Goal: Information Seeking & Learning: Learn about a topic

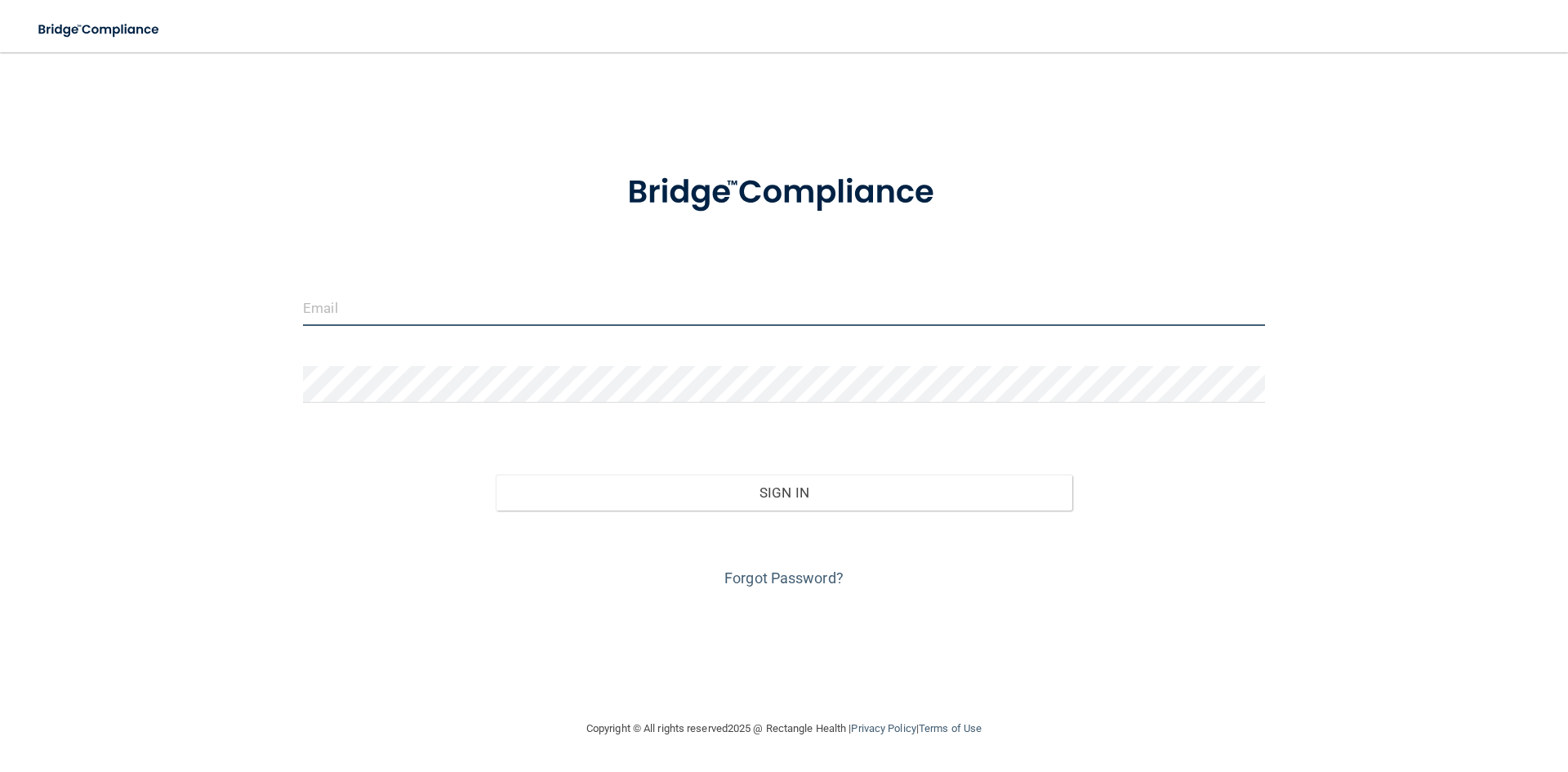
click at [356, 293] on input "email" at bounding box center [784, 307] width 962 height 36
type input "[EMAIL_ADDRESS][DOMAIN_NAME]"
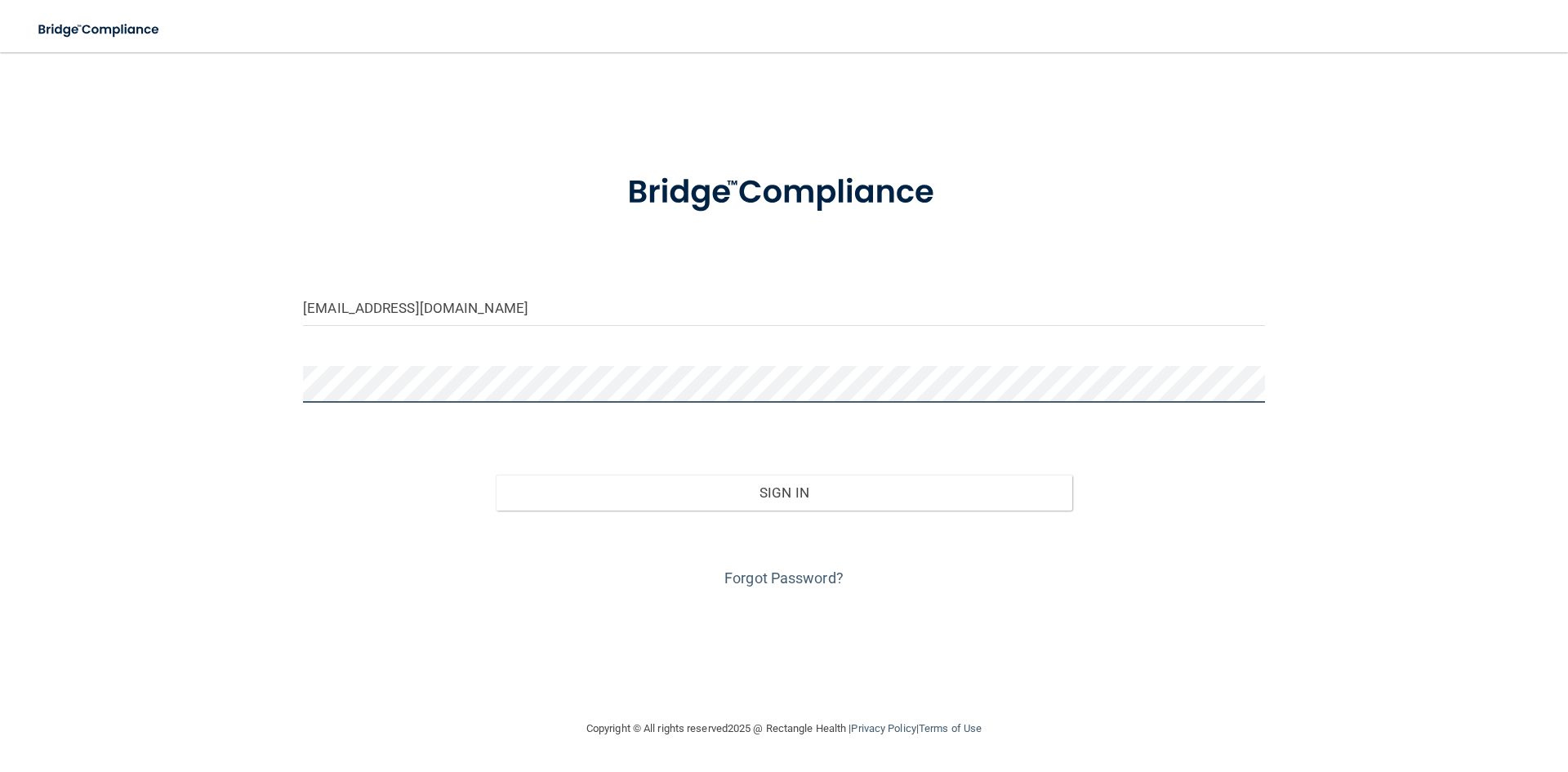
click at [496, 475] on button "Sign In" at bounding box center [784, 492] width 577 height 36
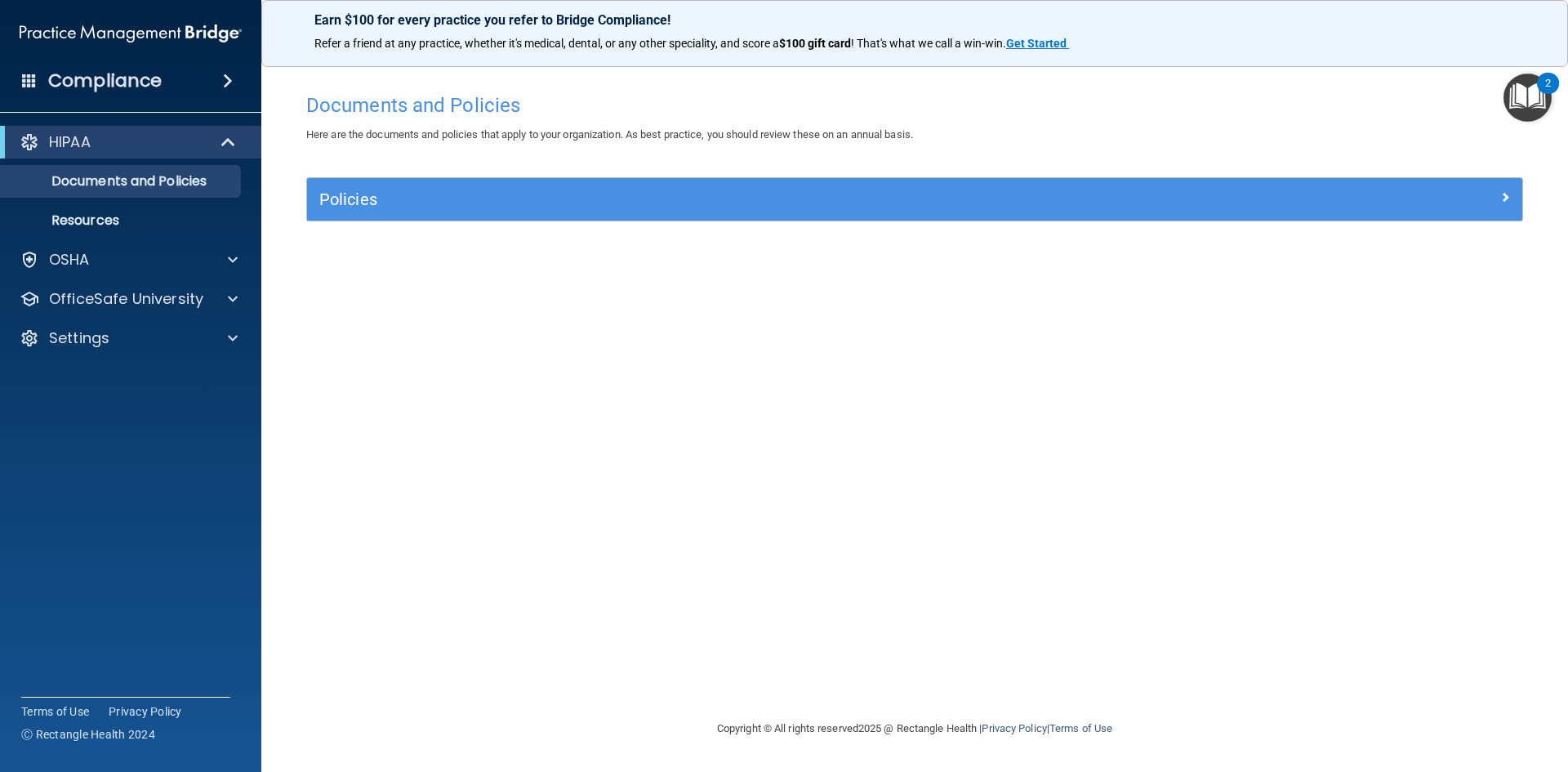
click at [1537, 83] on div "2" at bounding box center [1547, 84] width 22 height 22
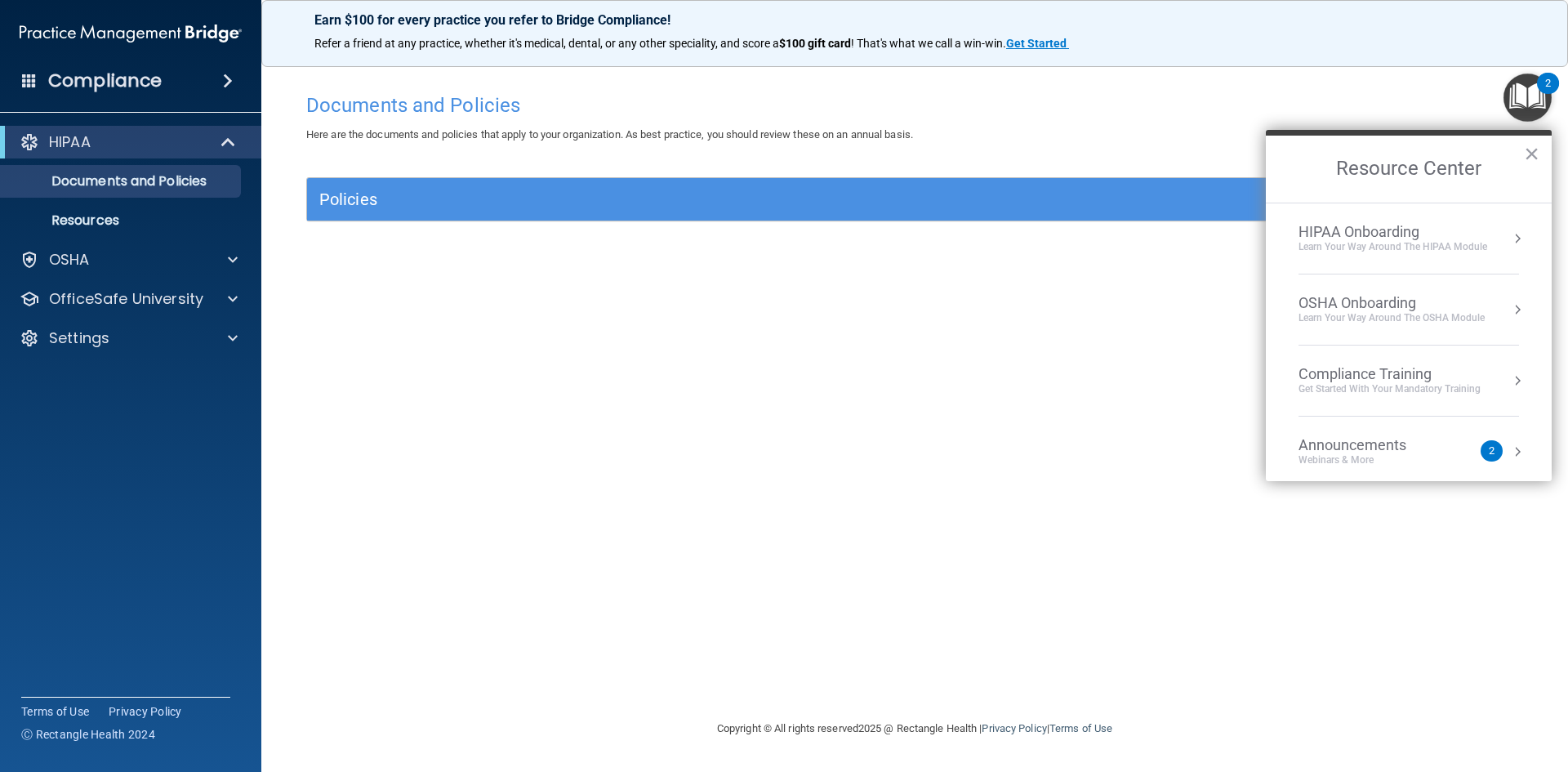
click at [1529, 98] on img "Open Resource Center, 2 new notifications" at bounding box center [1527, 98] width 48 height 48
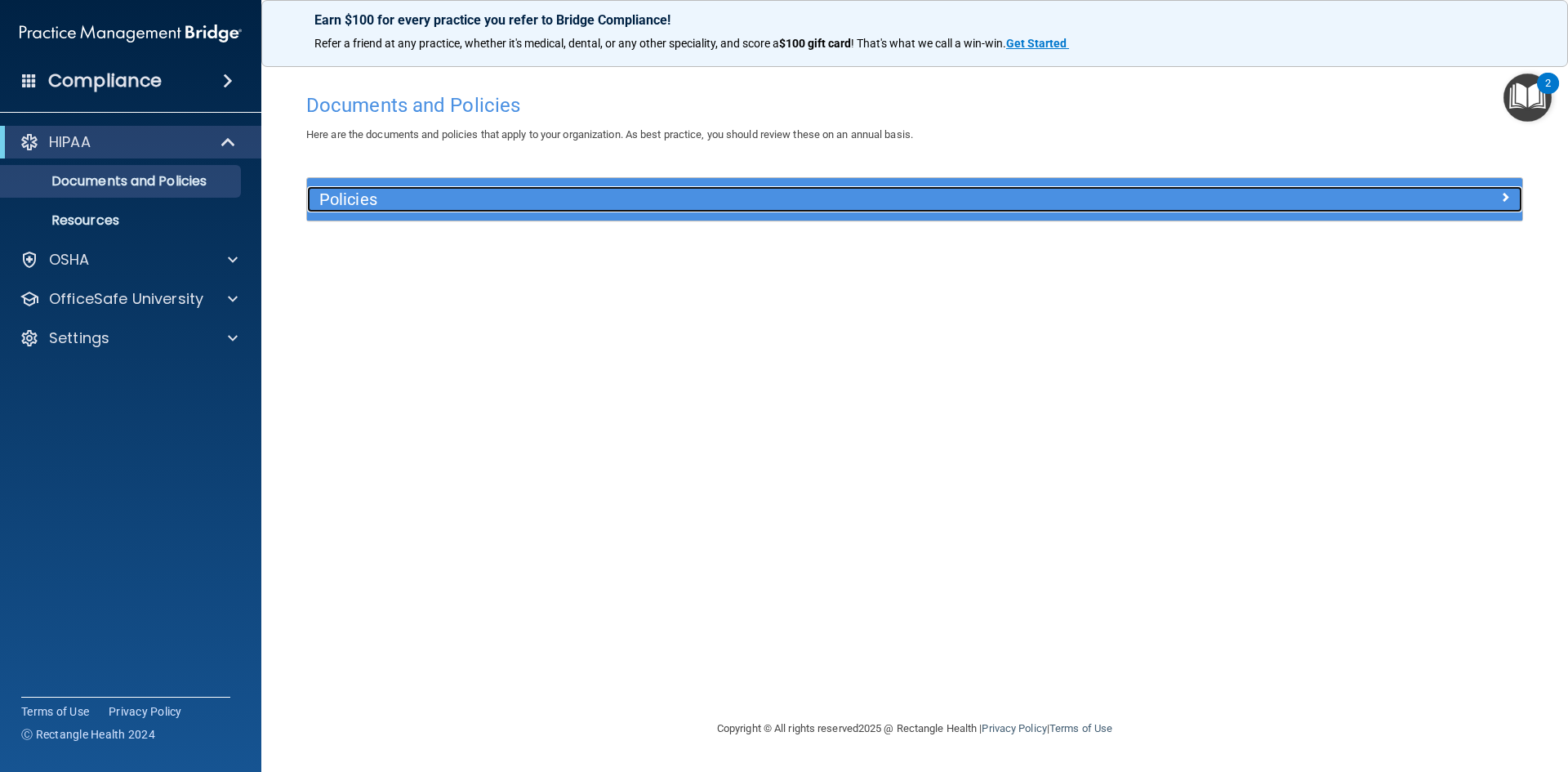
click at [595, 195] on h5 "Policies" at bounding box center [762, 200] width 887 height 18
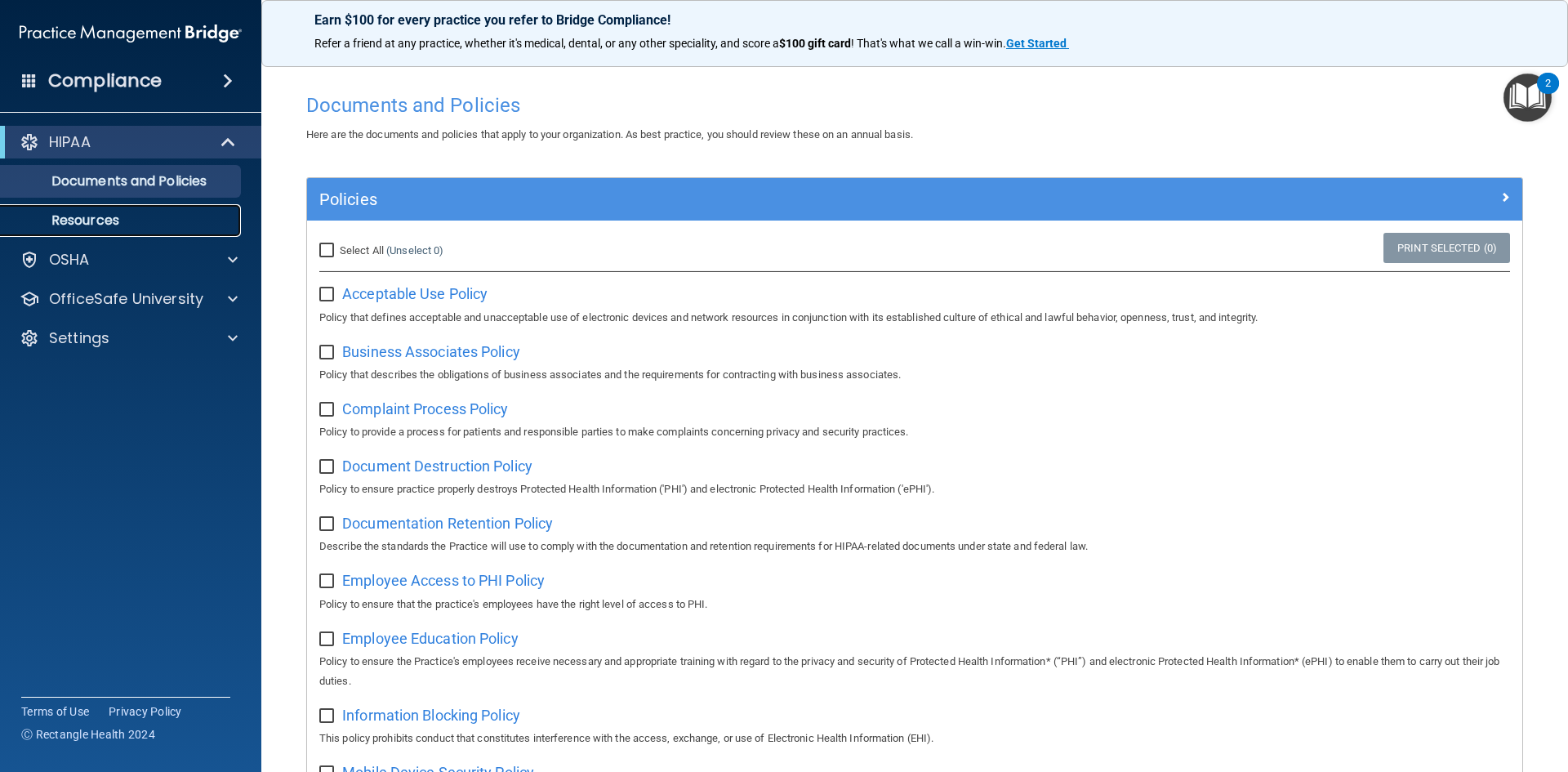
click at [140, 210] on link "Resources" at bounding box center [112, 220] width 257 height 32
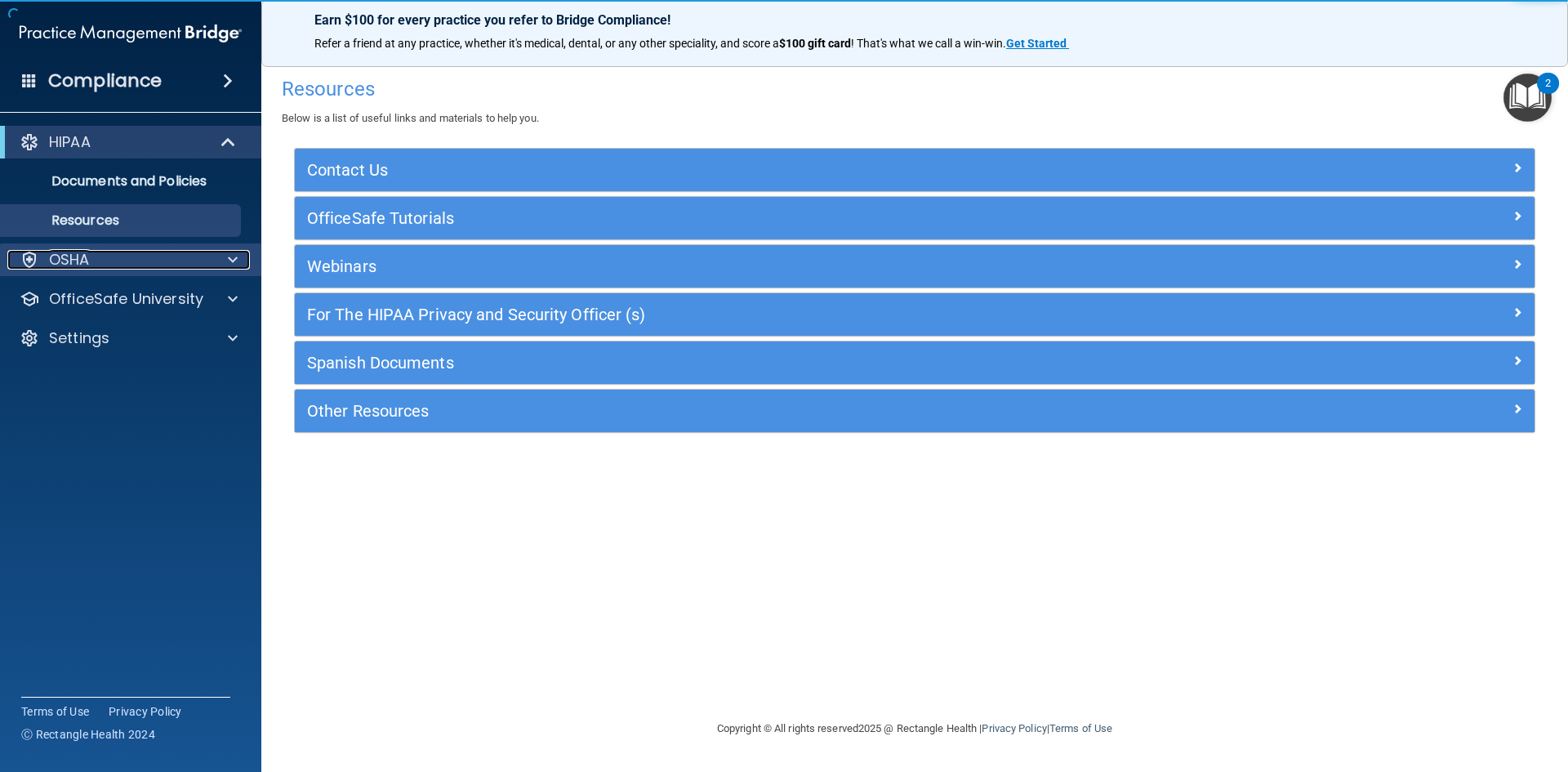
click at [147, 253] on div "OSHA" at bounding box center [108, 260] width 203 height 20
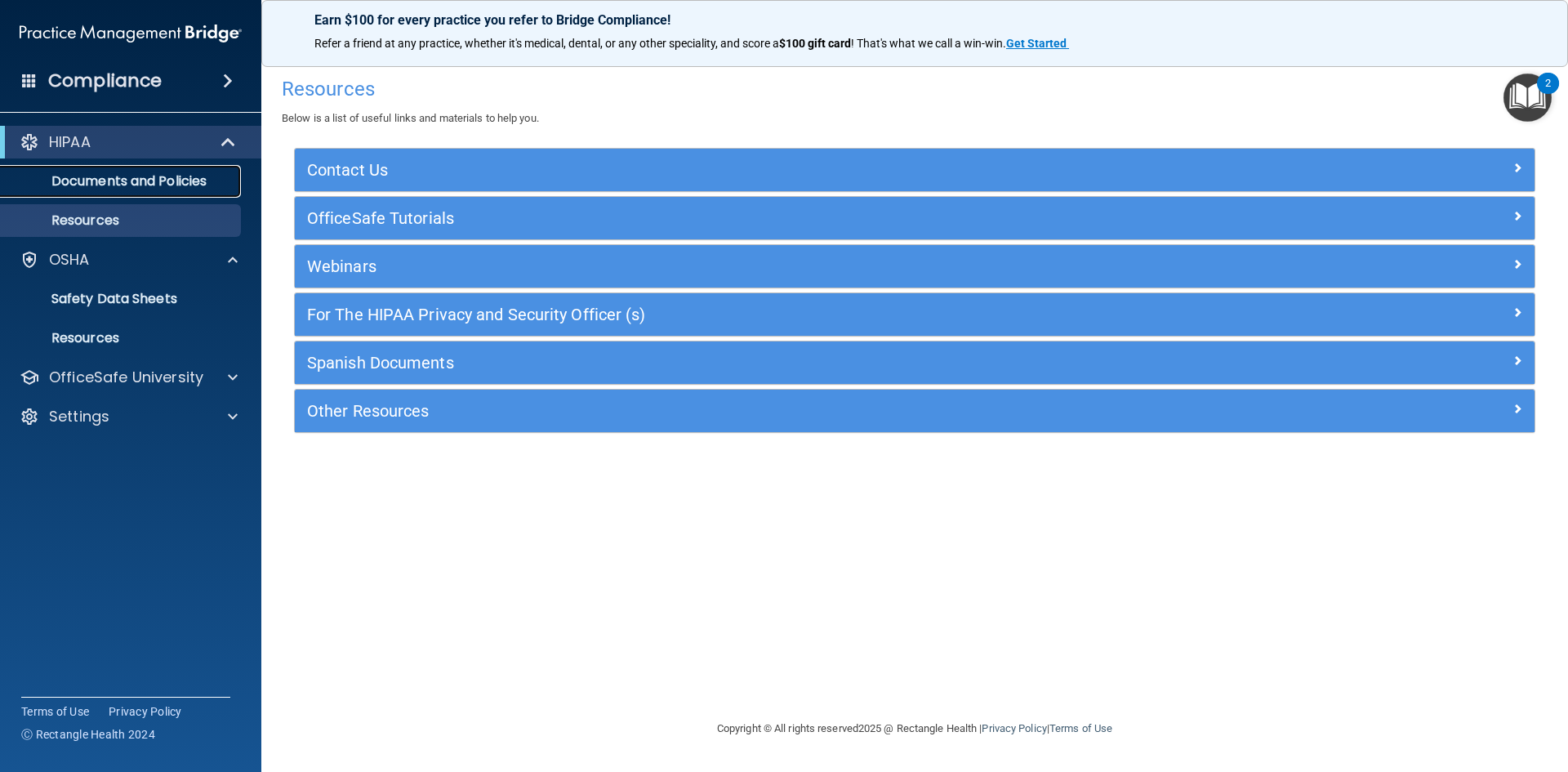
click at [156, 181] on p "Documents and Policies" at bounding box center [122, 181] width 223 height 17
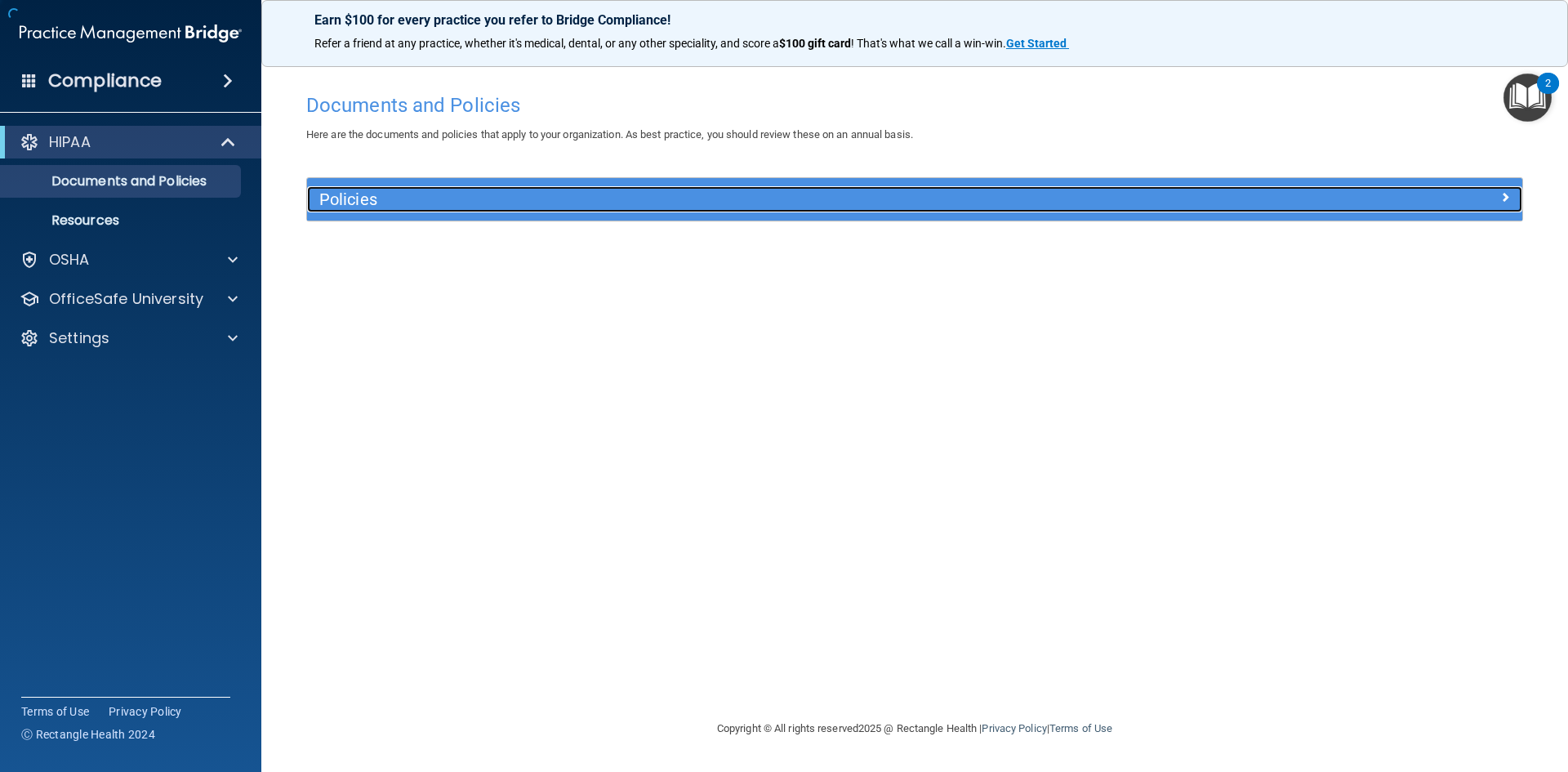
click at [344, 191] on h5 "Policies" at bounding box center [762, 200] width 887 height 18
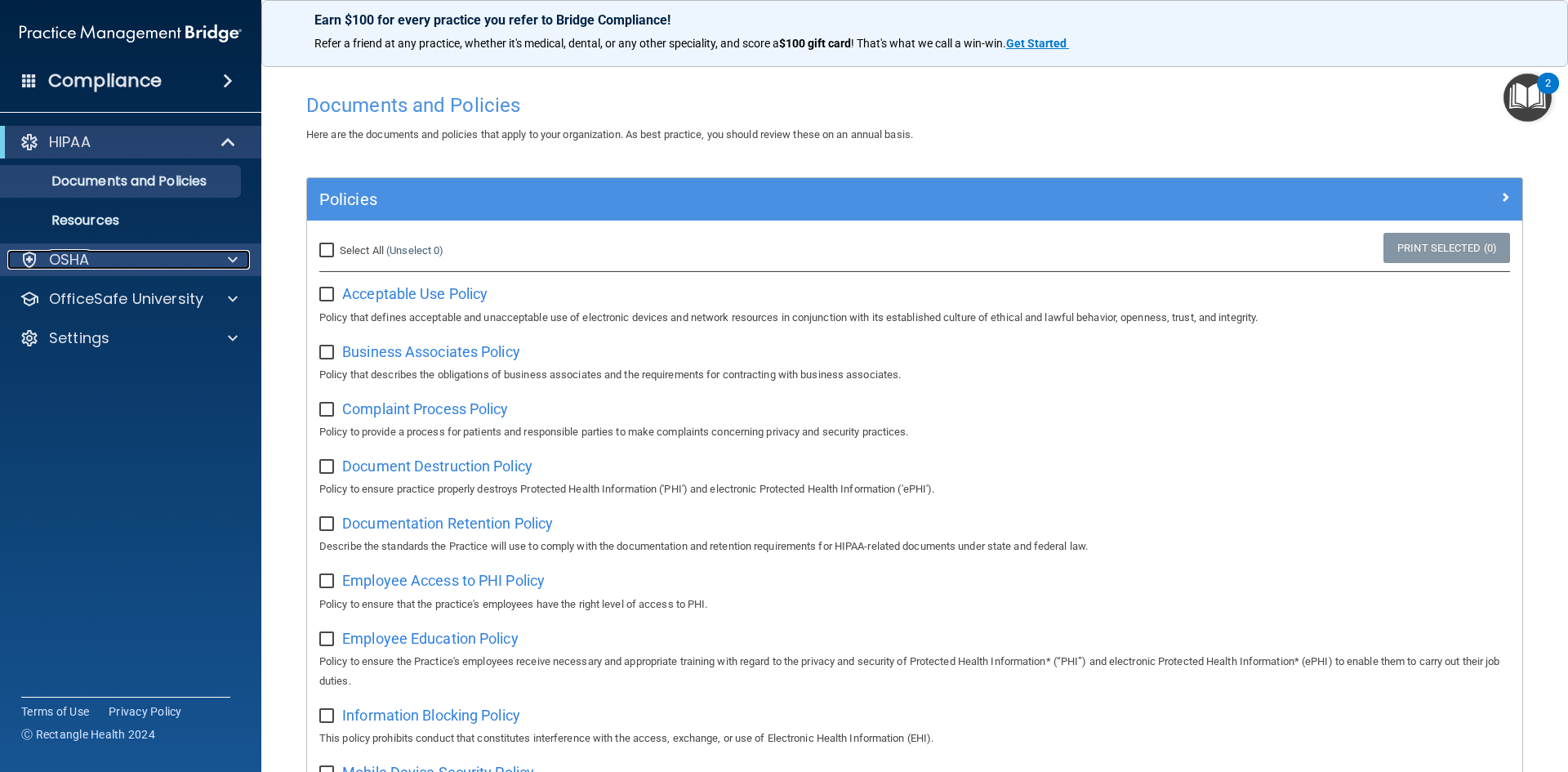
click at [103, 258] on div "OSHA" at bounding box center [108, 260] width 203 height 20
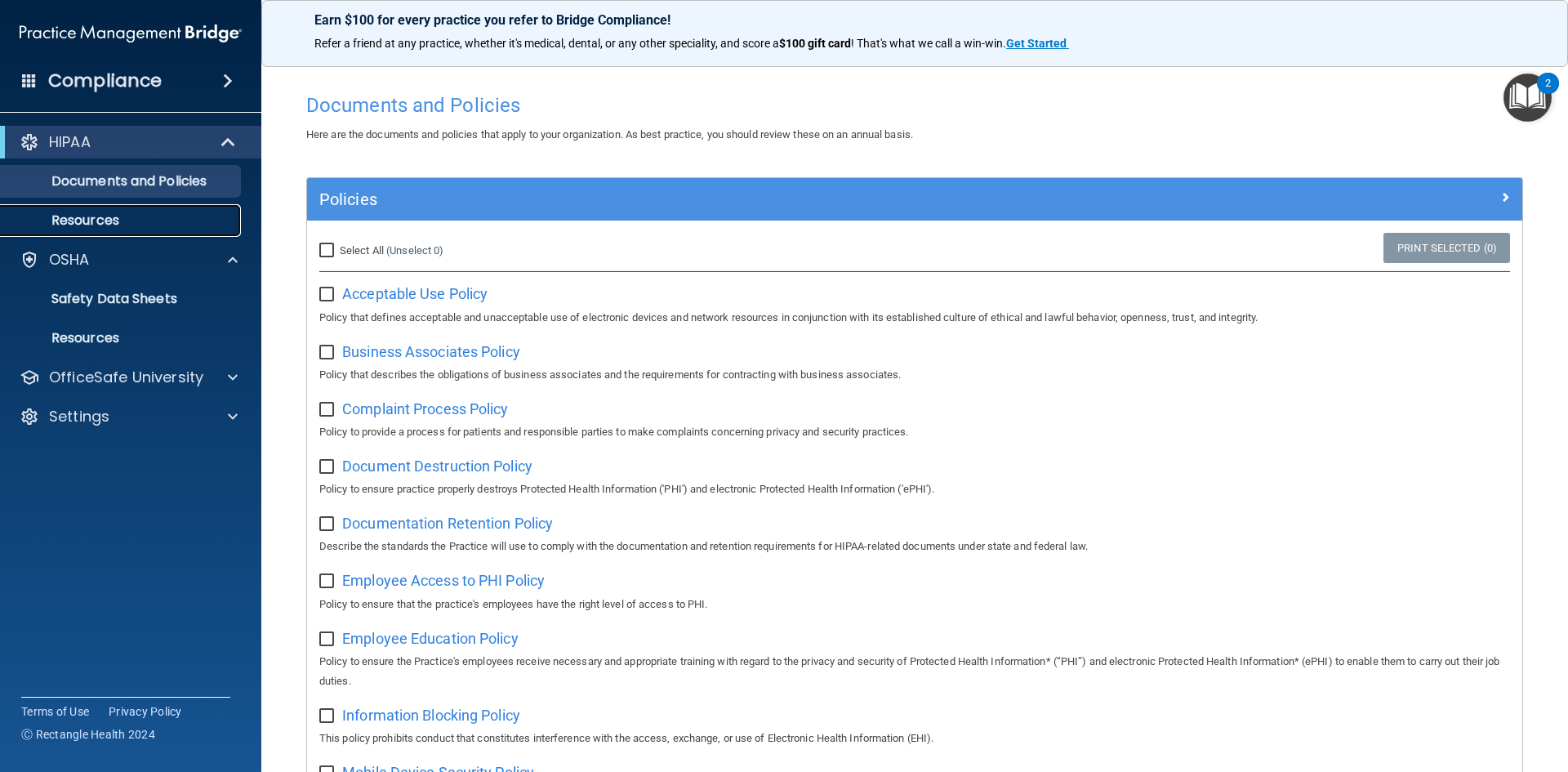
click at [108, 223] on p "Resources" at bounding box center [122, 220] width 223 height 17
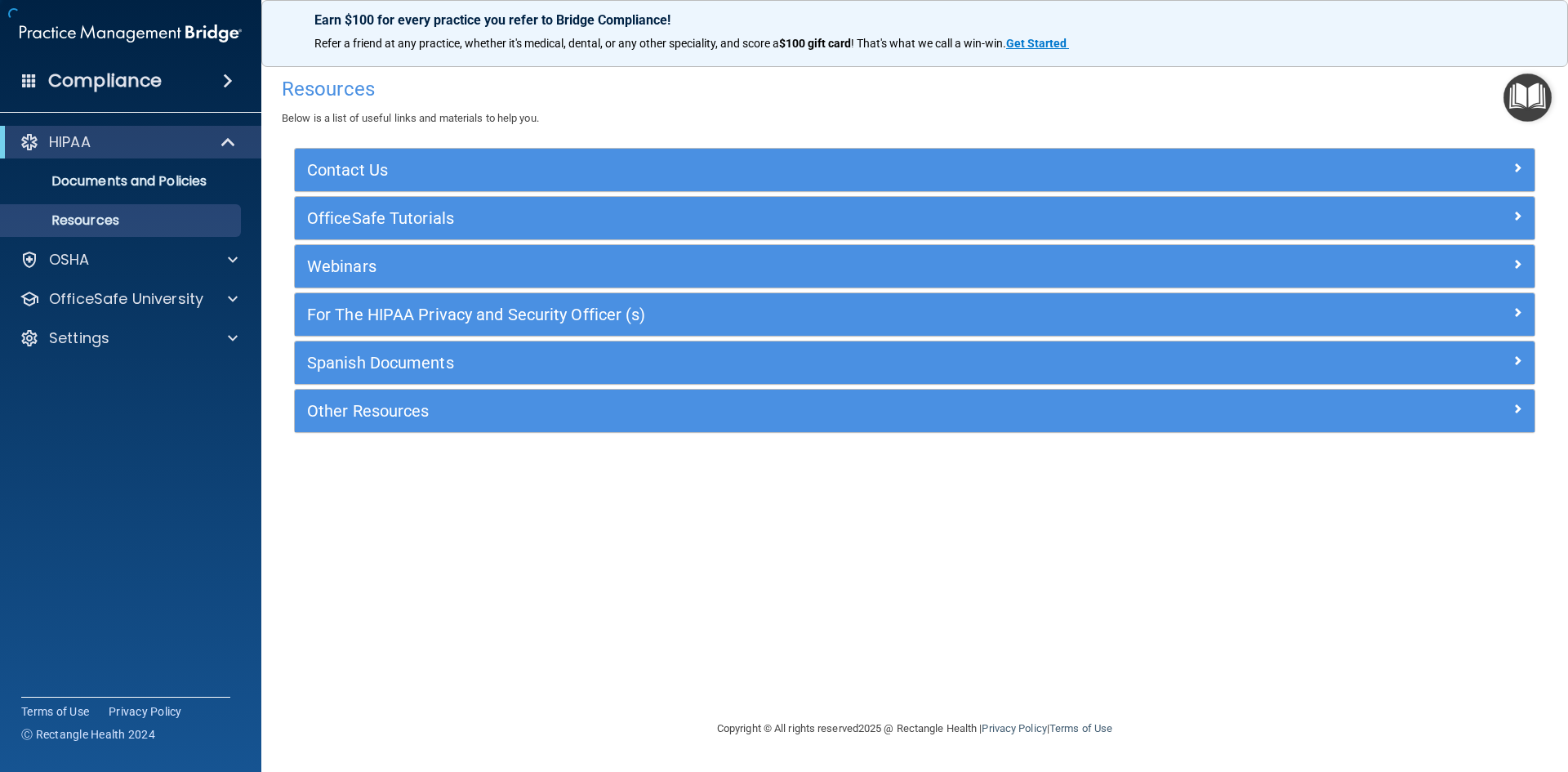
click at [113, 200] on ul "Documents and Policies Report an Incident Business Associates Emergency Plannin…" at bounding box center [131, 197] width 296 height 79
click at [123, 188] on p "Documents and Policies" at bounding box center [122, 181] width 223 height 17
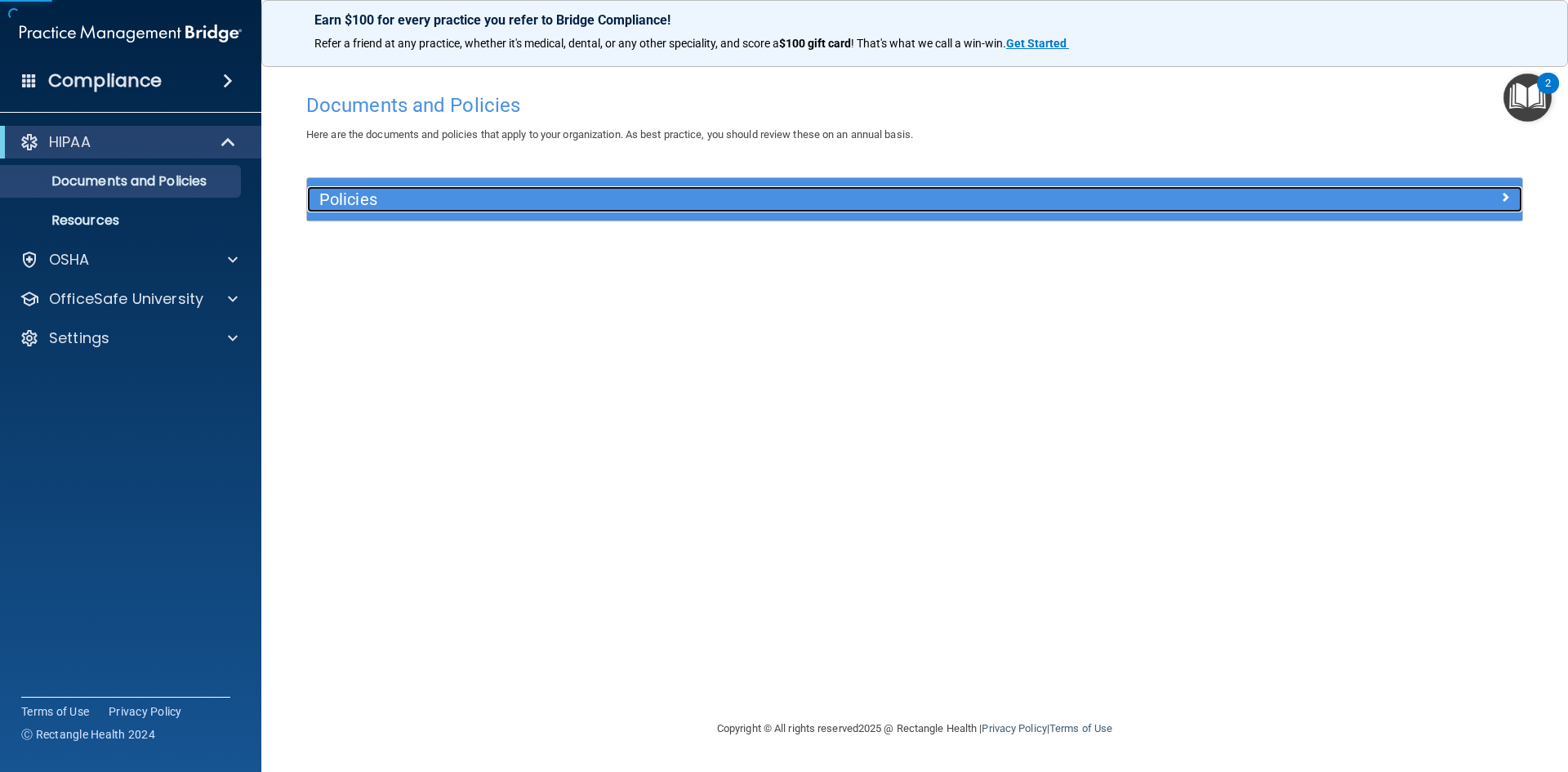
click at [387, 202] on h5 "Policies" at bounding box center [762, 200] width 887 height 18
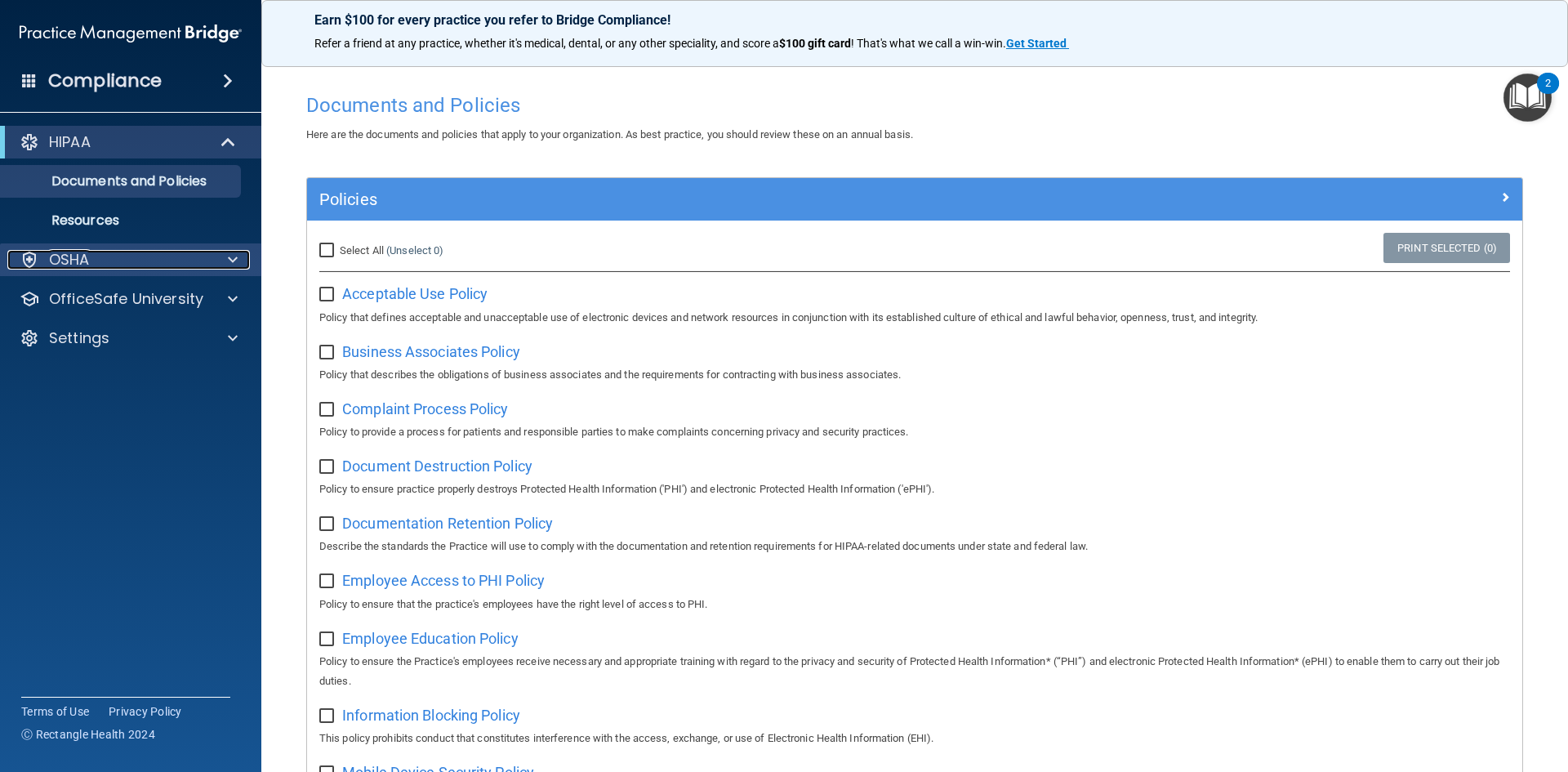
click at [172, 259] on div "OSHA" at bounding box center [108, 260] width 203 height 20
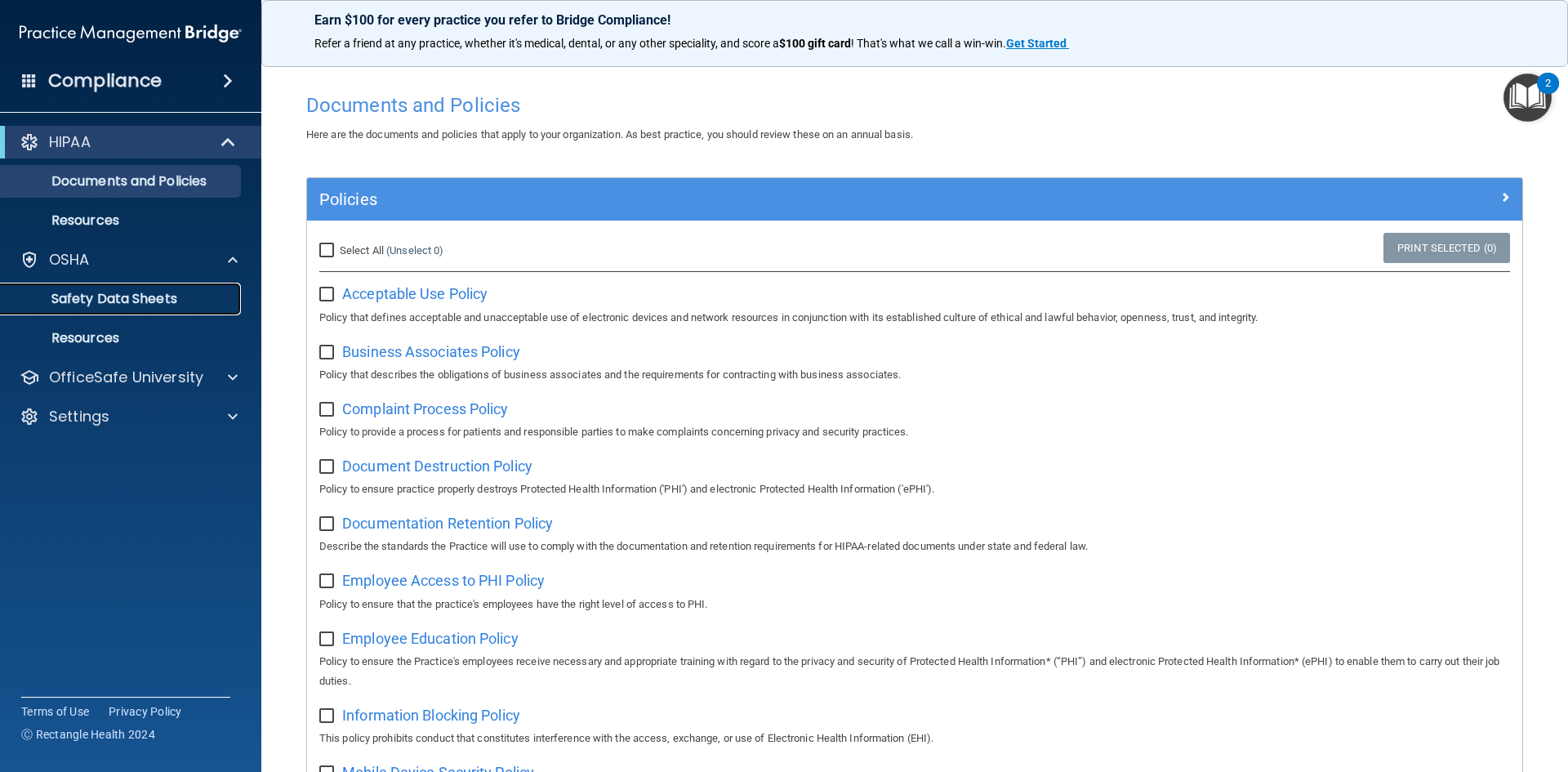
click at [165, 304] on p "Safety Data Sheets" at bounding box center [122, 299] width 223 height 17
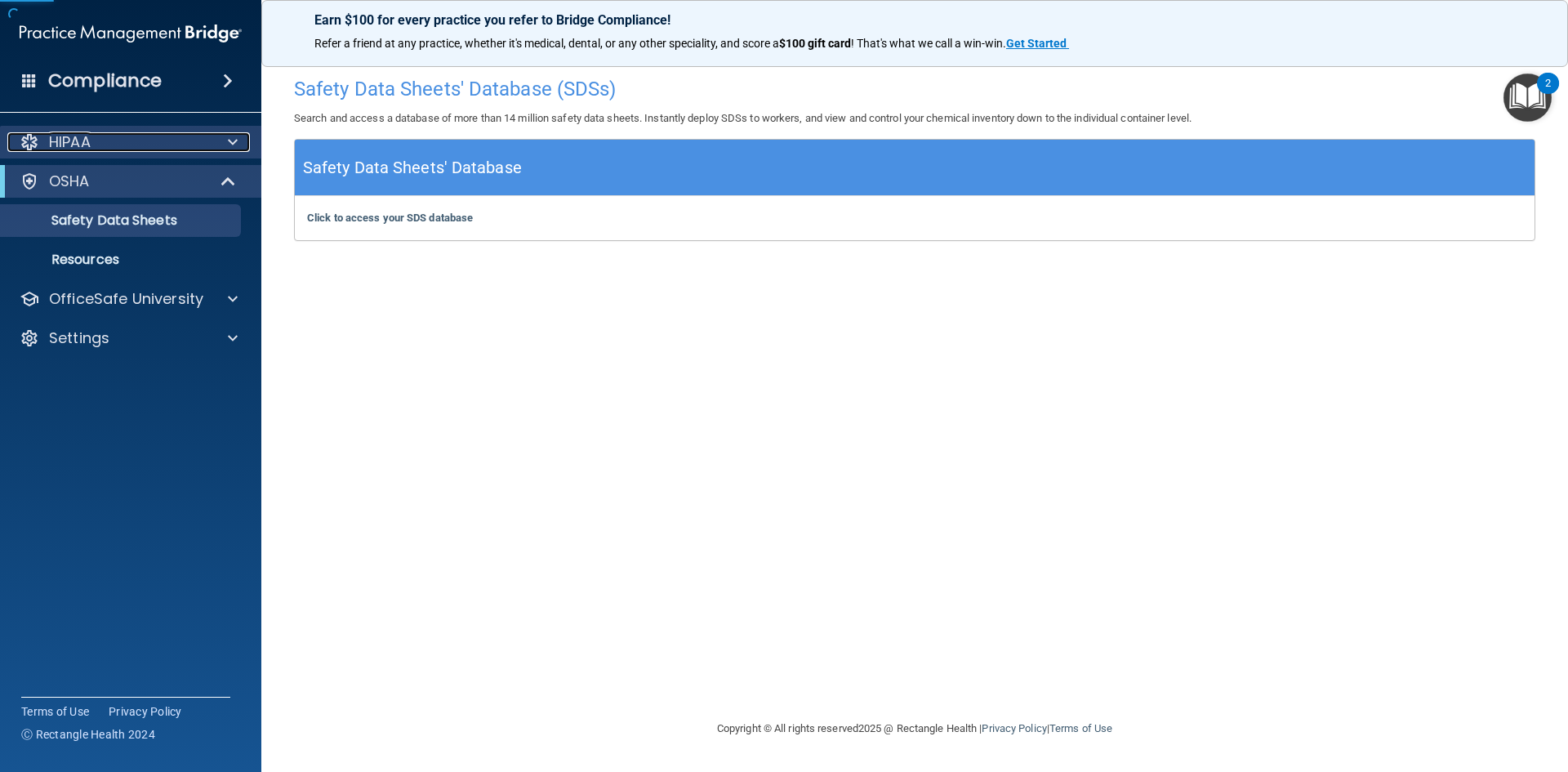
click at [131, 146] on div "HIPAA" at bounding box center [108, 142] width 203 height 20
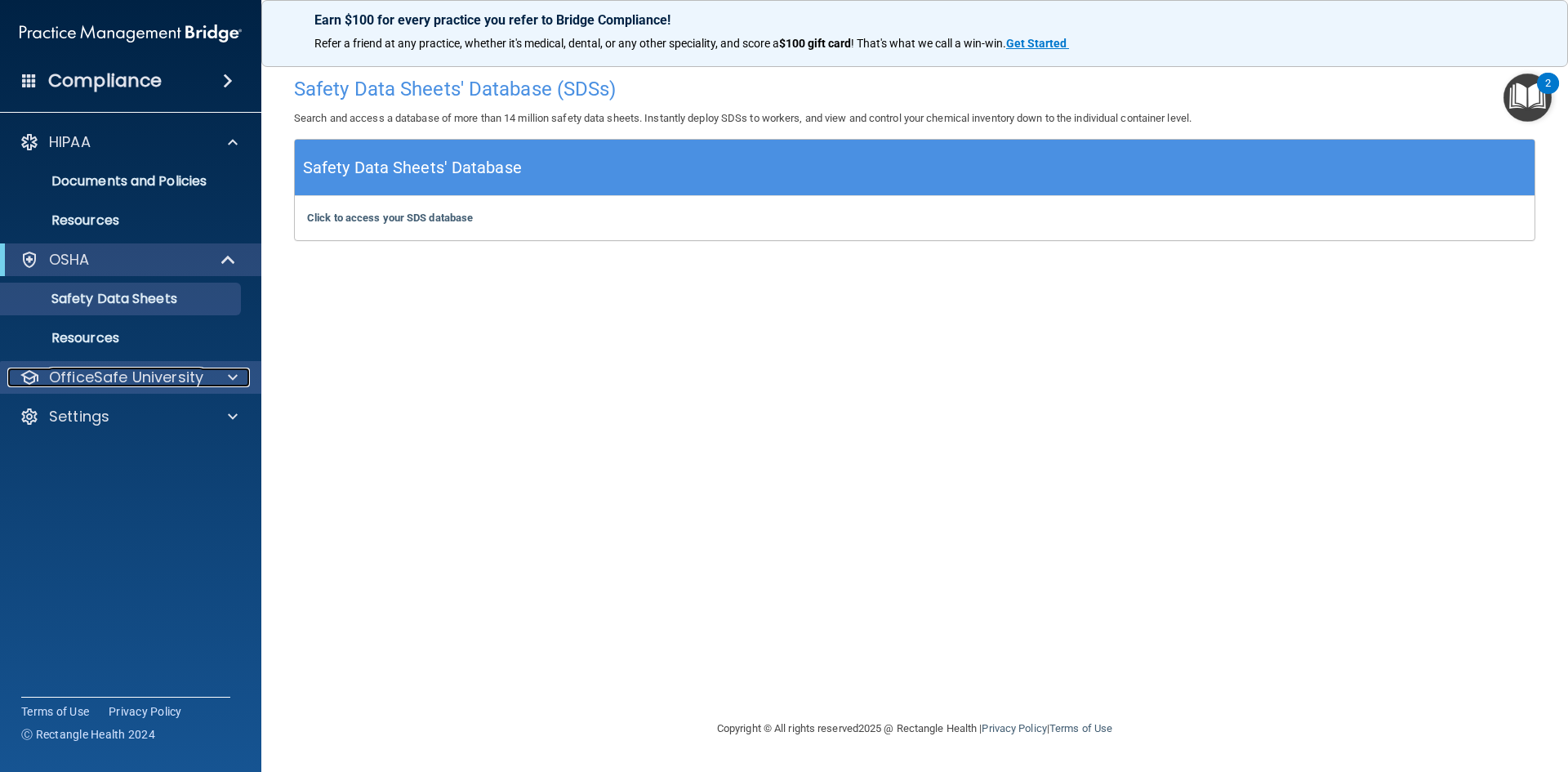
click at [183, 381] on p "OfficeSafe University" at bounding box center [126, 378] width 154 height 20
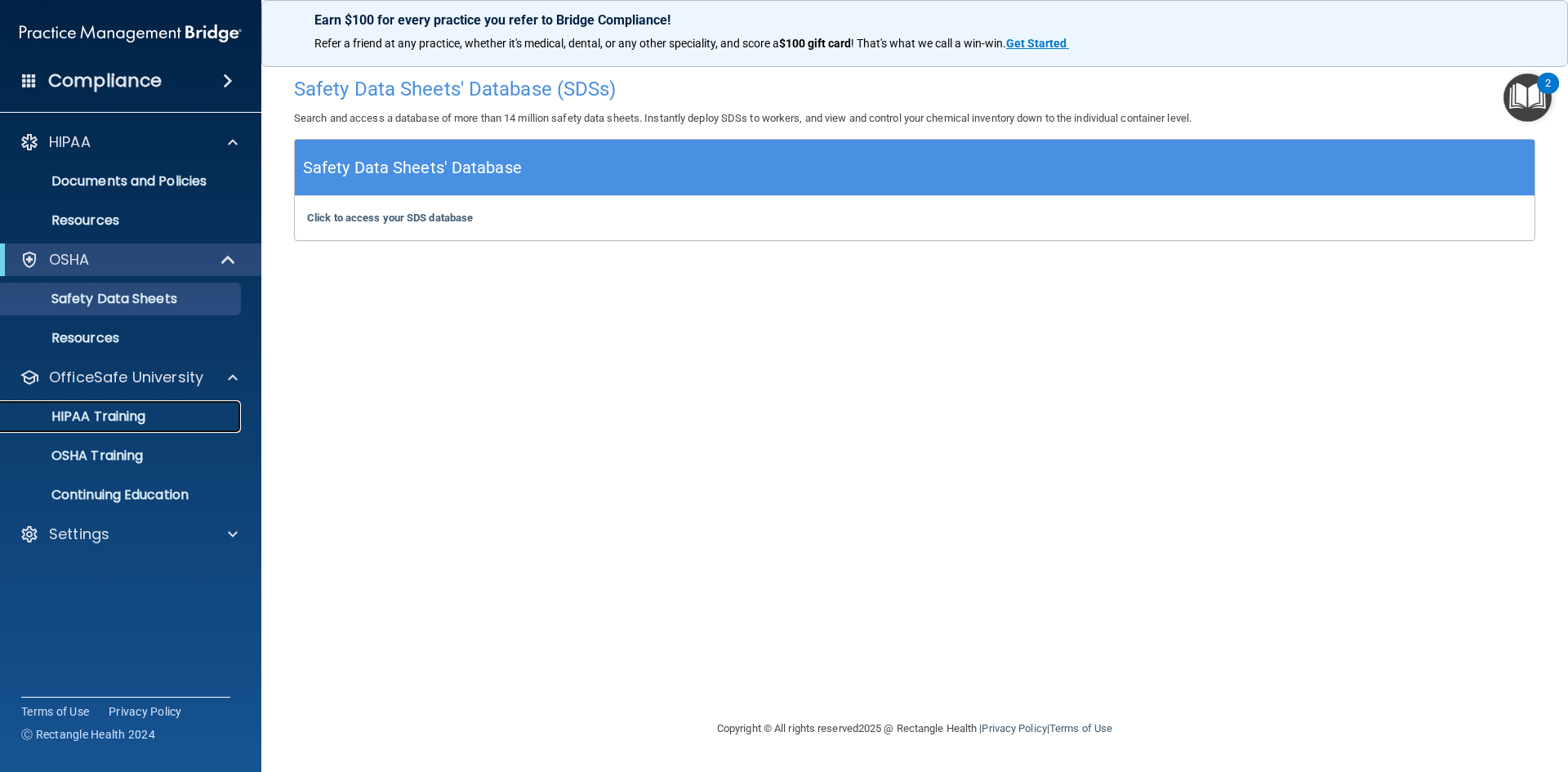
click at [150, 417] on div "HIPAA Training" at bounding box center [122, 417] width 223 height 17
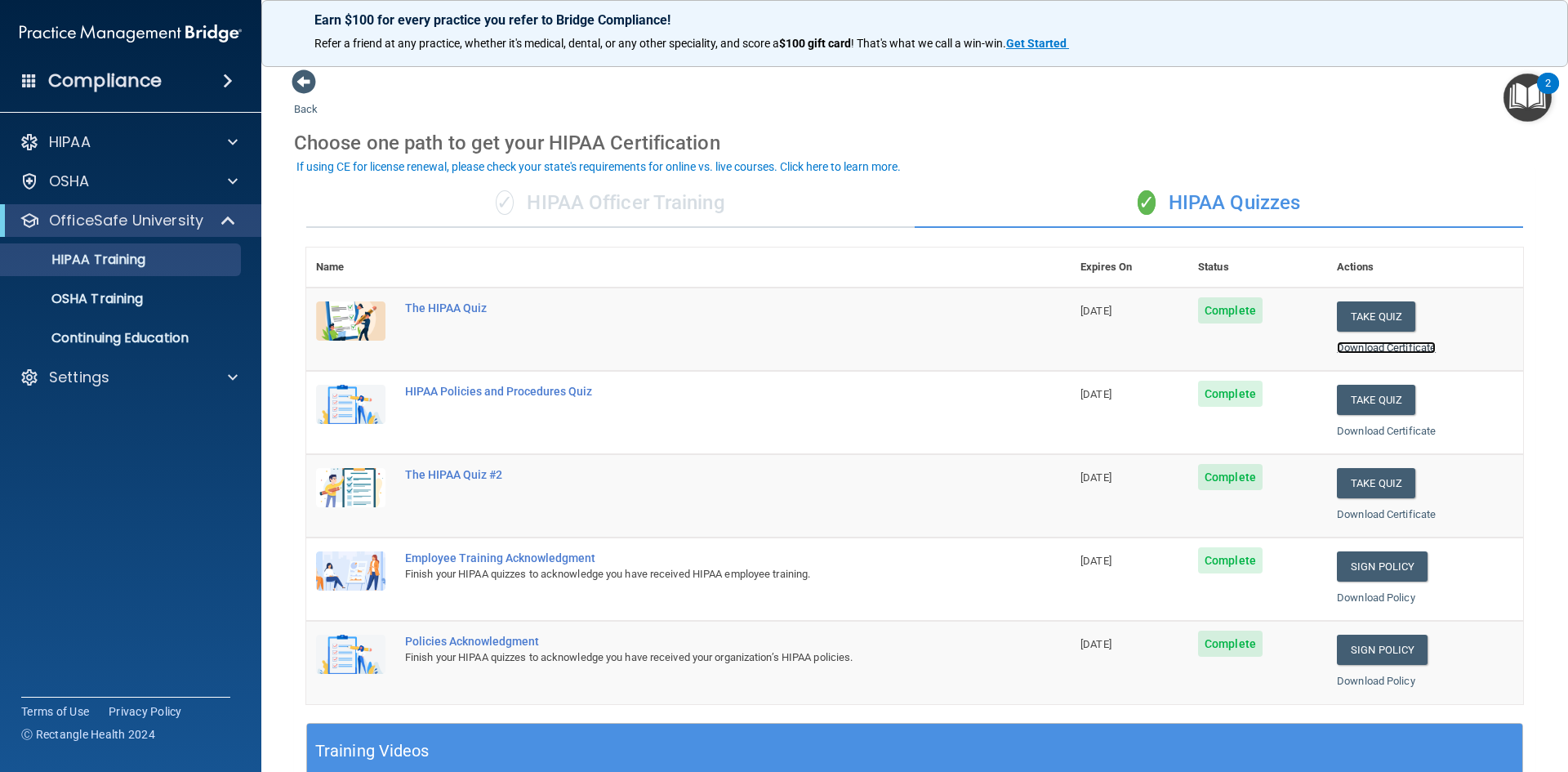
click at [1344, 345] on link "Download Certificate" at bounding box center [1386, 347] width 99 height 12
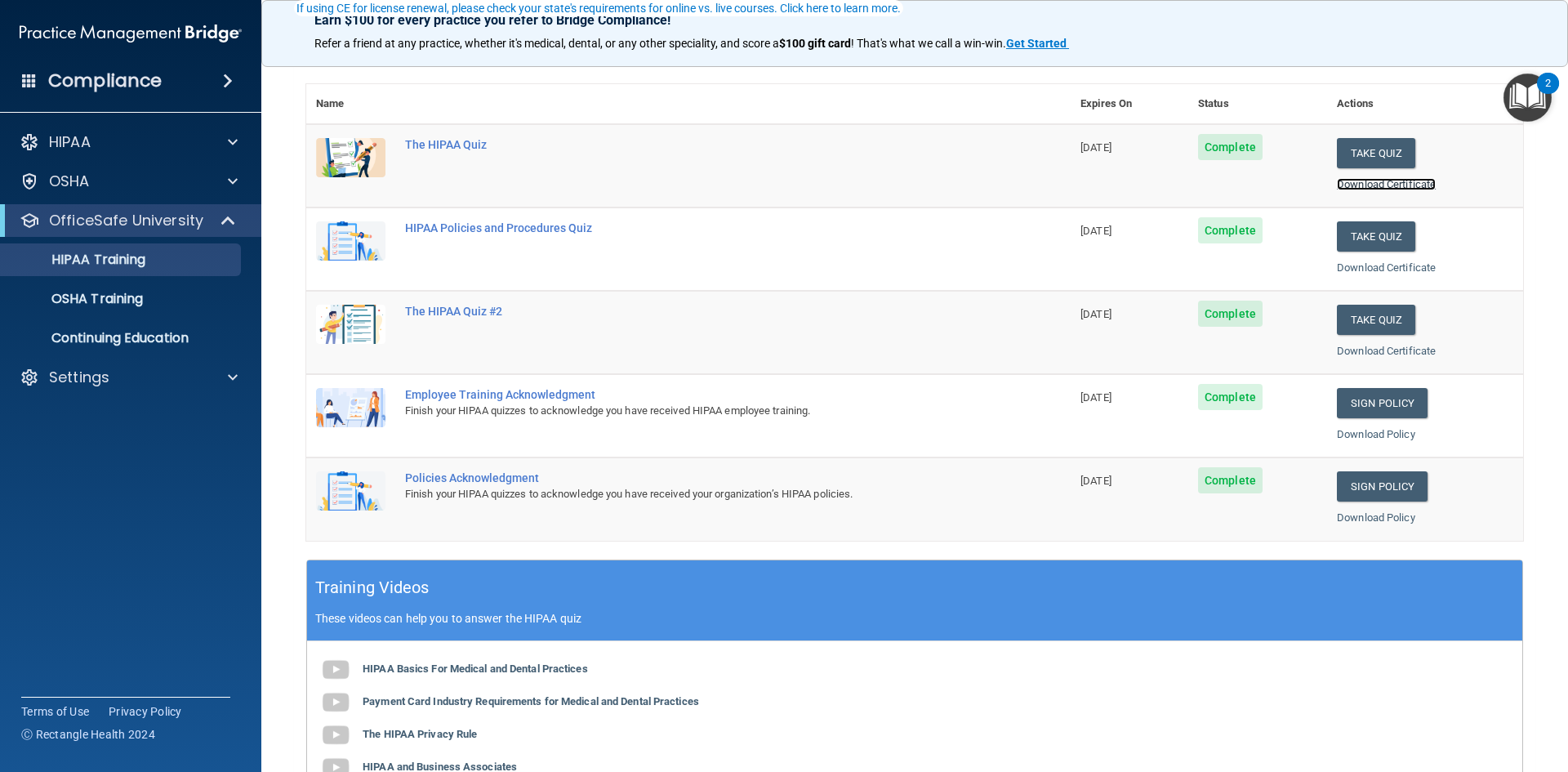
scroll to position [82, 0]
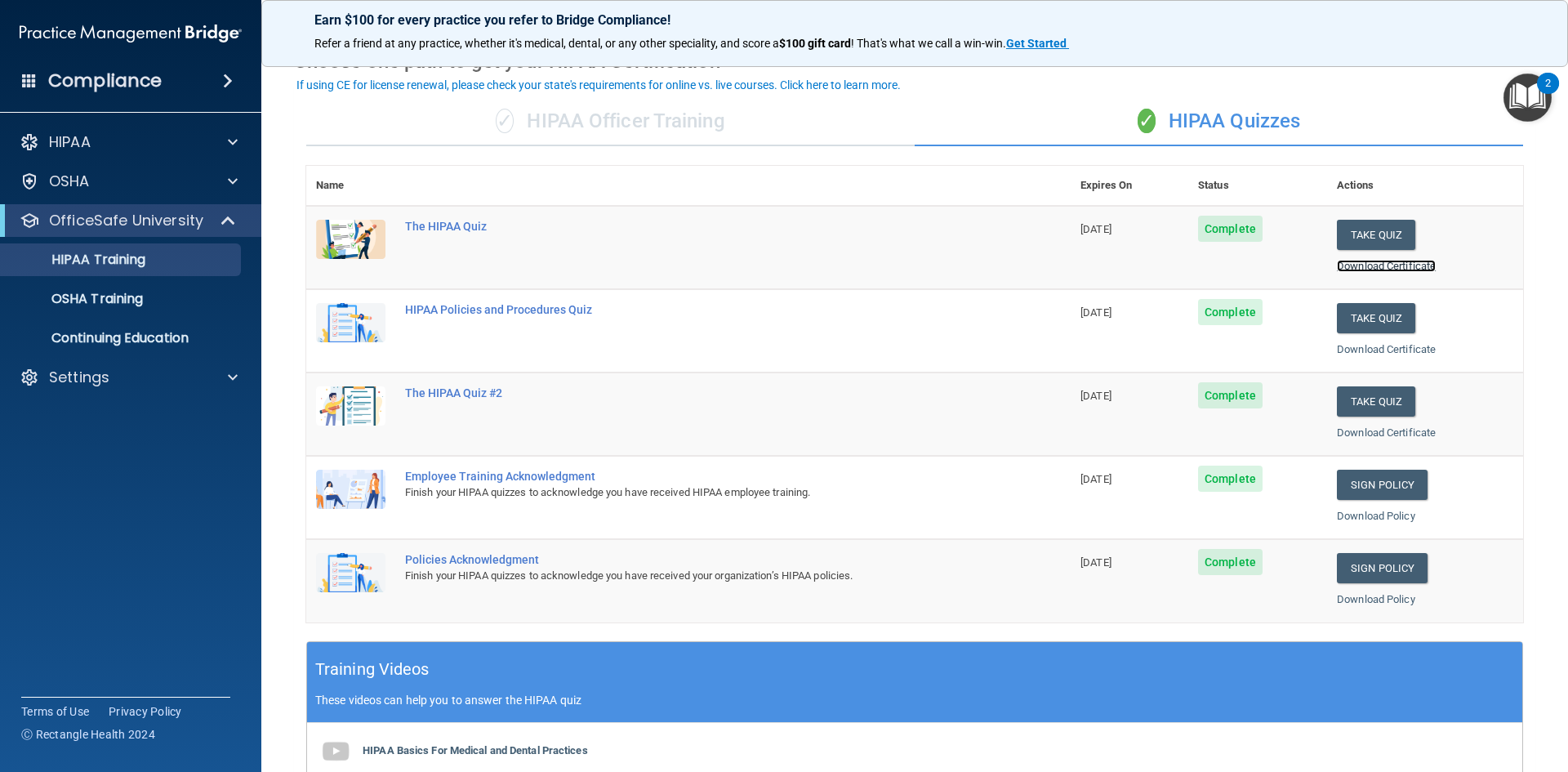
click at [1374, 267] on link "Download Certificate" at bounding box center [1386, 266] width 99 height 12
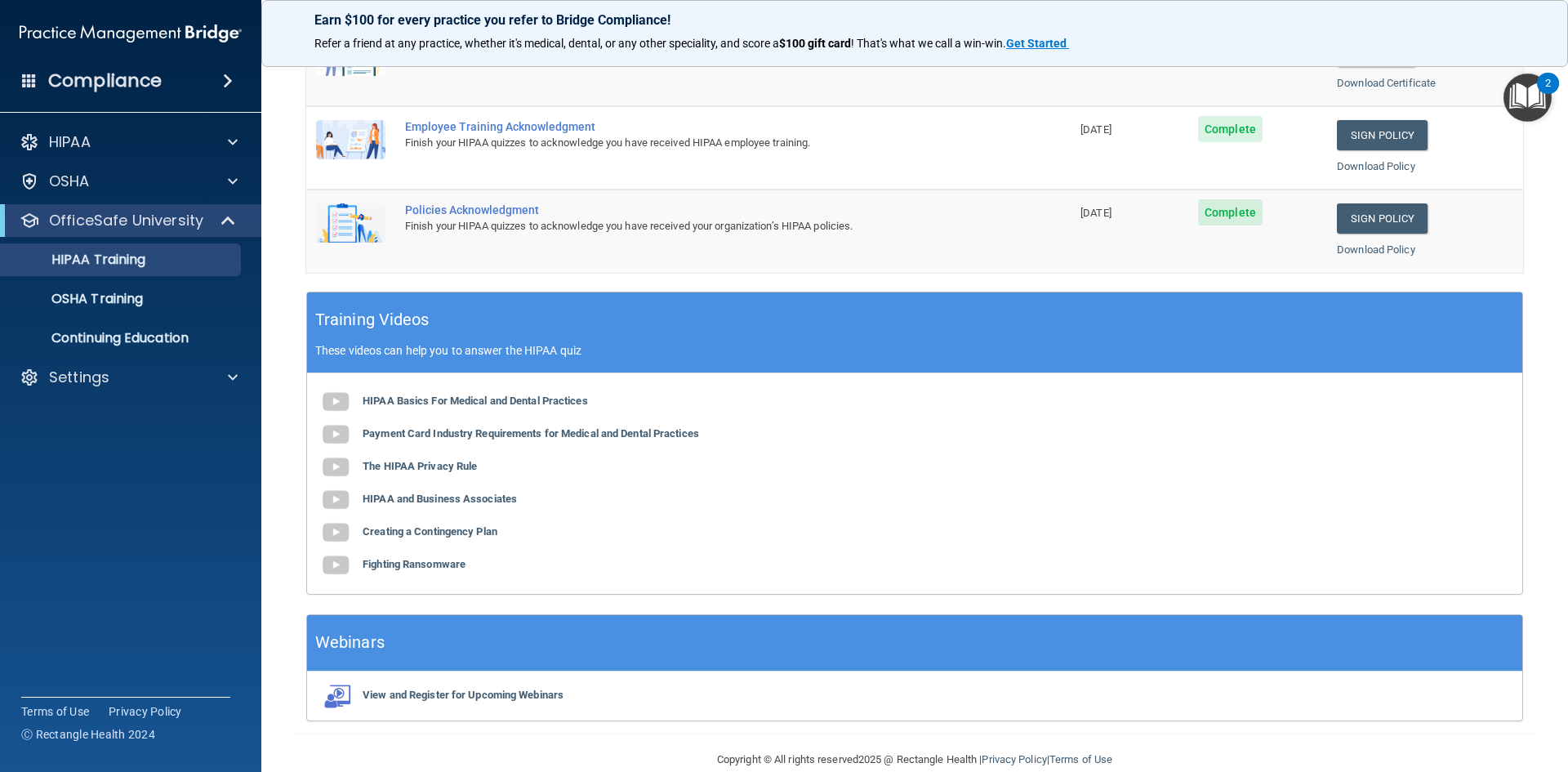
scroll to position [458, 0]
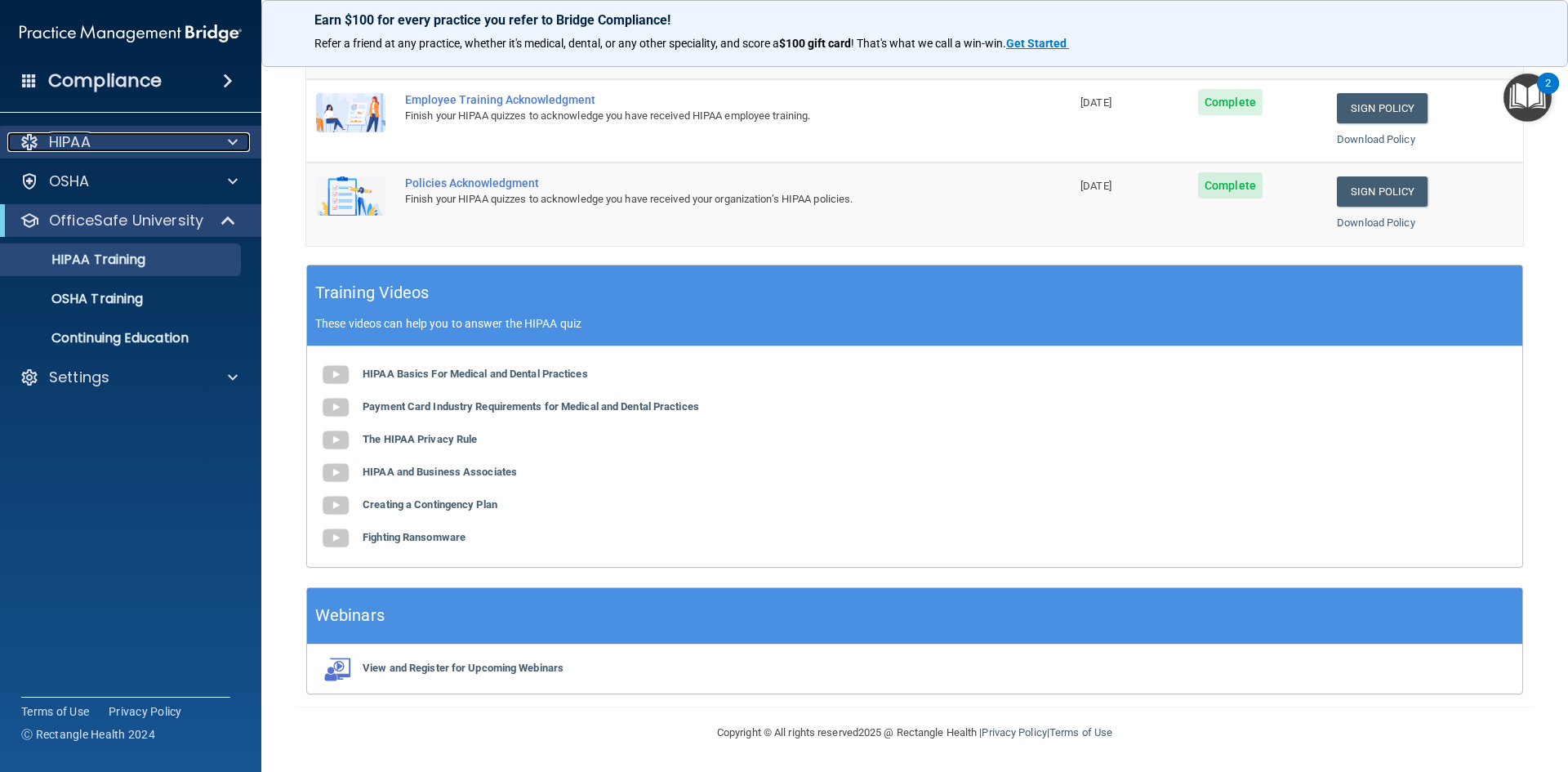
click at [178, 147] on div "HIPAA" at bounding box center [108, 142] width 203 height 20
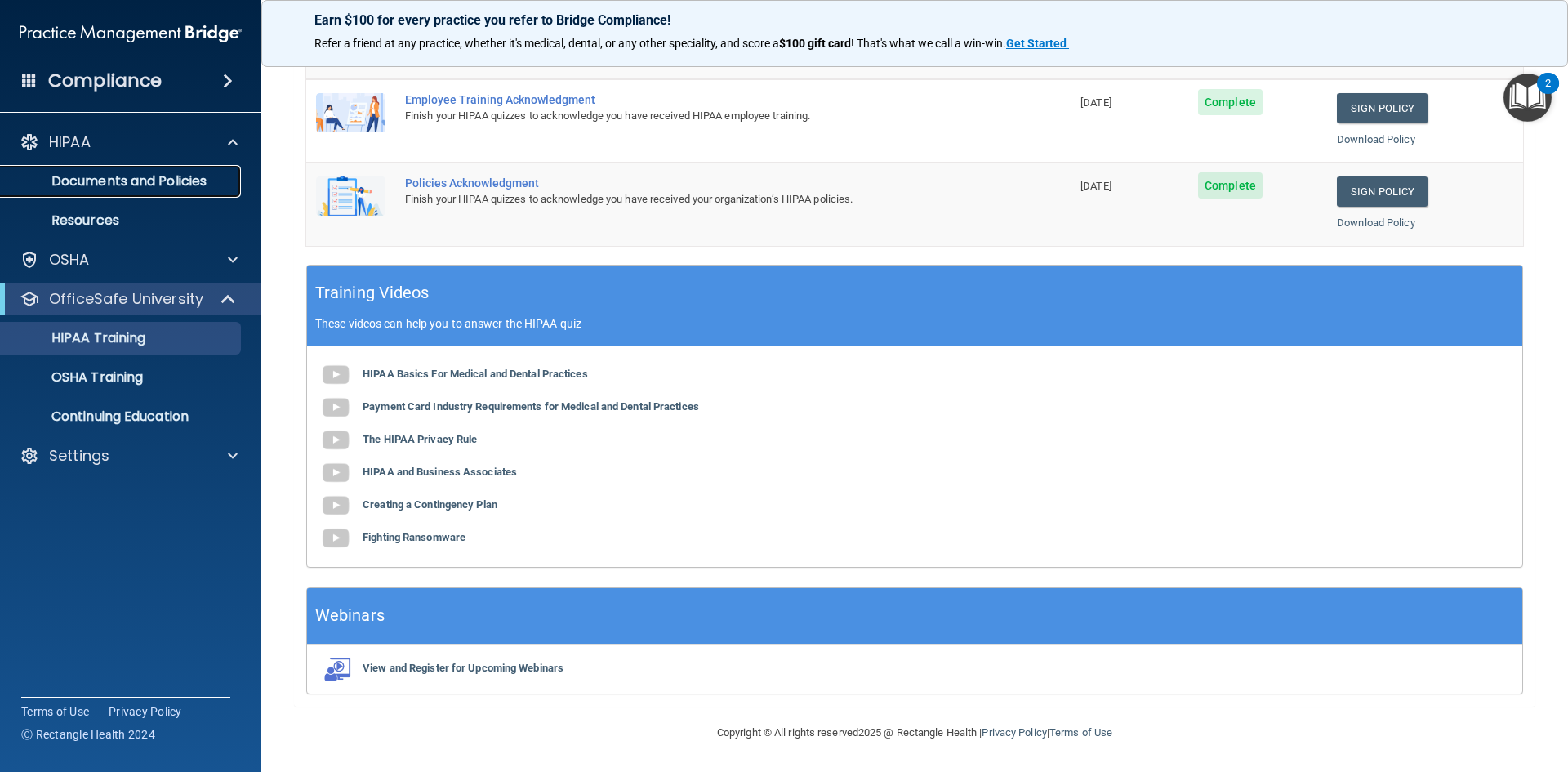
click at [156, 188] on p "Documents and Policies" at bounding box center [122, 181] width 223 height 17
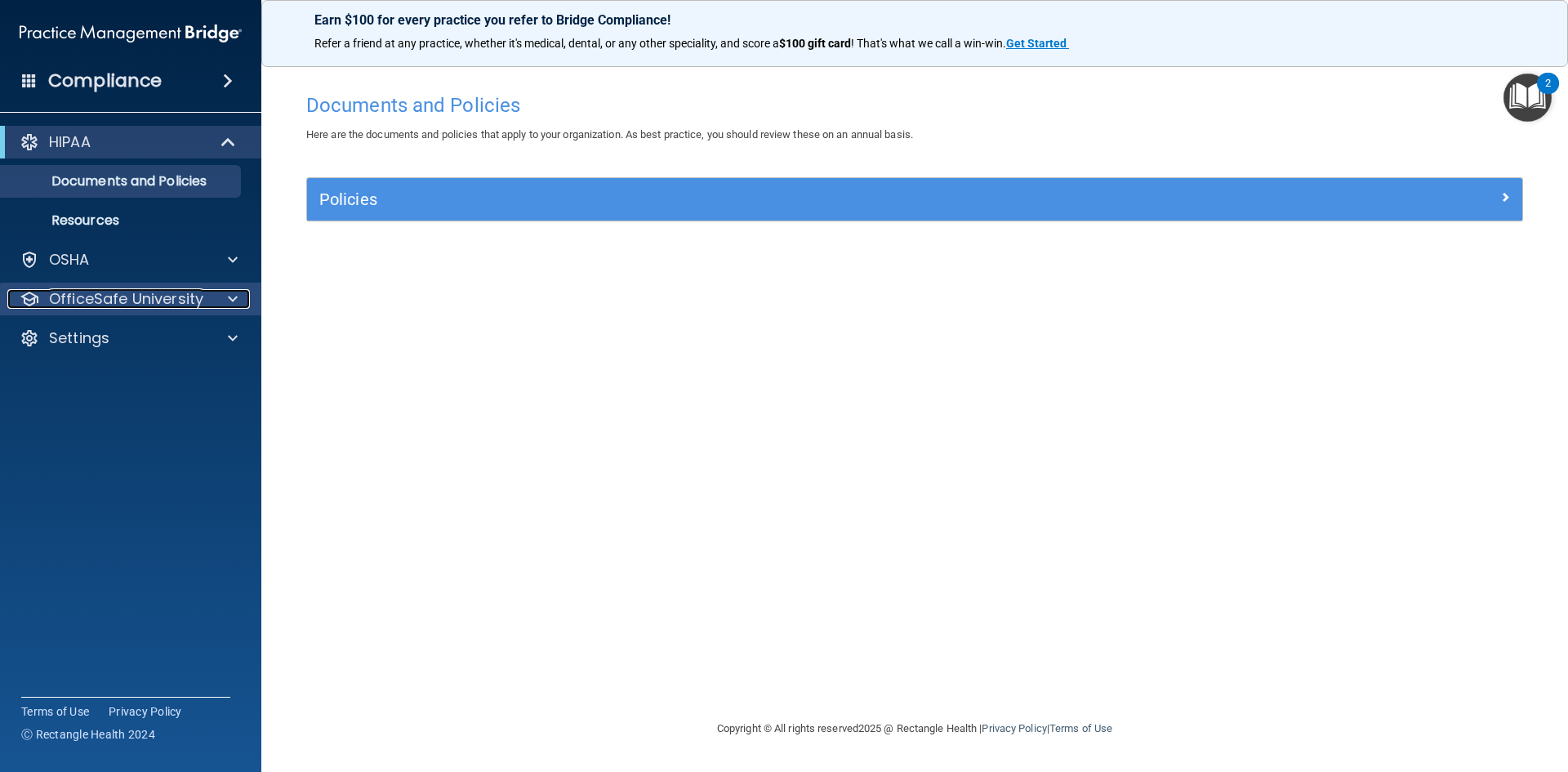
click at [130, 305] on p "OfficeSafe University" at bounding box center [126, 299] width 154 height 20
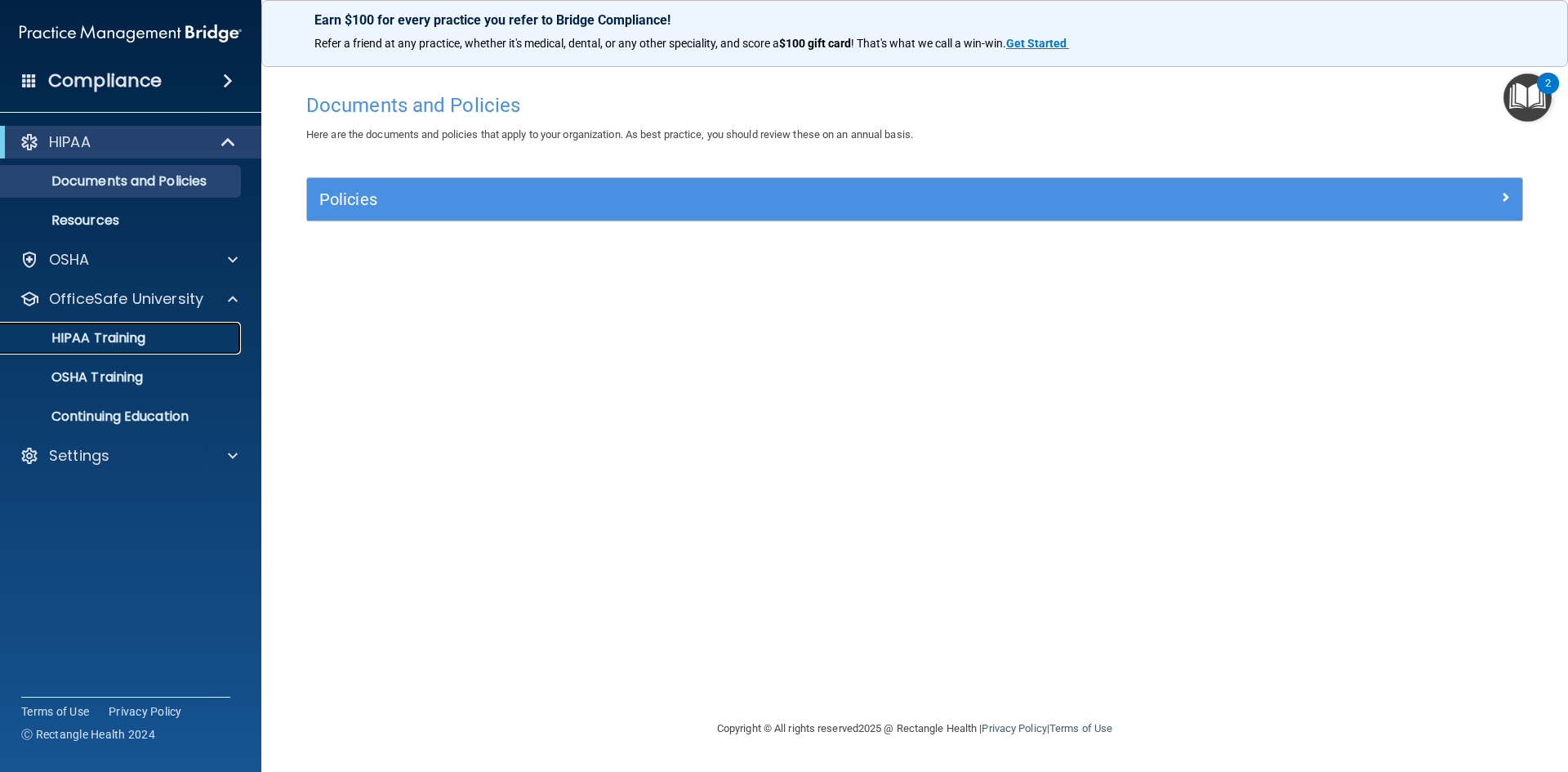
click at [126, 344] on p "HIPAA Training" at bounding box center [78, 339] width 135 height 17
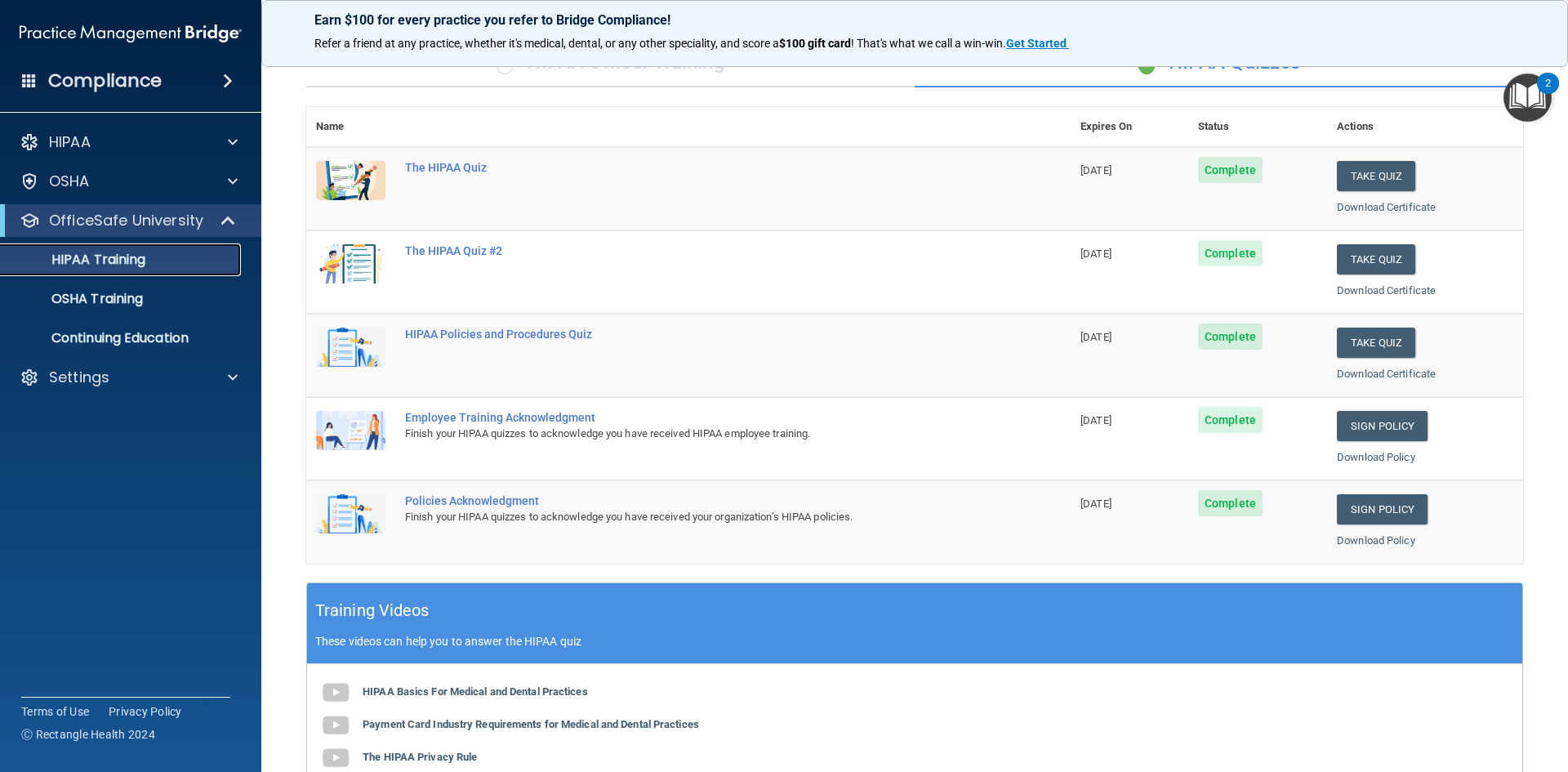
scroll to position [50, 0]
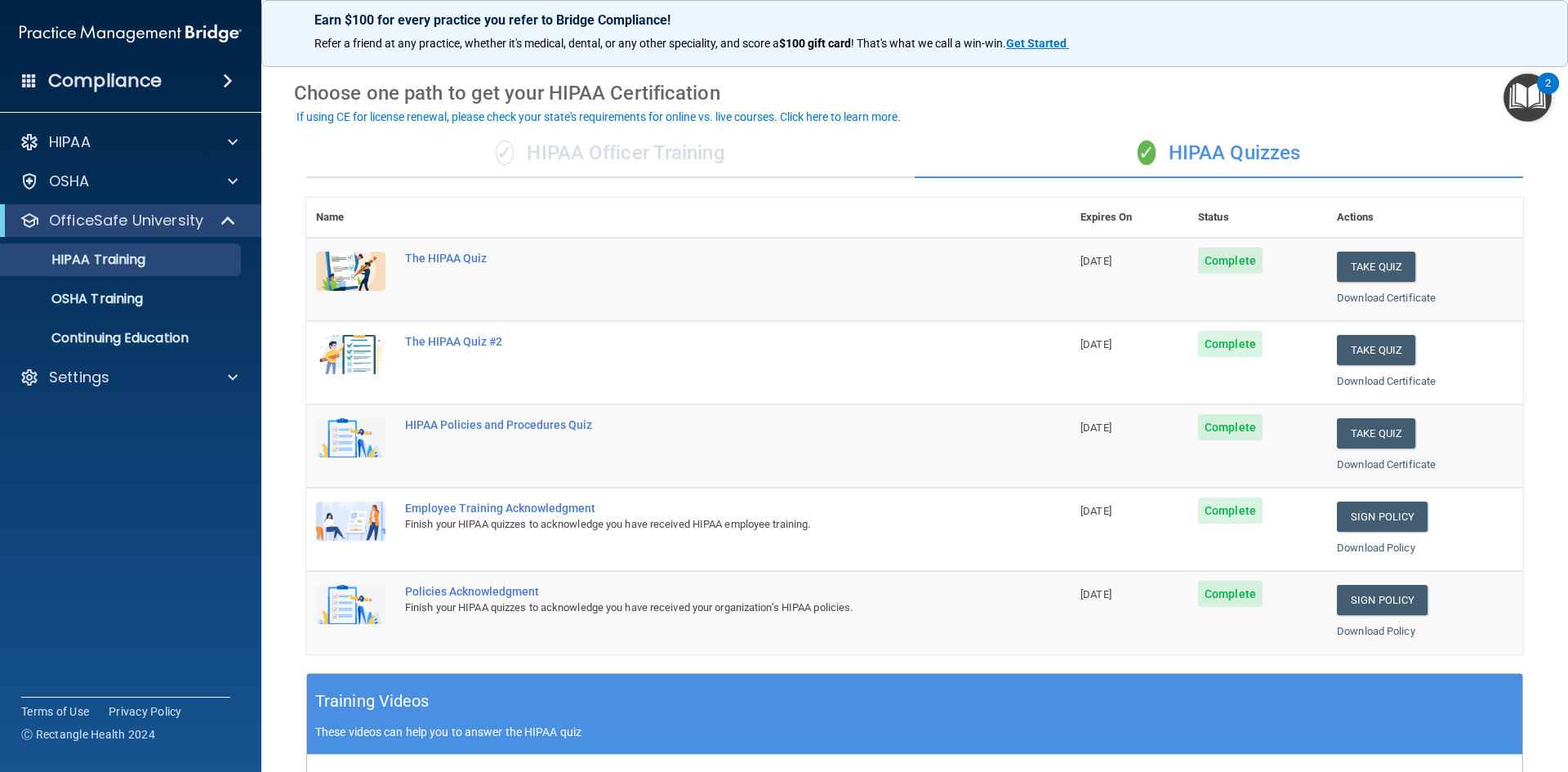
drag, startPoint x: 1061, startPoint y: 263, endPoint x: 1150, endPoint y: 252, distance: 89.7
click at [1150, 252] on td "[DATE]" at bounding box center [1129, 279] width 118 height 84
click at [1143, 258] on td "[DATE]" at bounding box center [1129, 279] width 118 height 84
drag, startPoint x: 1140, startPoint y: 261, endPoint x: 1033, endPoint y: 262, distance: 107.0
click at [1033, 262] on tr "The HIPAA Quiz [DATE] Complete Take Quiz Download Certificate" at bounding box center [915, 279] width 1217 height 84
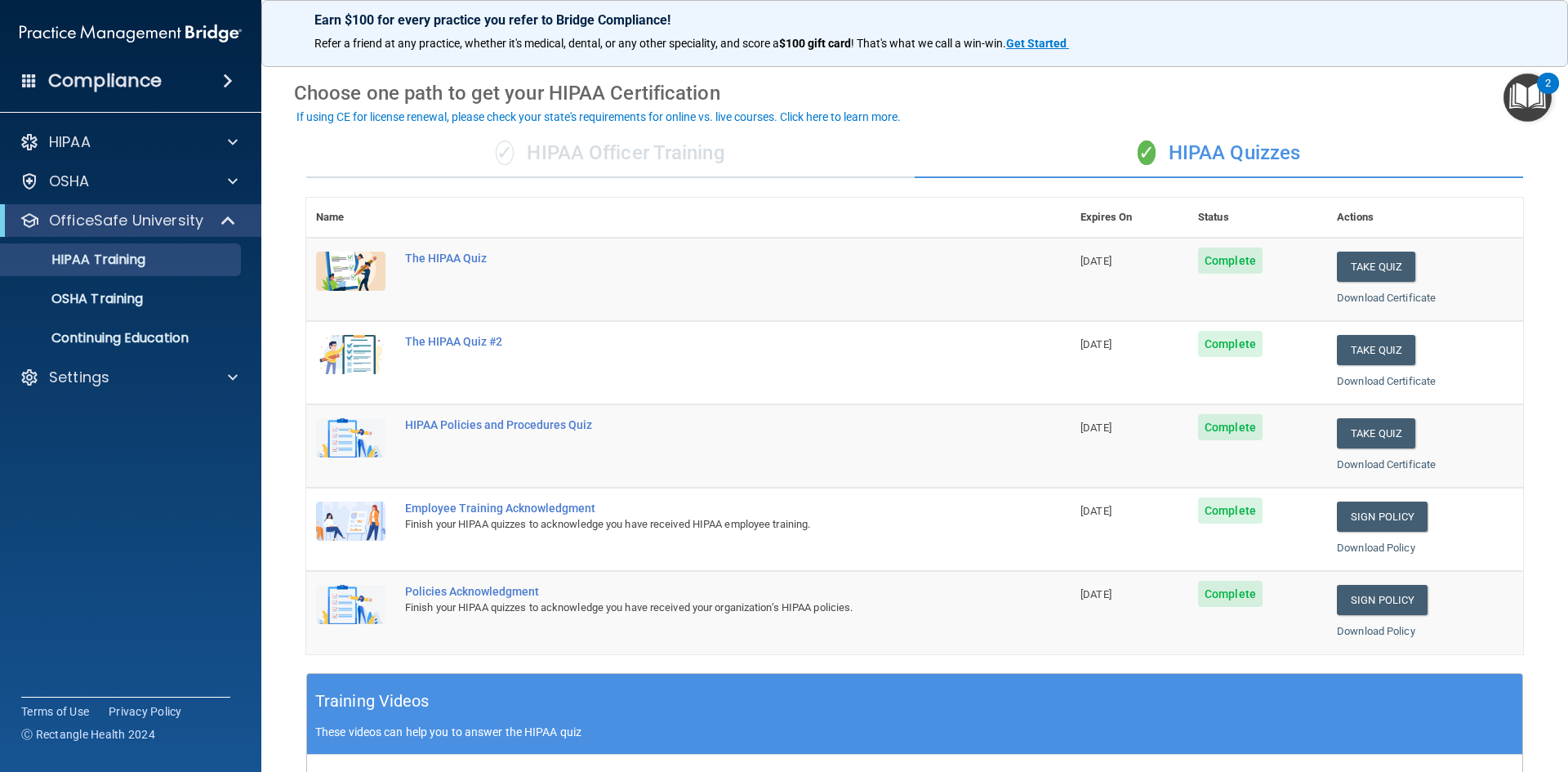
click at [1120, 268] on td "[DATE]" at bounding box center [1129, 279] width 118 height 84
click at [1382, 266] on button "Take Quiz" at bounding box center [1376, 267] width 79 height 30
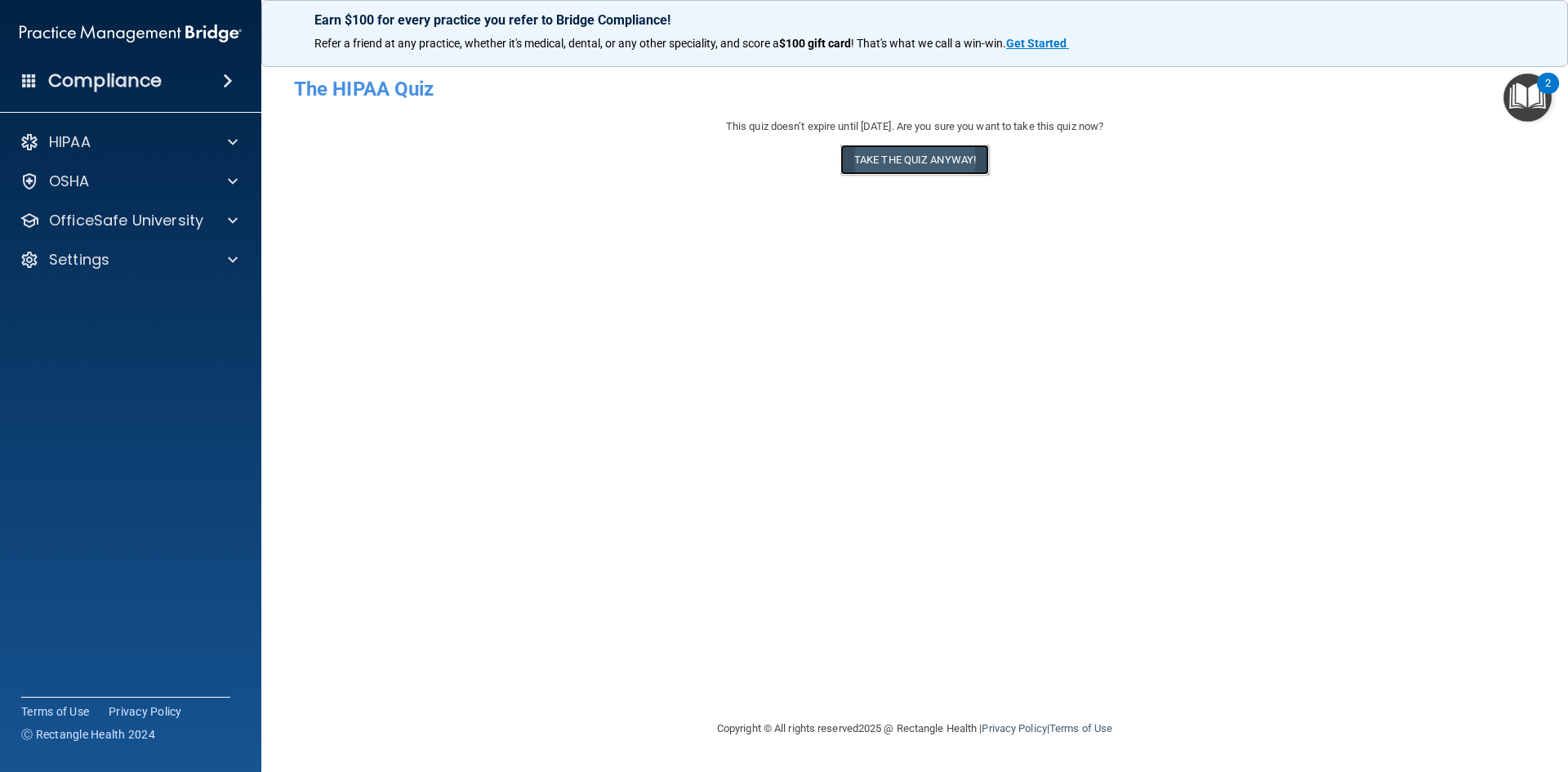
click at [909, 162] on button "Take the quiz anyway!" at bounding box center [915, 160] width 149 height 30
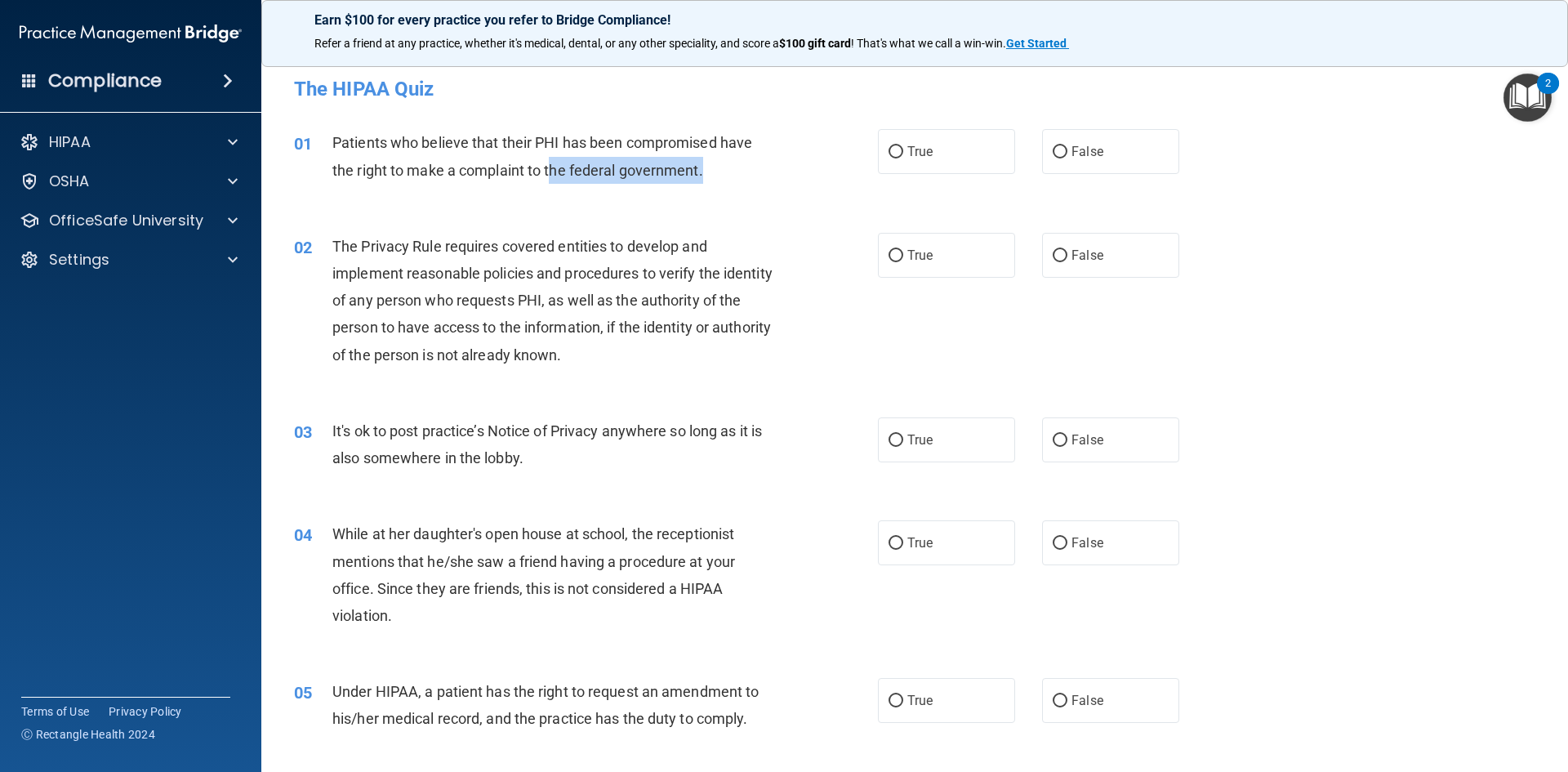
drag, startPoint x: 710, startPoint y: 168, endPoint x: 554, endPoint y: 177, distance: 156.3
click at [554, 177] on div "Patients who believe that their PHI has been compromised have the right to make…" at bounding box center [560, 156] width 456 height 54
click at [710, 175] on div "Patients who believe that their PHI has been compromised have the right to make…" at bounding box center [560, 156] width 456 height 54
click at [879, 152] on label "True" at bounding box center [946, 152] width 137 height 45
click at [888, 152] on input "True" at bounding box center [896, 152] width 15 height 12
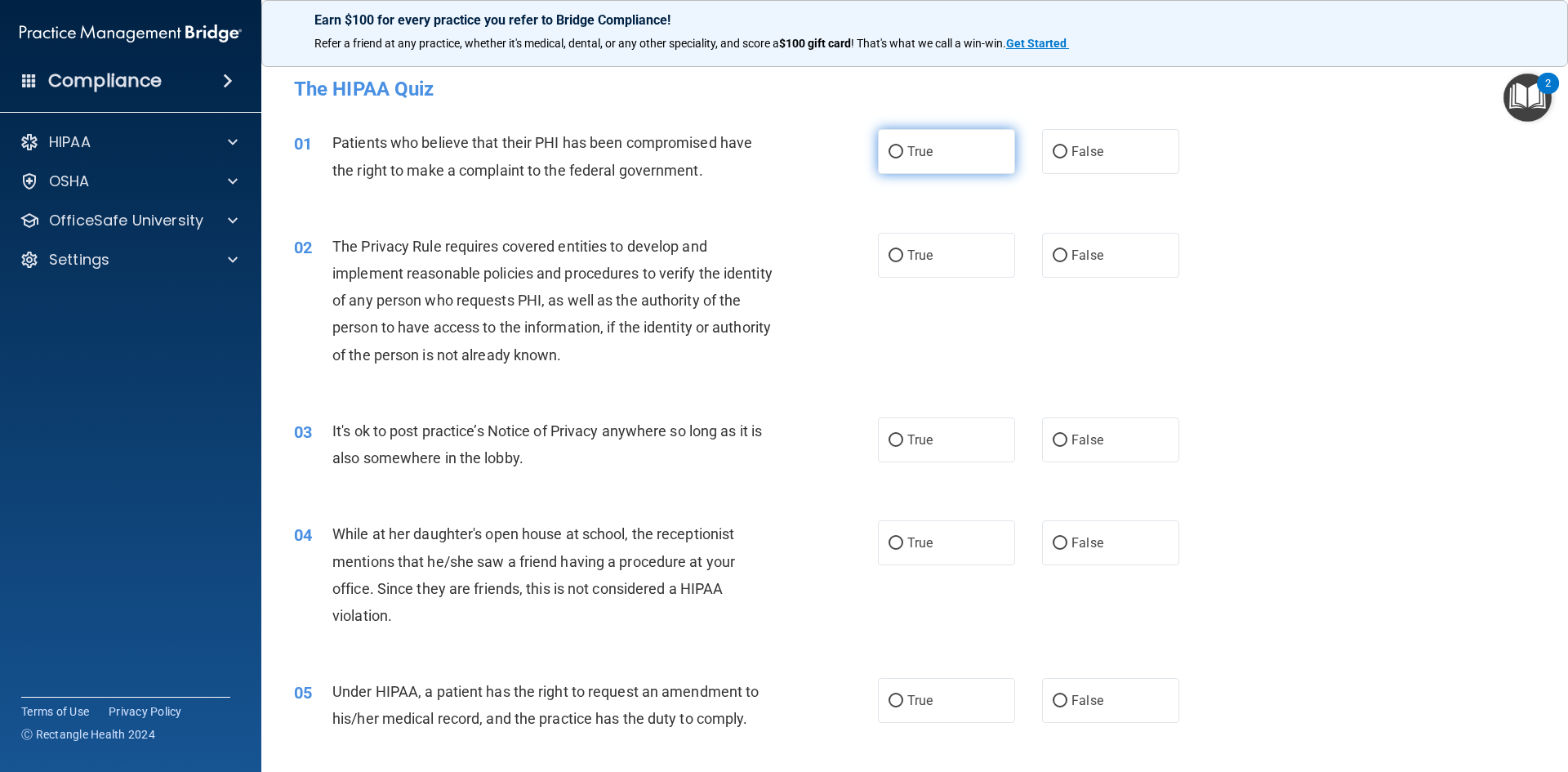
radio input "true"
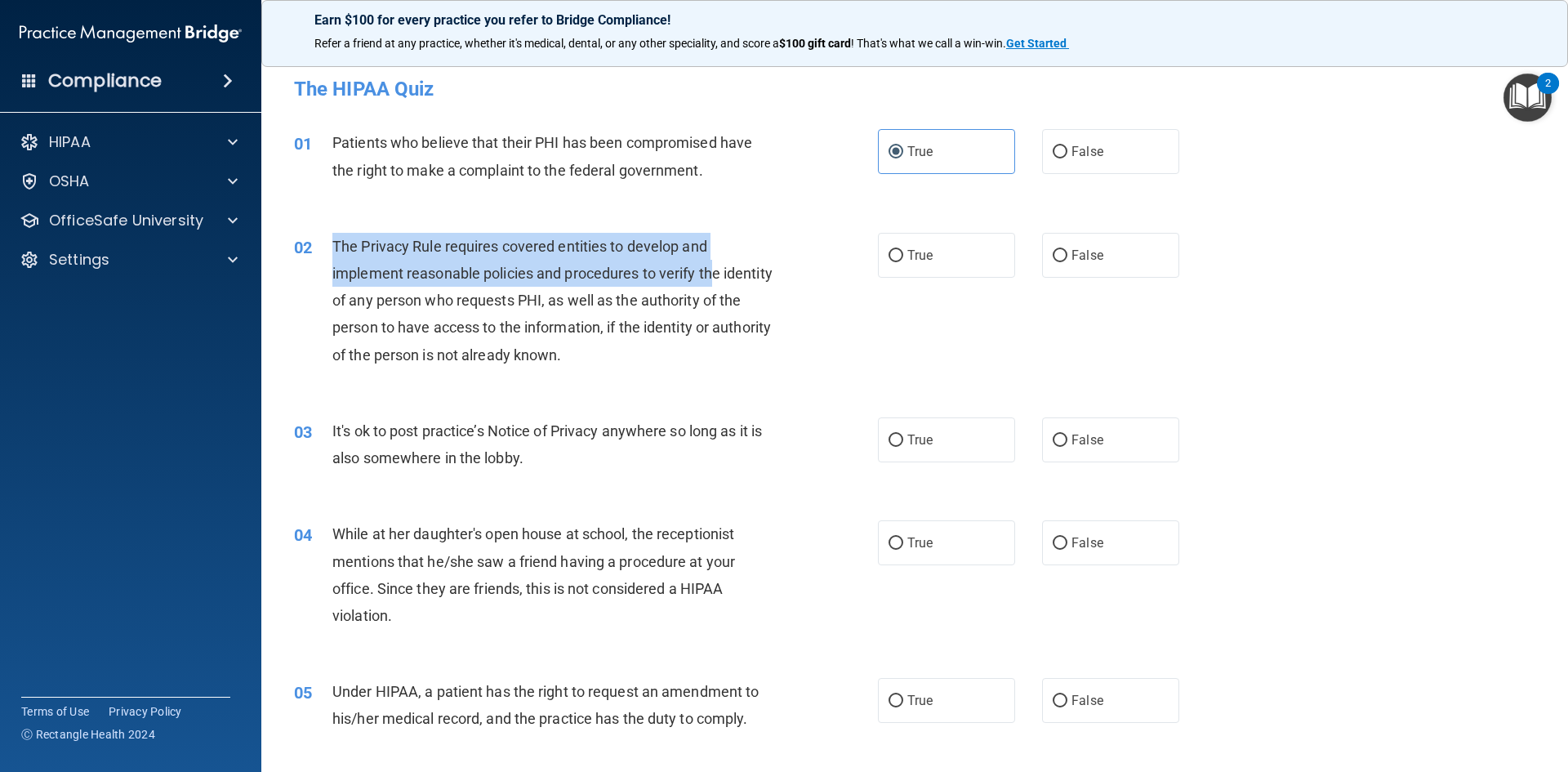
drag, startPoint x: 335, startPoint y: 241, endPoint x: 714, endPoint y: 270, distance: 380.1
click at [714, 270] on span "The Privacy Rule requires covered entities to develop and implement reasonable …" at bounding box center [552, 301] width 440 height 126
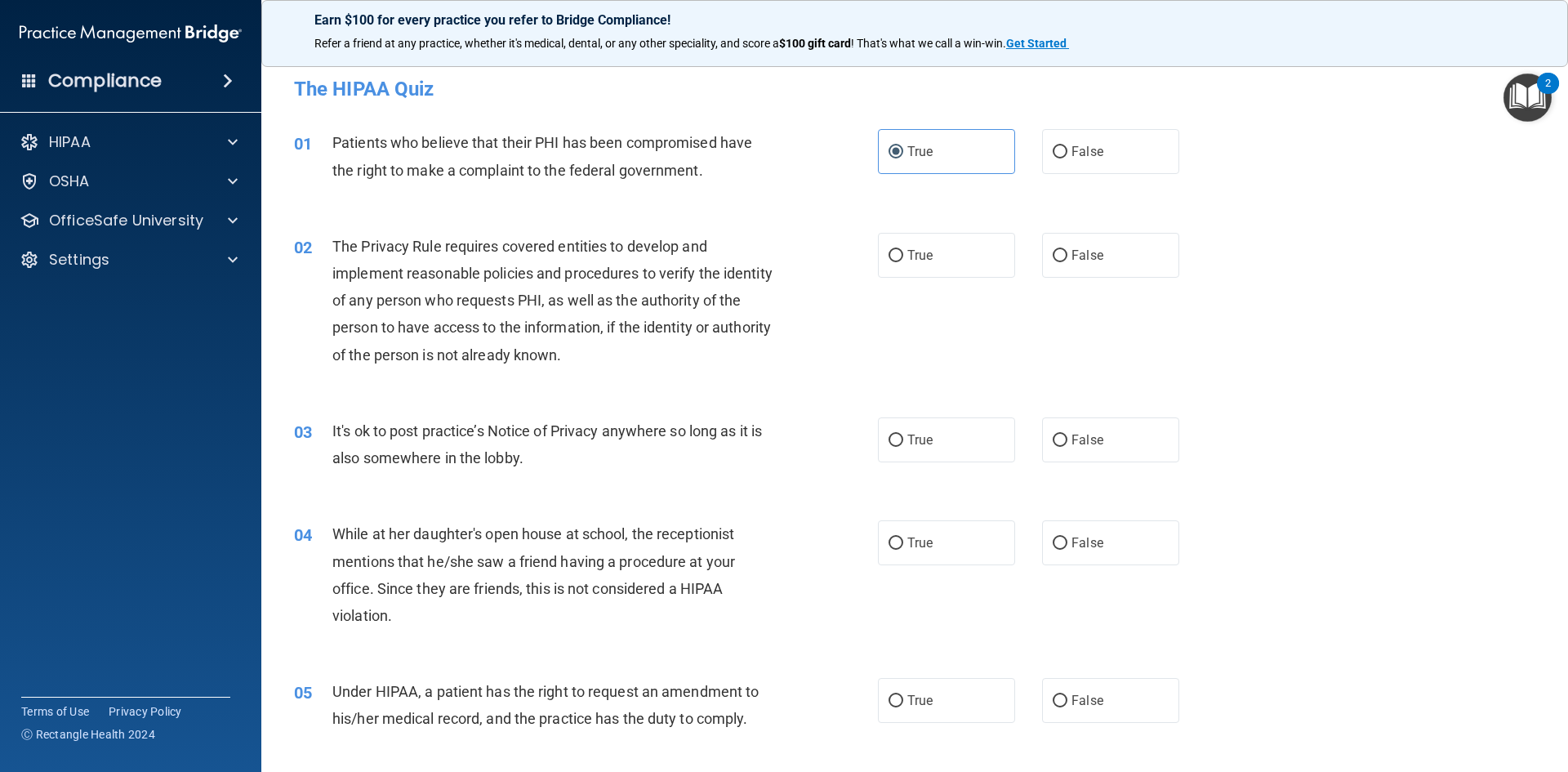
click at [727, 273] on div "The Privacy Rule requires covered entities to develop and implement reasonable …" at bounding box center [560, 301] width 456 height 136
click at [907, 440] on span "True" at bounding box center [920, 440] width 26 height 16
click at [902, 440] on input "True" at bounding box center [896, 441] width 15 height 12
radio input "true"
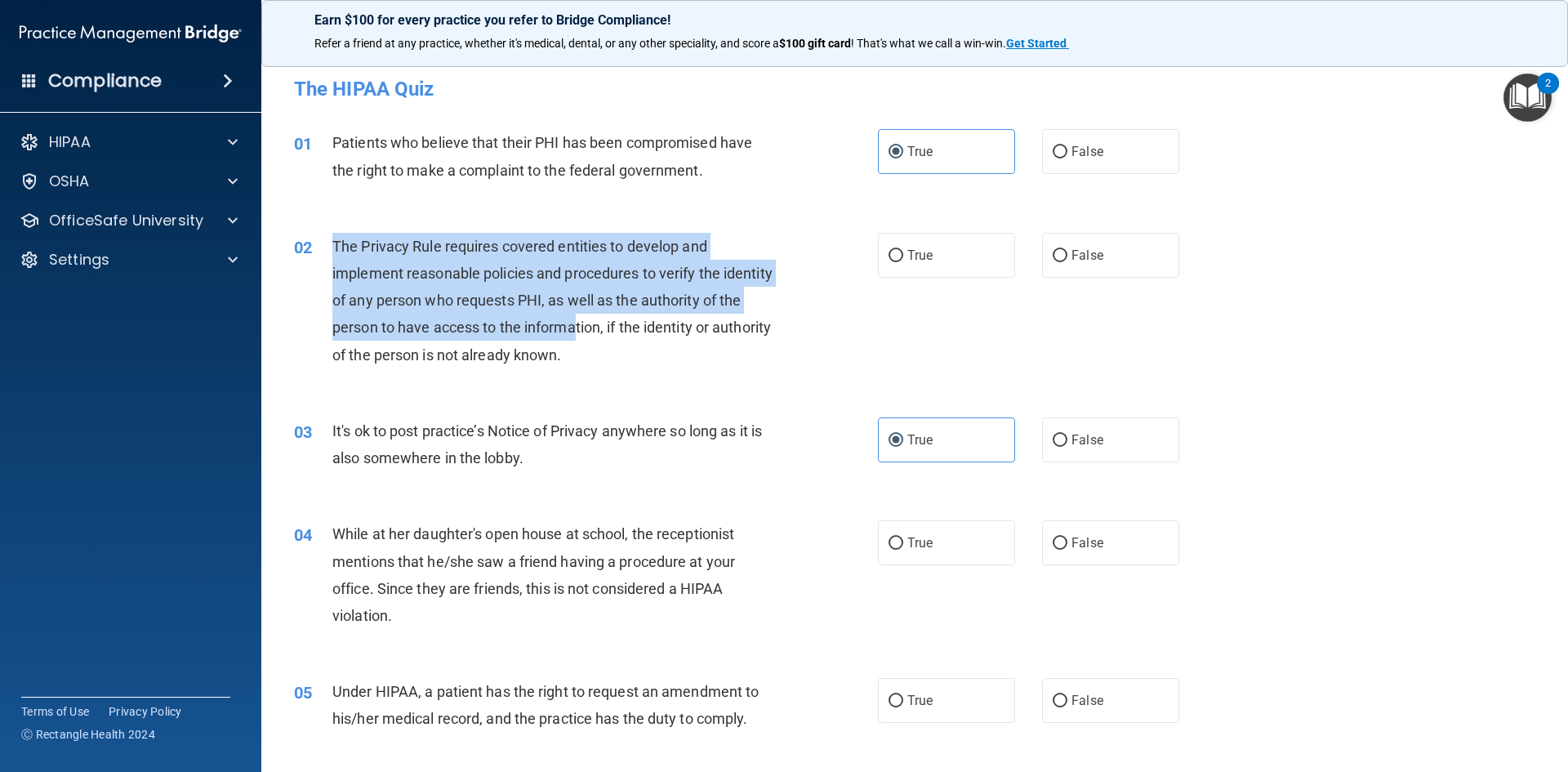
drag, startPoint x: 333, startPoint y: 244, endPoint x: 598, endPoint y: 326, distance: 277.4
click at [598, 326] on span "The Privacy Rule requires covered entities to develop and implement reasonable …" at bounding box center [552, 301] width 440 height 126
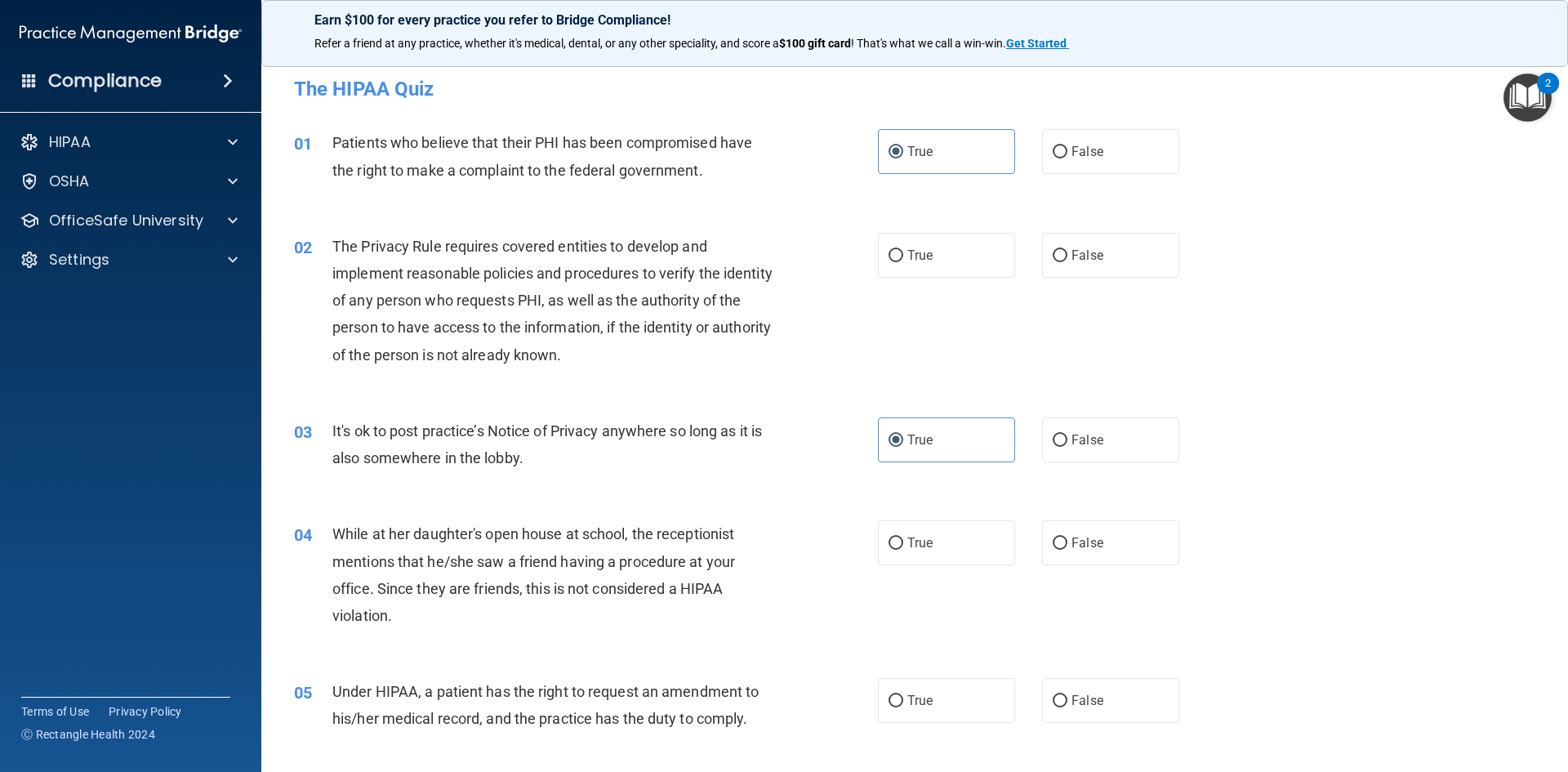
click at [637, 359] on div "The Privacy Rule requires covered entities to develop and implement reasonable …" at bounding box center [560, 301] width 456 height 136
click at [908, 251] on span "True" at bounding box center [920, 255] width 26 height 16
click at [903, 251] on input "True" at bounding box center [896, 256] width 15 height 12
radio input "true"
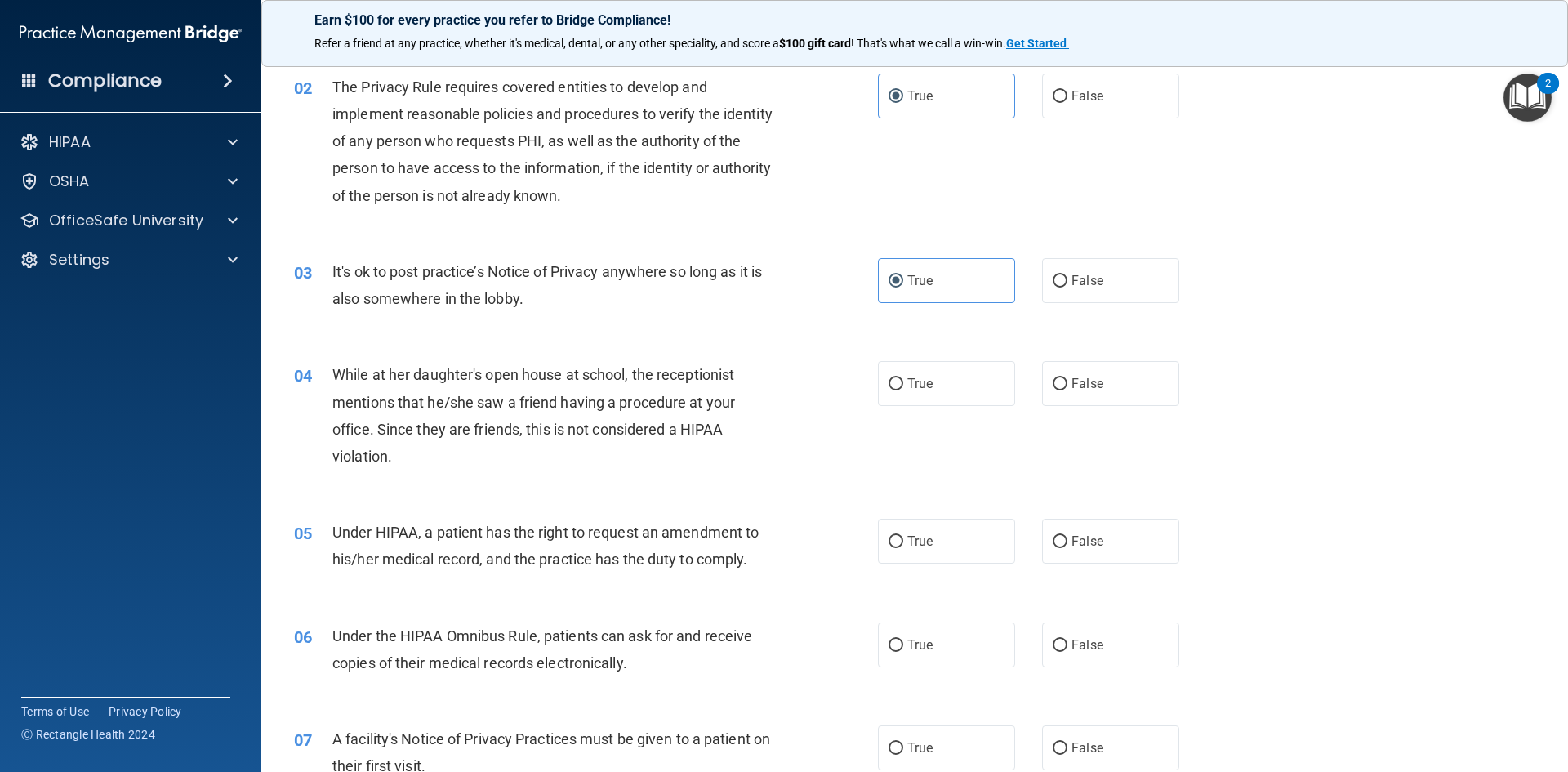
scroll to position [163, 0]
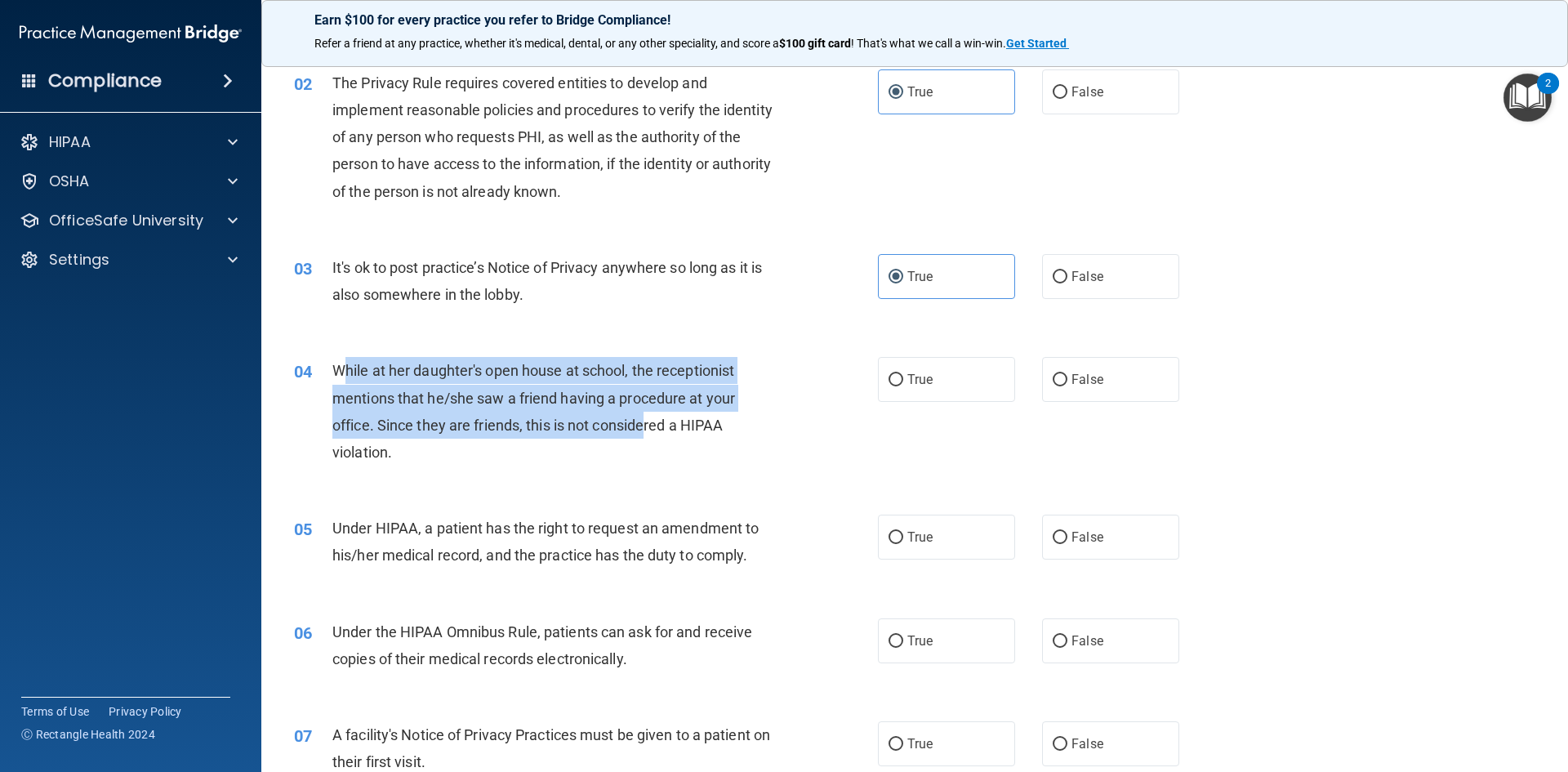
drag, startPoint x: 341, startPoint y: 372, endPoint x: 644, endPoint y: 416, distance: 306.2
click at [644, 416] on span "While at her daughter's open house at school, the receptionist mentions that he…" at bounding box center [533, 411] width 402 height 99
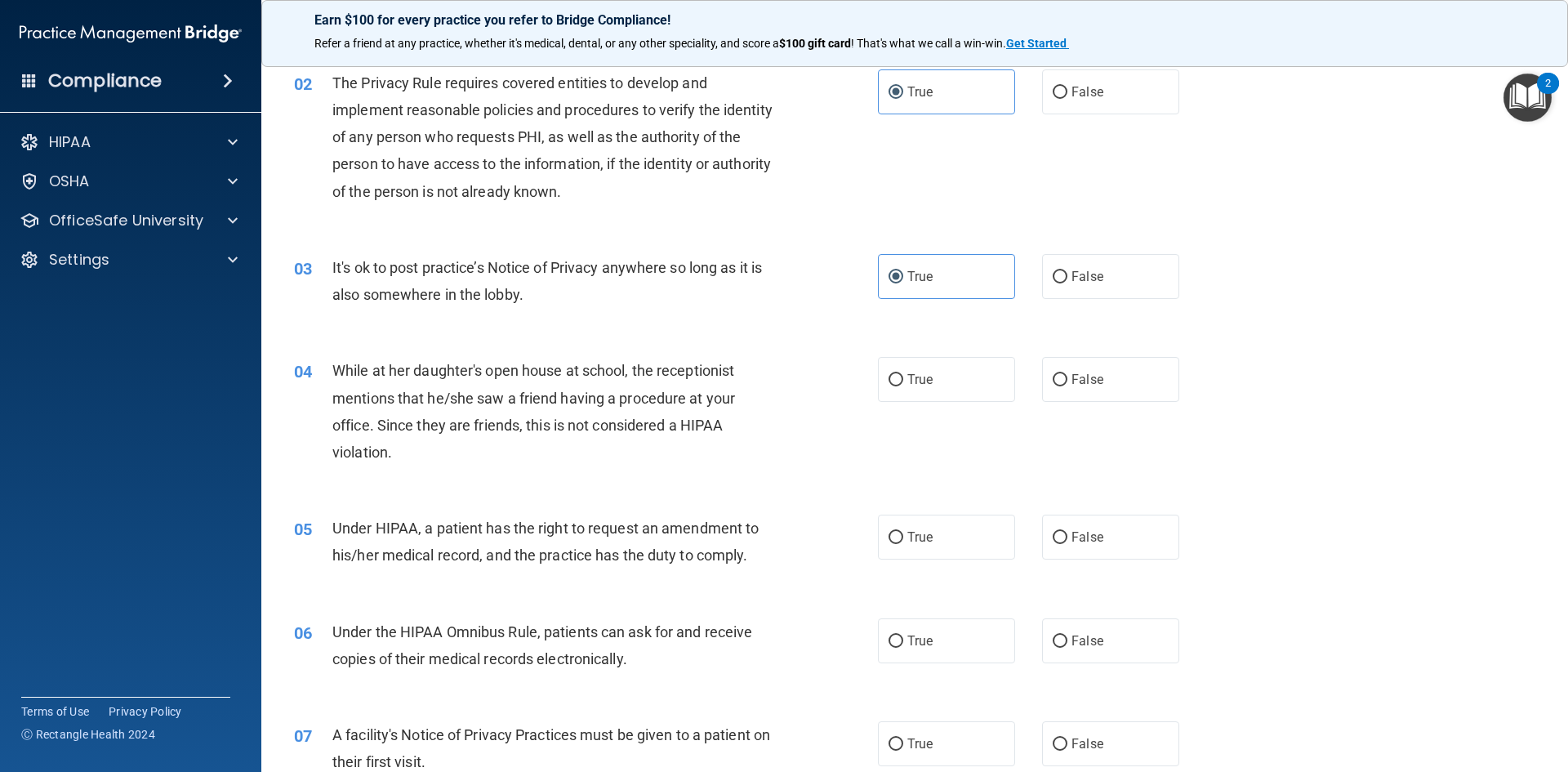
click at [439, 448] on div "While at her daughter's open house at school, the receptionist mentions that he…" at bounding box center [560, 411] width 456 height 109
click at [1094, 372] on span "False" at bounding box center [1087, 379] width 31 height 16
click at [1067, 374] on input "False" at bounding box center [1060, 380] width 15 height 12
radio input "true"
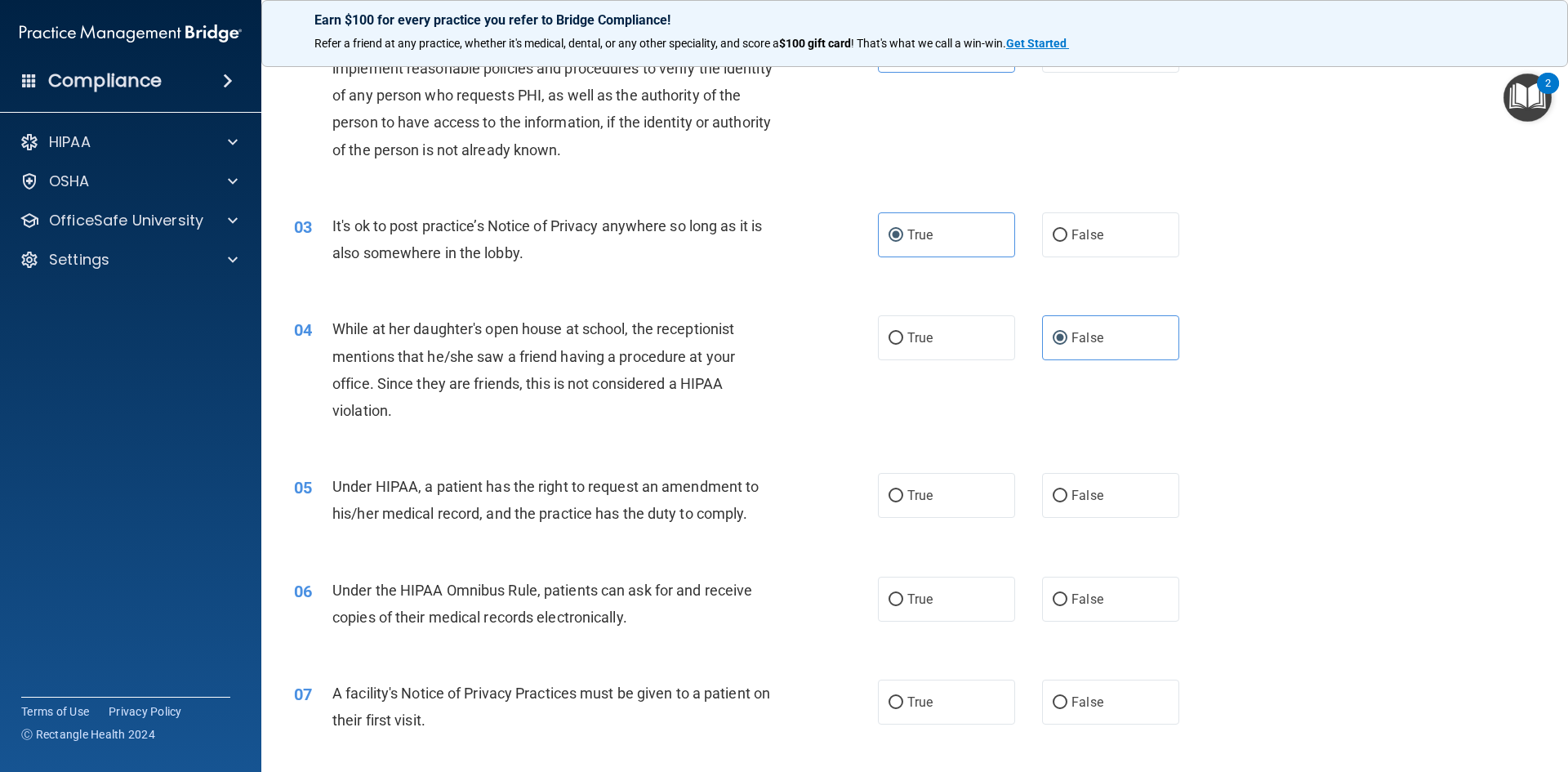
scroll to position [245, 0]
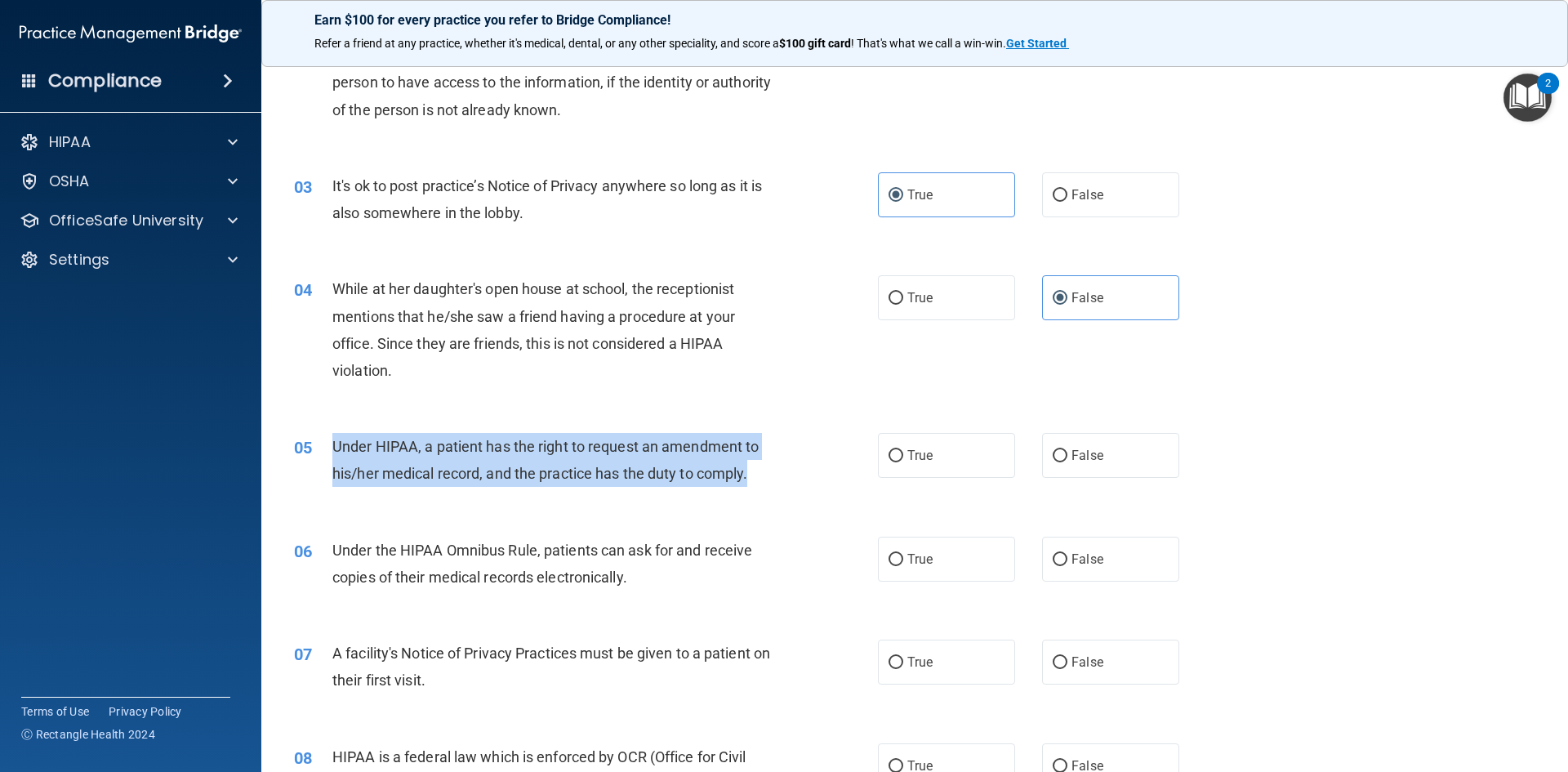
drag, startPoint x: 331, startPoint y: 444, endPoint x: 761, endPoint y: 473, distance: 431.0
click at [761, 473] on div "Under HIPAA, a patient has the right to request an amendment to his/her medical…" at bounding box center [560, 460] width 456 height 54
drag, startPoint x: 761, startPoint y: 473, endPoint x: 850, endPoint y: 474, distance: 89.0
click at [761, 474] on div "Under HIPAA, a patient has the right to request an amendment to his/her medical…" at bounding box center [560, 460] width 456 height 54
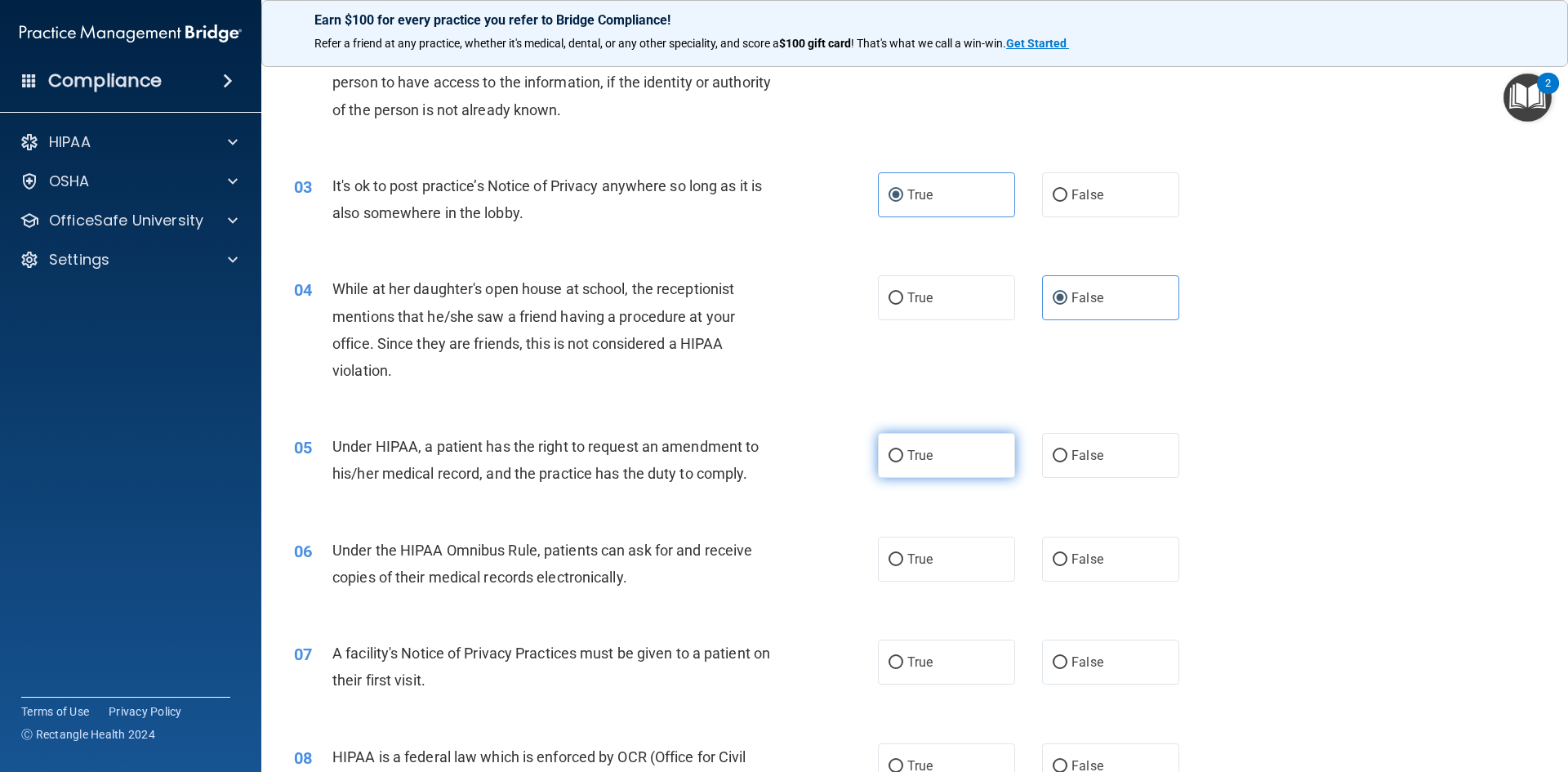
click at [936, 459] on label "True" at bounding box center [946, 456] width 137 height 45
click at [903, 459] on input "True" at bounding box center [896, 456] width 15 height 12
radio input "true"
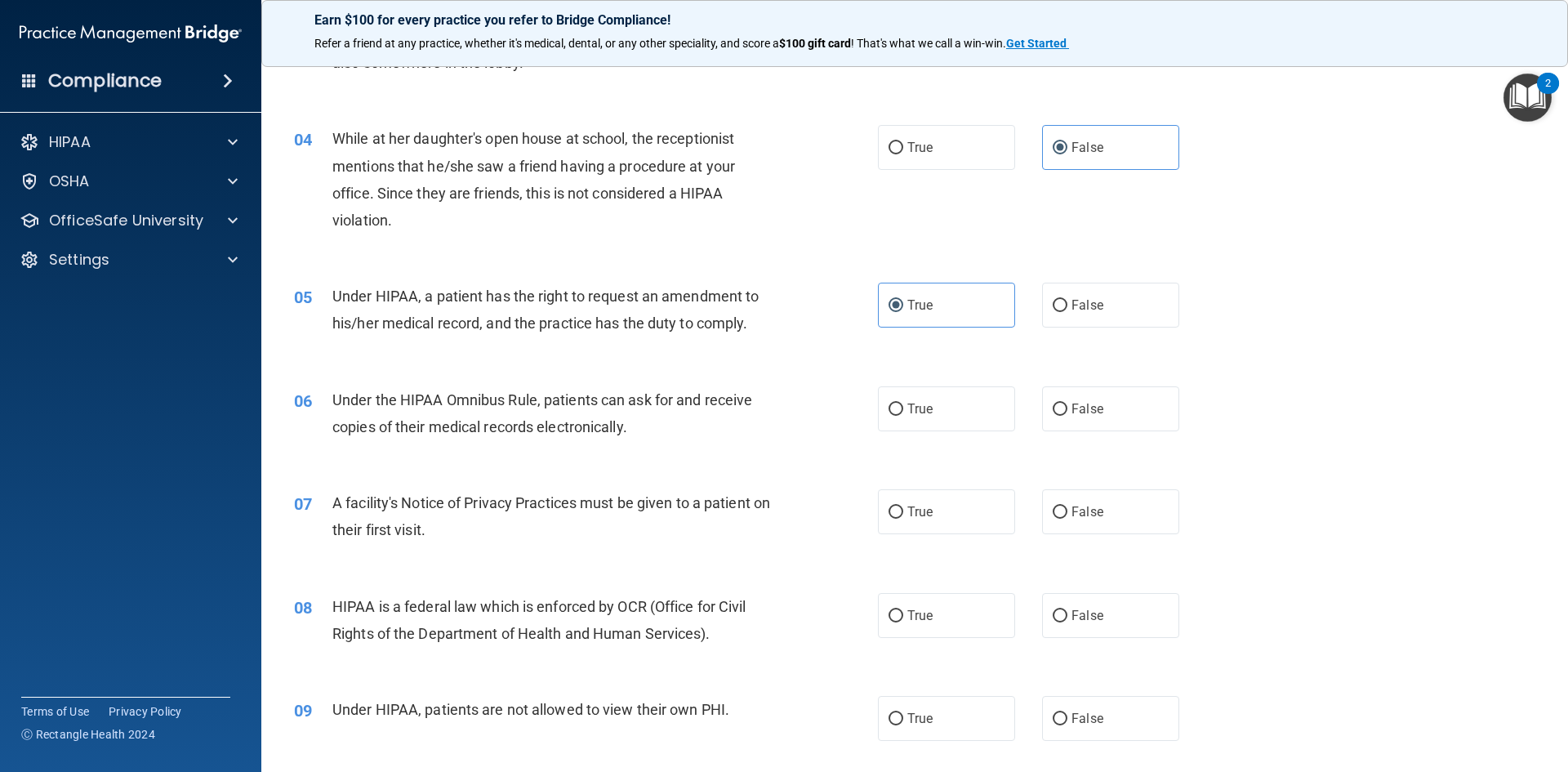
scroll to position [408, 0]
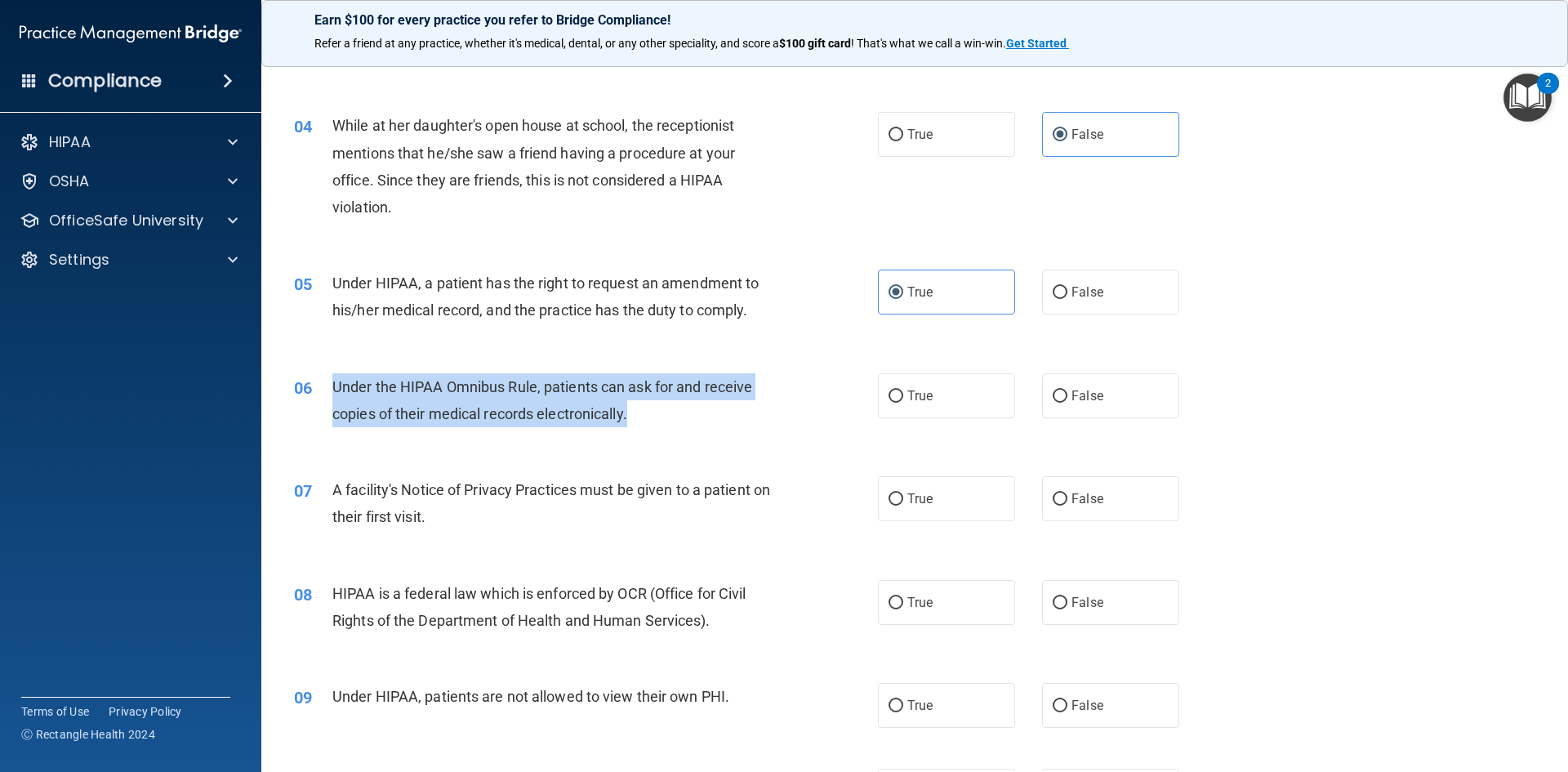
drag, startPoint x: 334, startPoint y: 381, endPoint x: 672, endPoint y: 420, distance: 340.2
click at [672, 420] on div "Under the HIPAA Omnibus Rule, patients can ask for and receive copies of their …" at bounding box center [560, 400] width 456 height 54
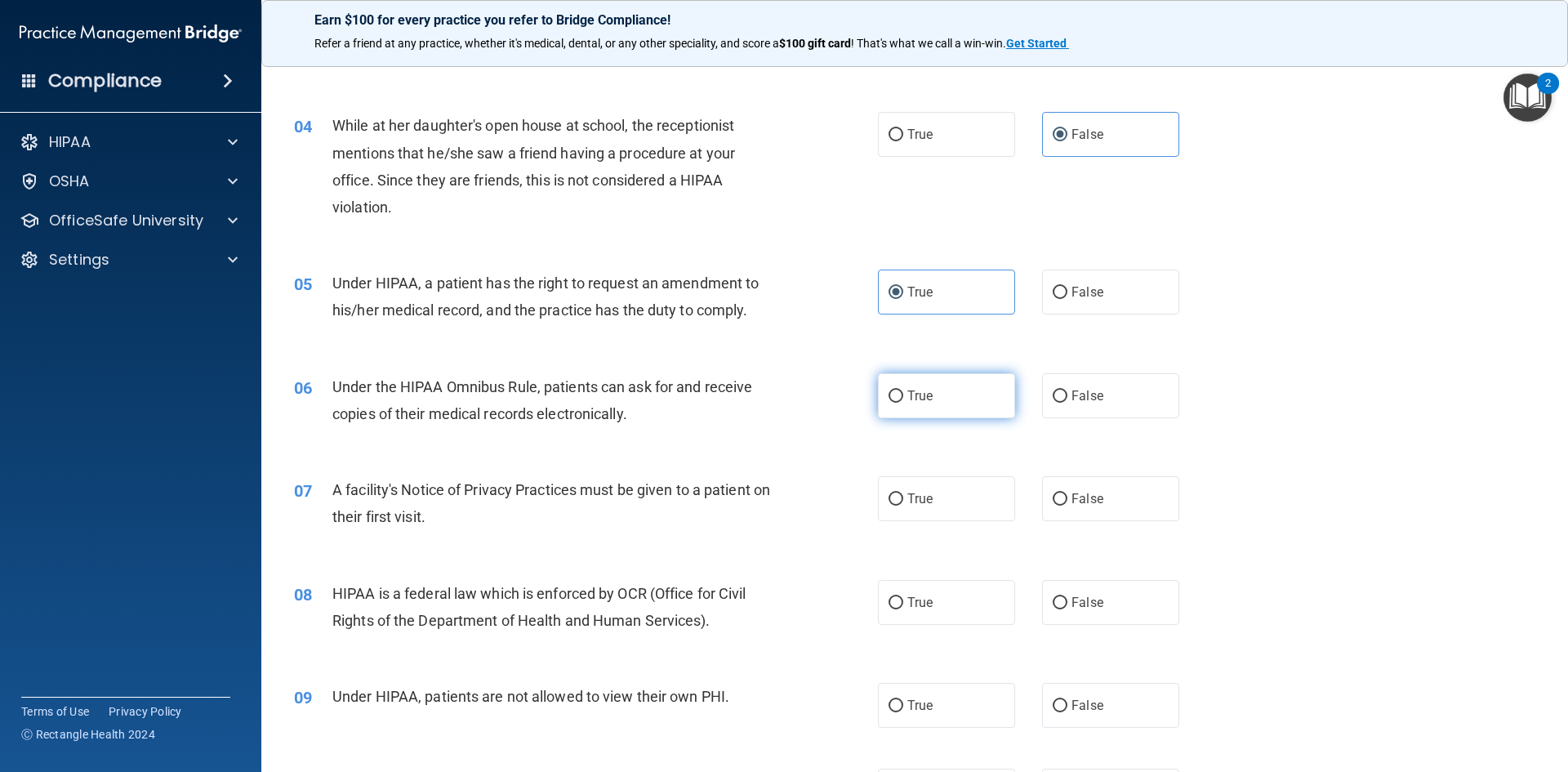
click at [987, 395] on label "True" at bounding box center [946, 396] width 137 height 45
click at [903, 395] on input "True" at bounding box center [896, 396] width 15 height 12
radio input "true"
click at [901, 504] on label "True" at bounding box center [946, 499] width 137 height 45
click at [901, 504] on input "True" at bounding box center [896, 499] width 15 height 12
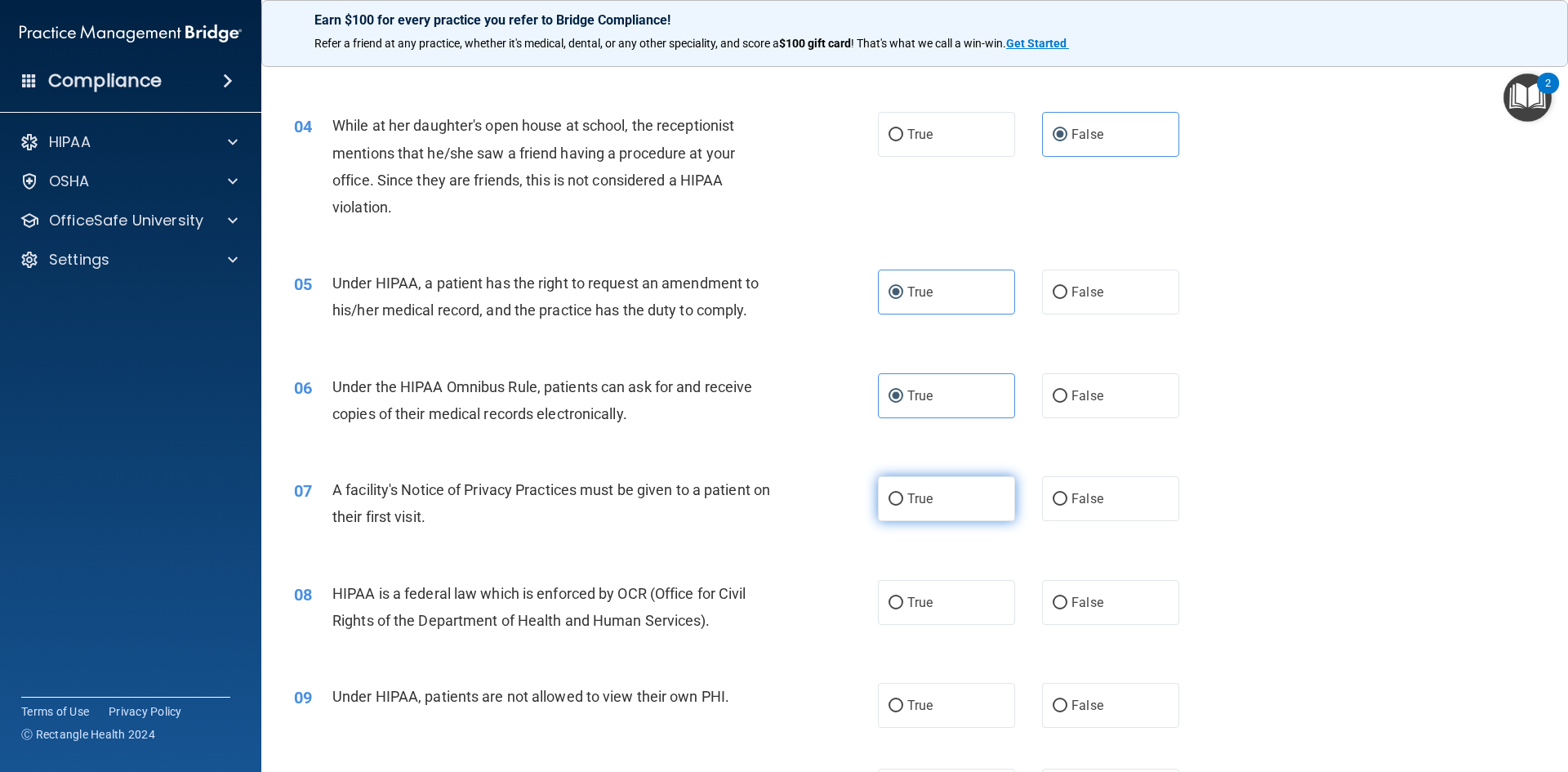
radio input "true"
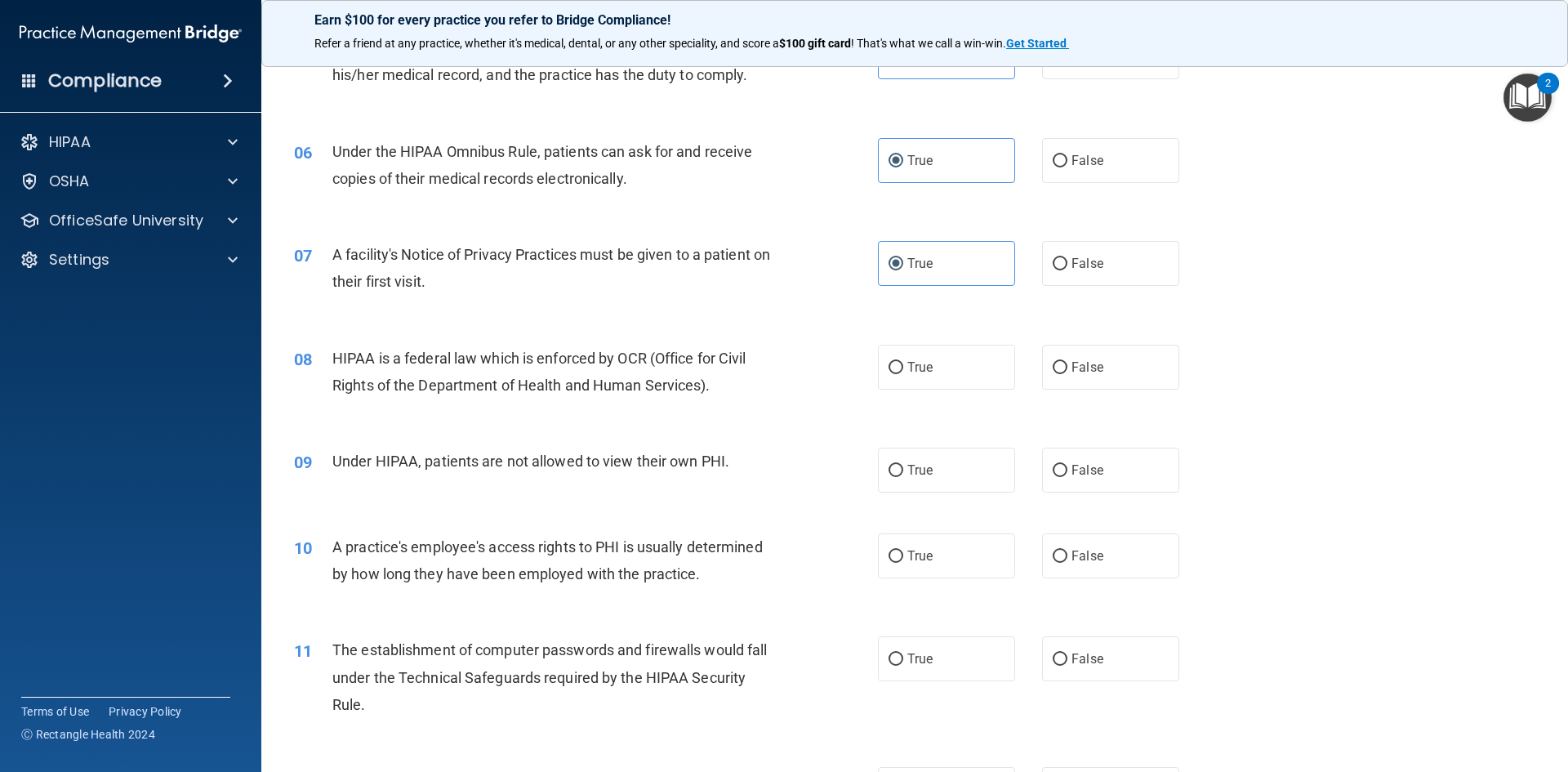
scroll to position [654, 0]
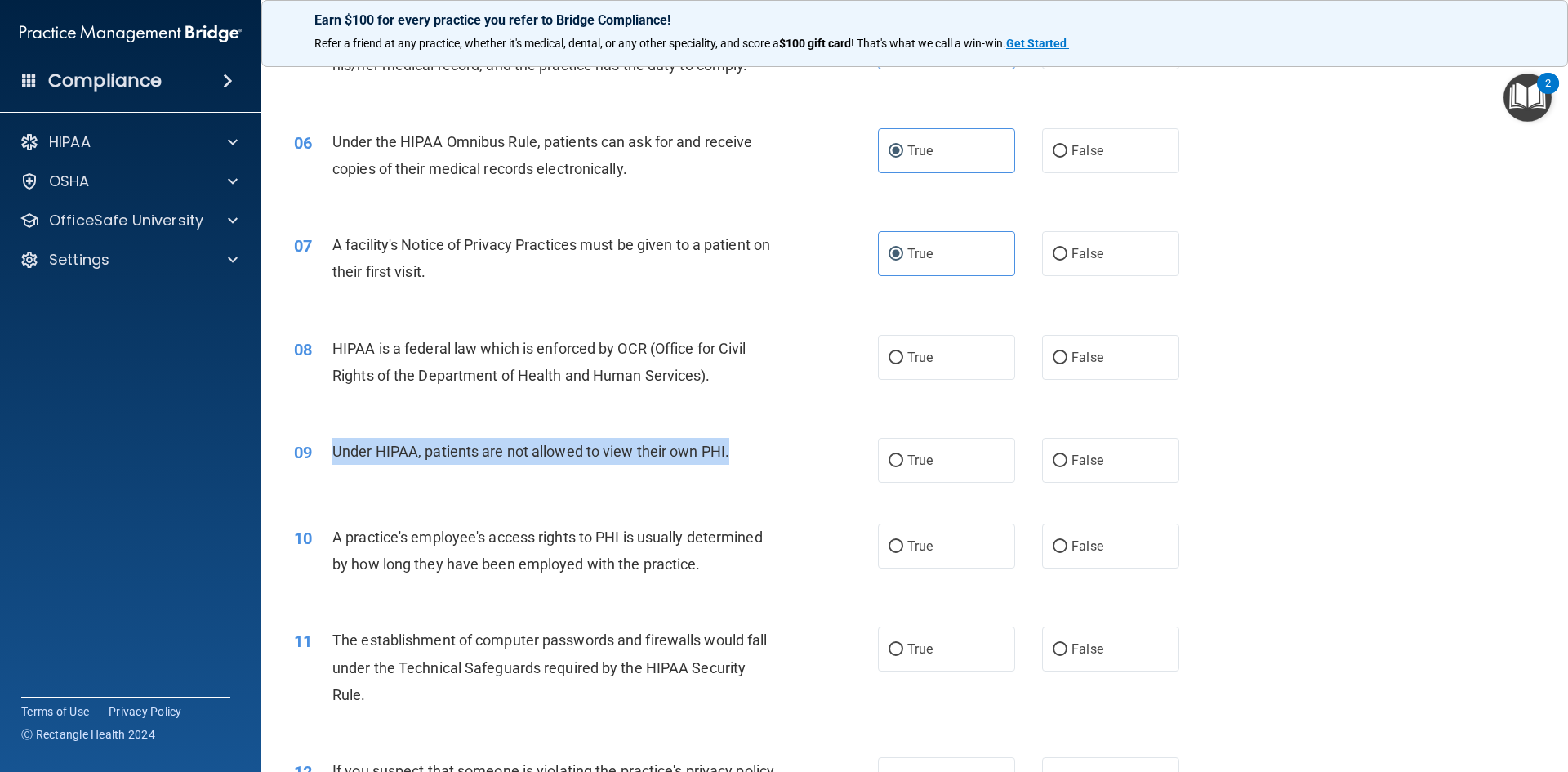
drag, startPoint x: 334, startPoint y: 448, endPoint x: 736, endPoint y: 462, distance: 402.2
click at [736, 462] on div "Under HIPAA, patients are not allowed to view their own PHI." at bounding box center [560, 451] width 456 height 27
click at [752, 451] on div "Under HIPAA, patients are not allowed to view their own PHI." at bounding box center [560, 451] width 456 height 27
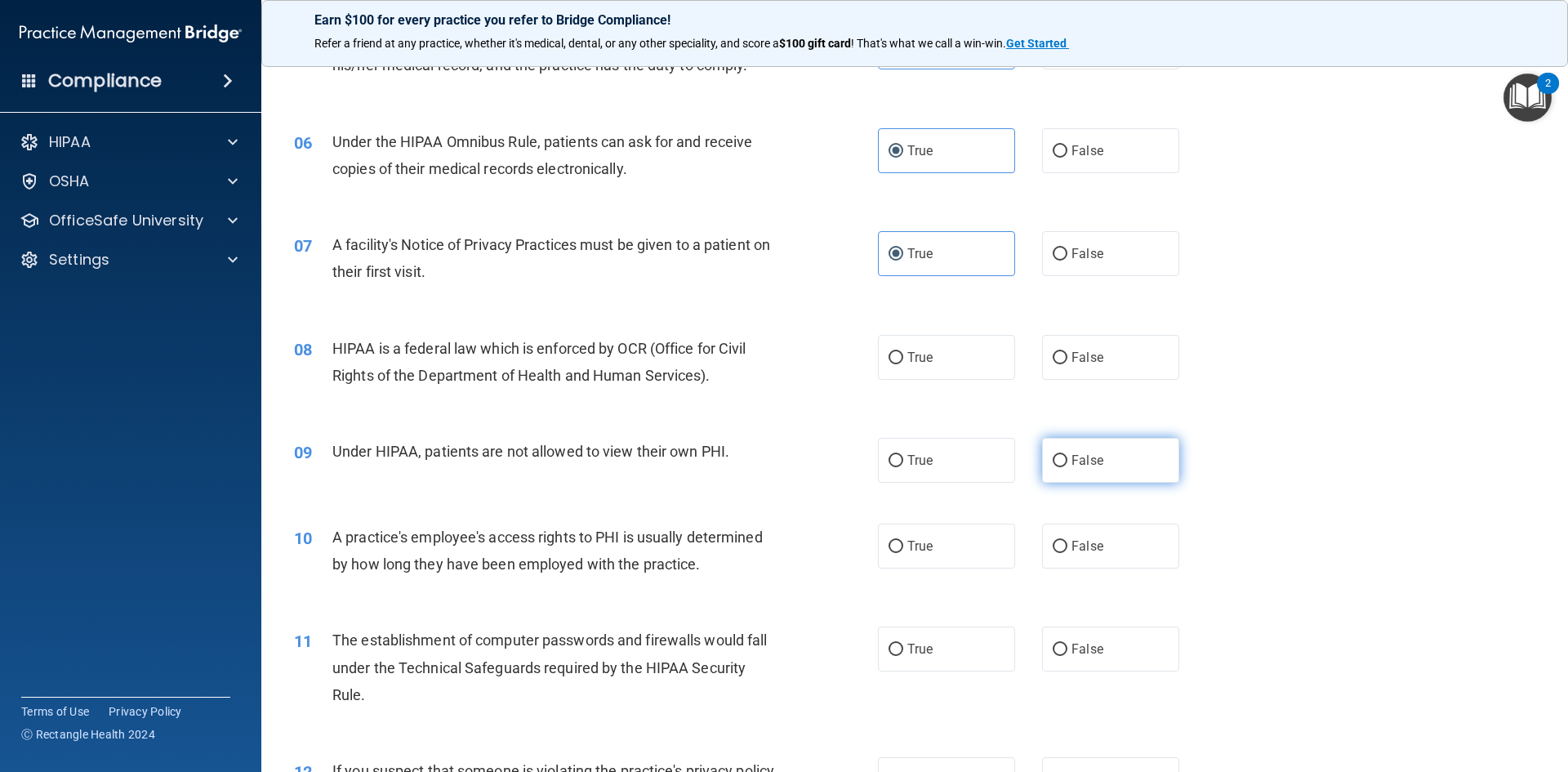
click at [1148, 464] on label "False" at bounding box center [1111, 461] width 137 height 45
click at [1067, 464] on input "False" at bounding box center [1060, 461] width 15 height 12
radio input "true"
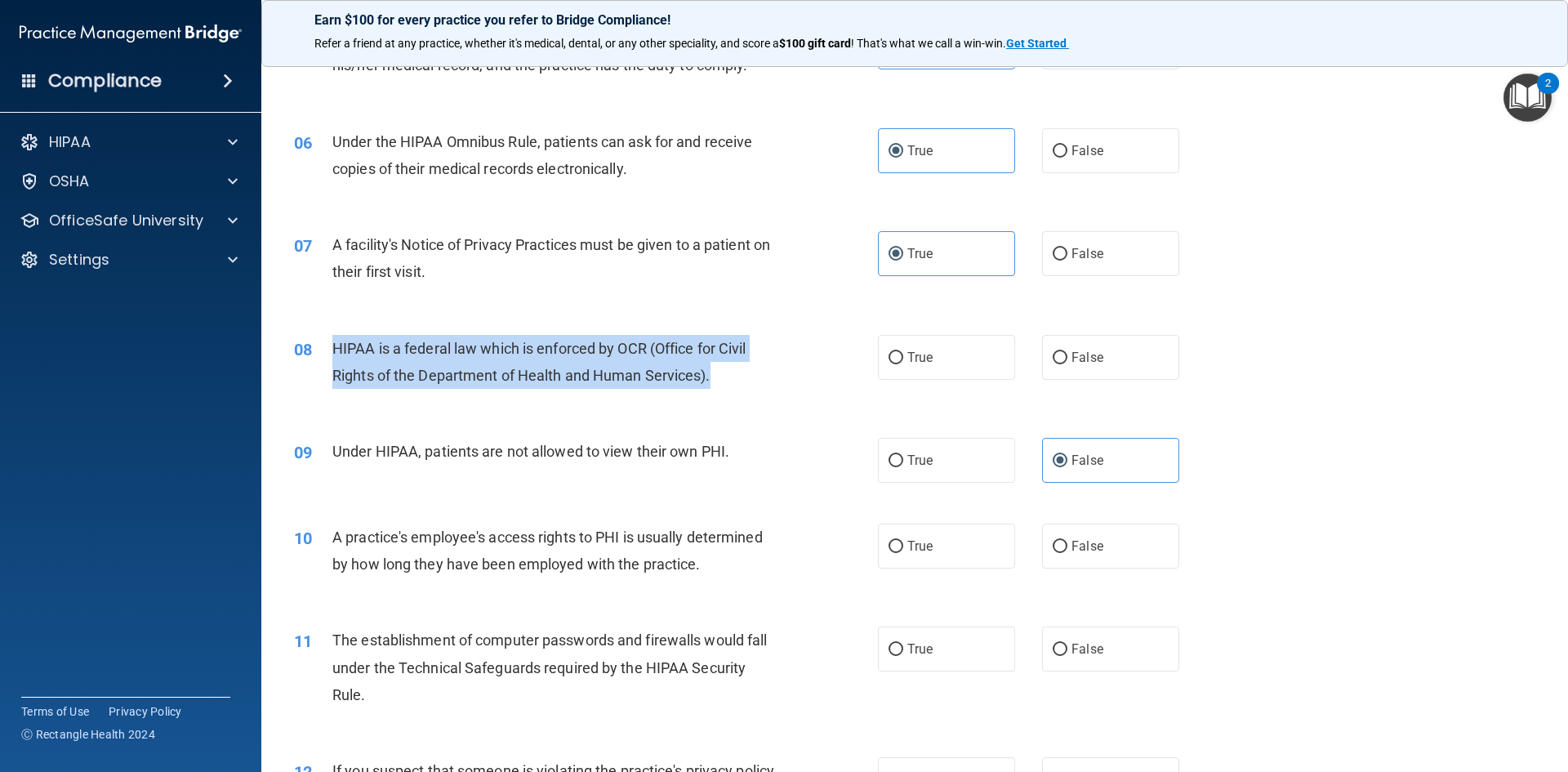
drag, startPoint x: 331, startPoint y: 343, endPoint x: 737, endPoint y: 380, distance: 407.7
click at [737, 380] on div "HIPAA is a federal law which is enforced by OCR (Office for Civil Rights of the…" at bounding box center [560, 361] width 456 height 54
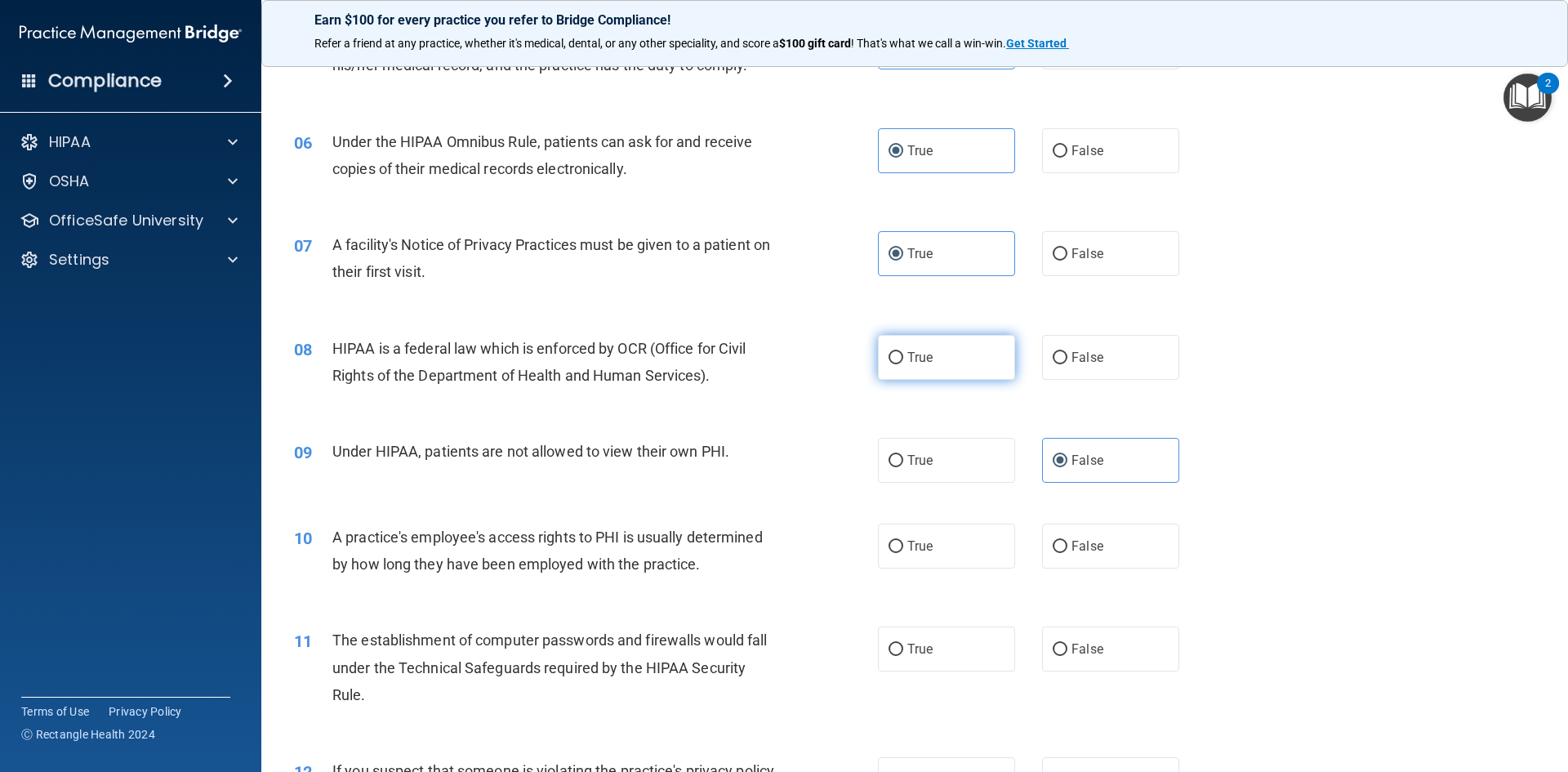
click at [907, 355] on span "True" at bounding box center [920, 357] width 26 height 16
click at [903, 355] on input "True" at bounding box center [896, 358] width 15 height 12
radio input "true"
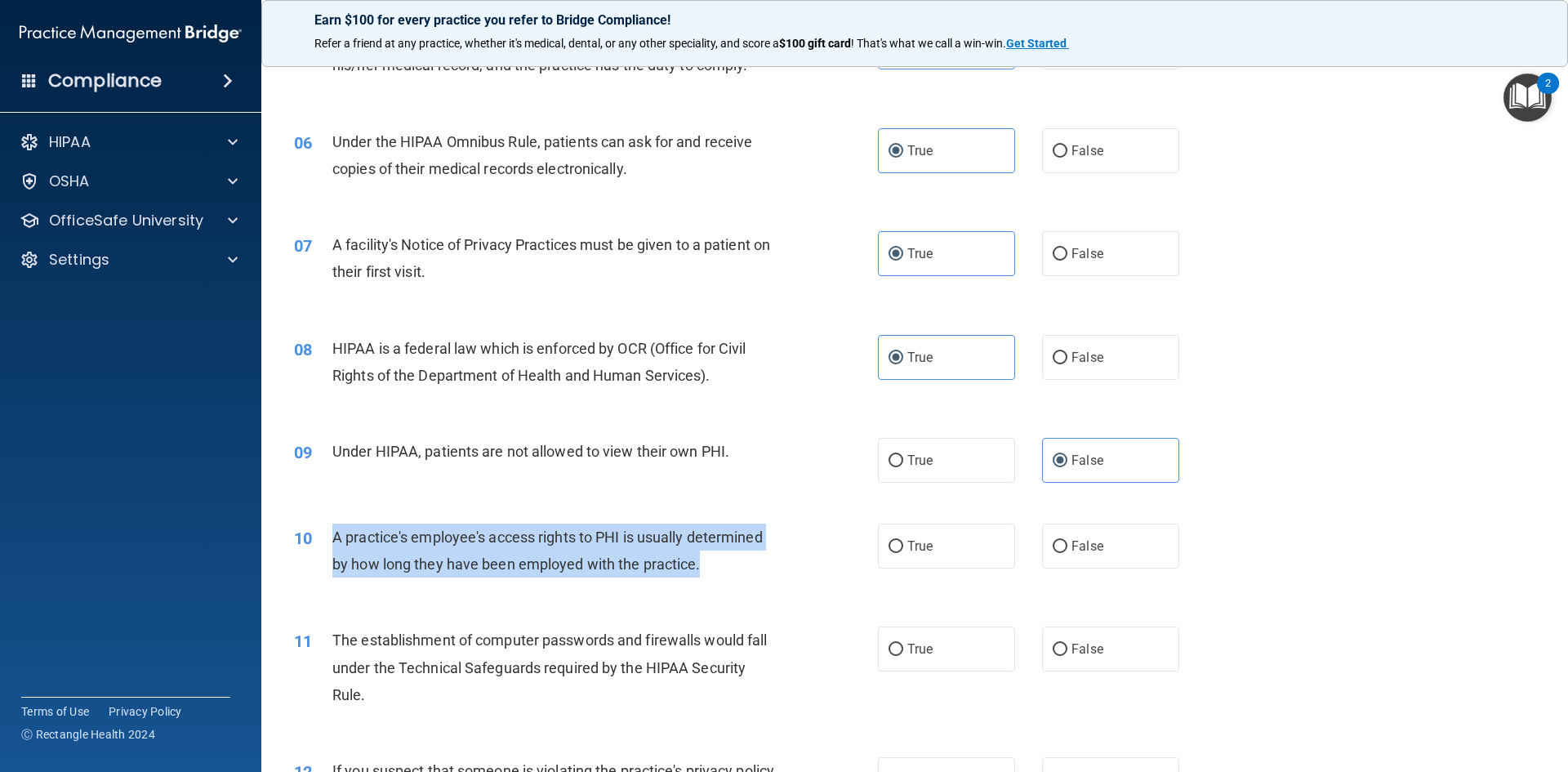
drag, startPoint x: 329, startPoint y: 531, endPoint x: 748, endPoint y: 561, distance: 420.1
click at [748, 561] on div "10 A practice's employee's access rights to PHI is usually determined by how lo…" at bounding box center [586, 554] width 632 height 62
click at [734, 563] on div "A practice's employee's access rights to PHI is usually determined by how long …" at bounding box center [560, 550] width 456 height 54
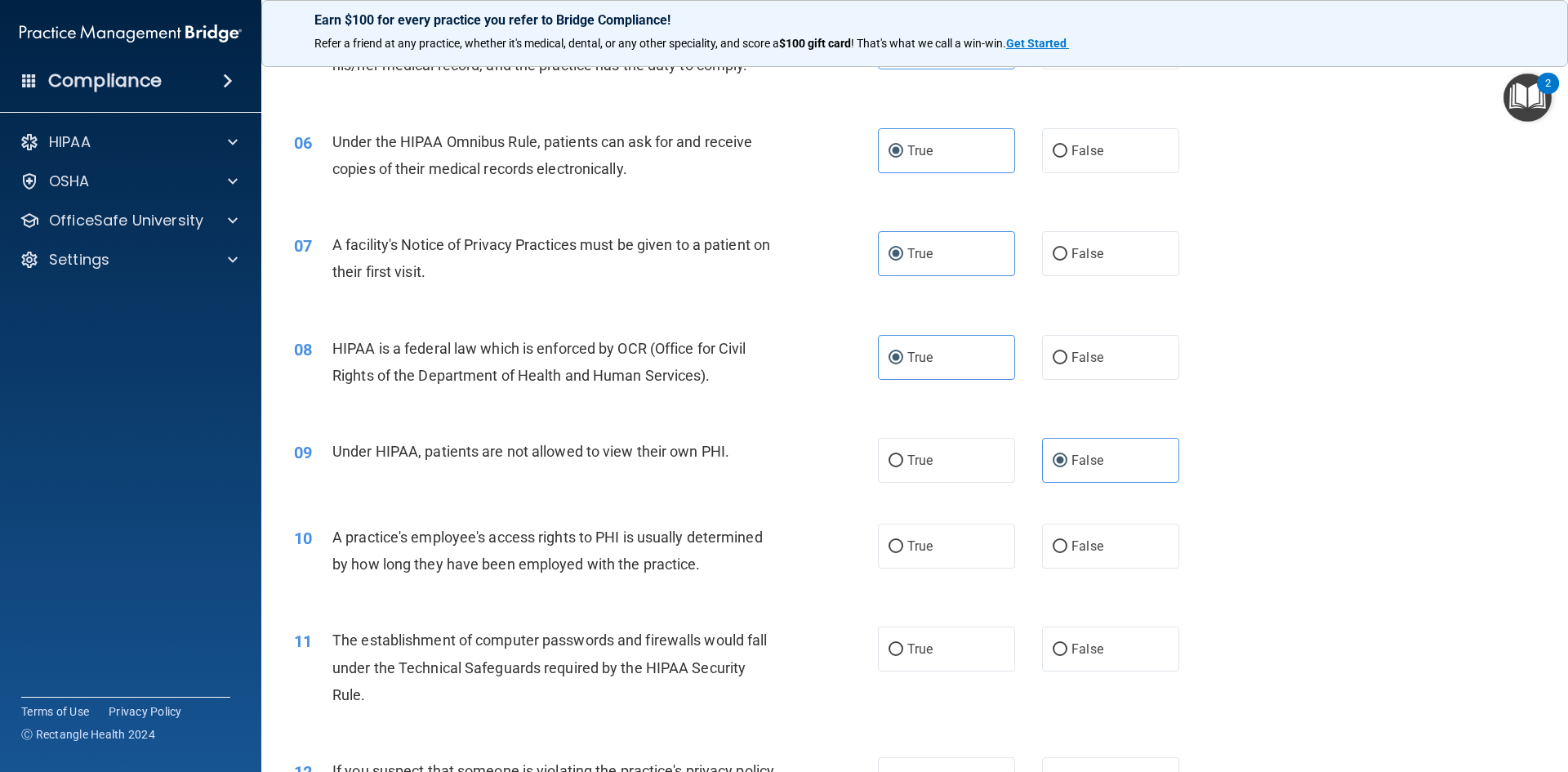
click at [1008, 535] on div "True False" at bounding box center [1042, 546] width 329 height 45
click at [1051, 533] on label "False" at bounding box center [1111, 546] width 137 height 45
click at [1052, 541] on input "False" at bounding box center [1060, 547] width 15 height 12
radio input "true"
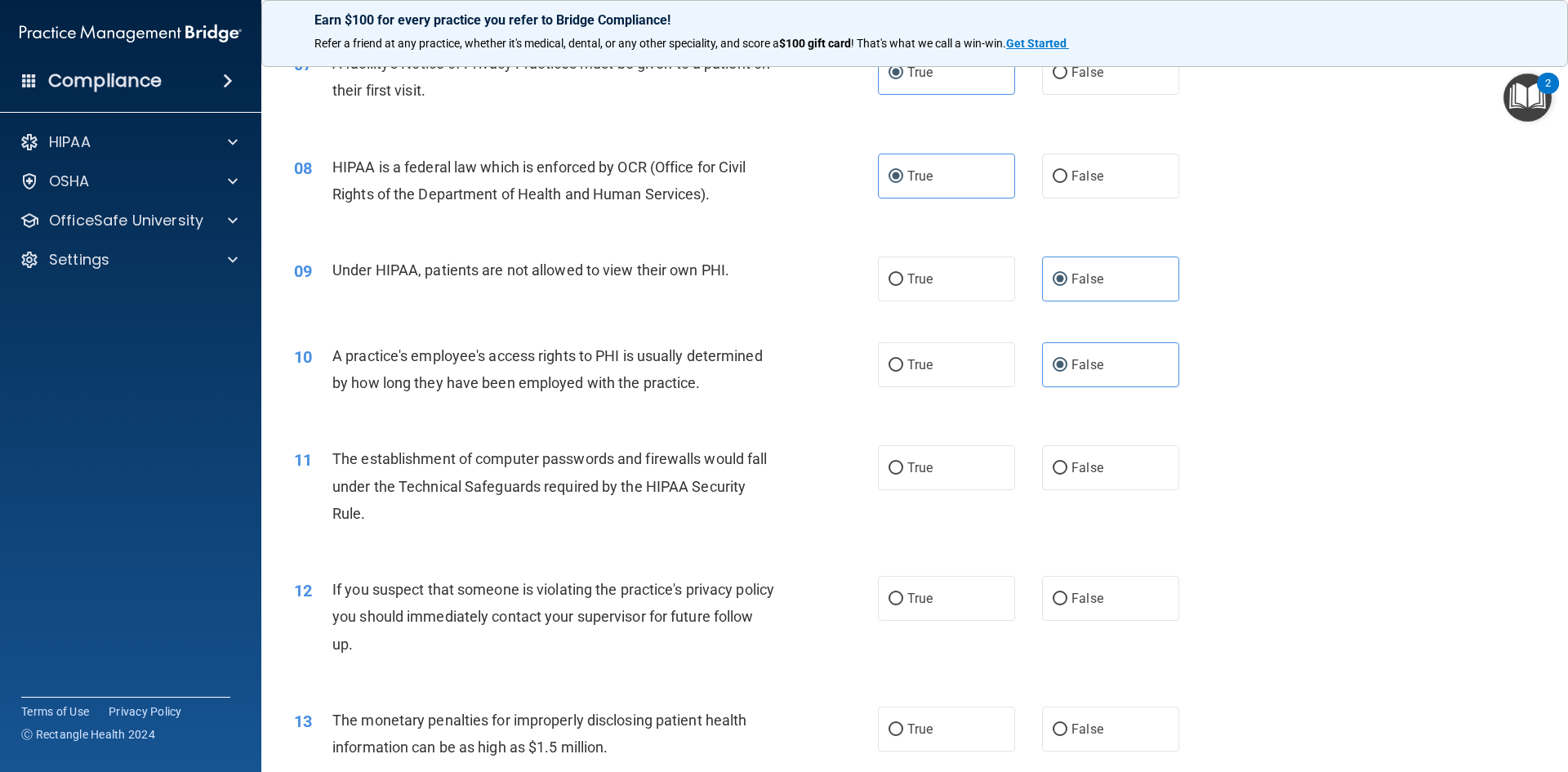
scroll to position [726, 0]
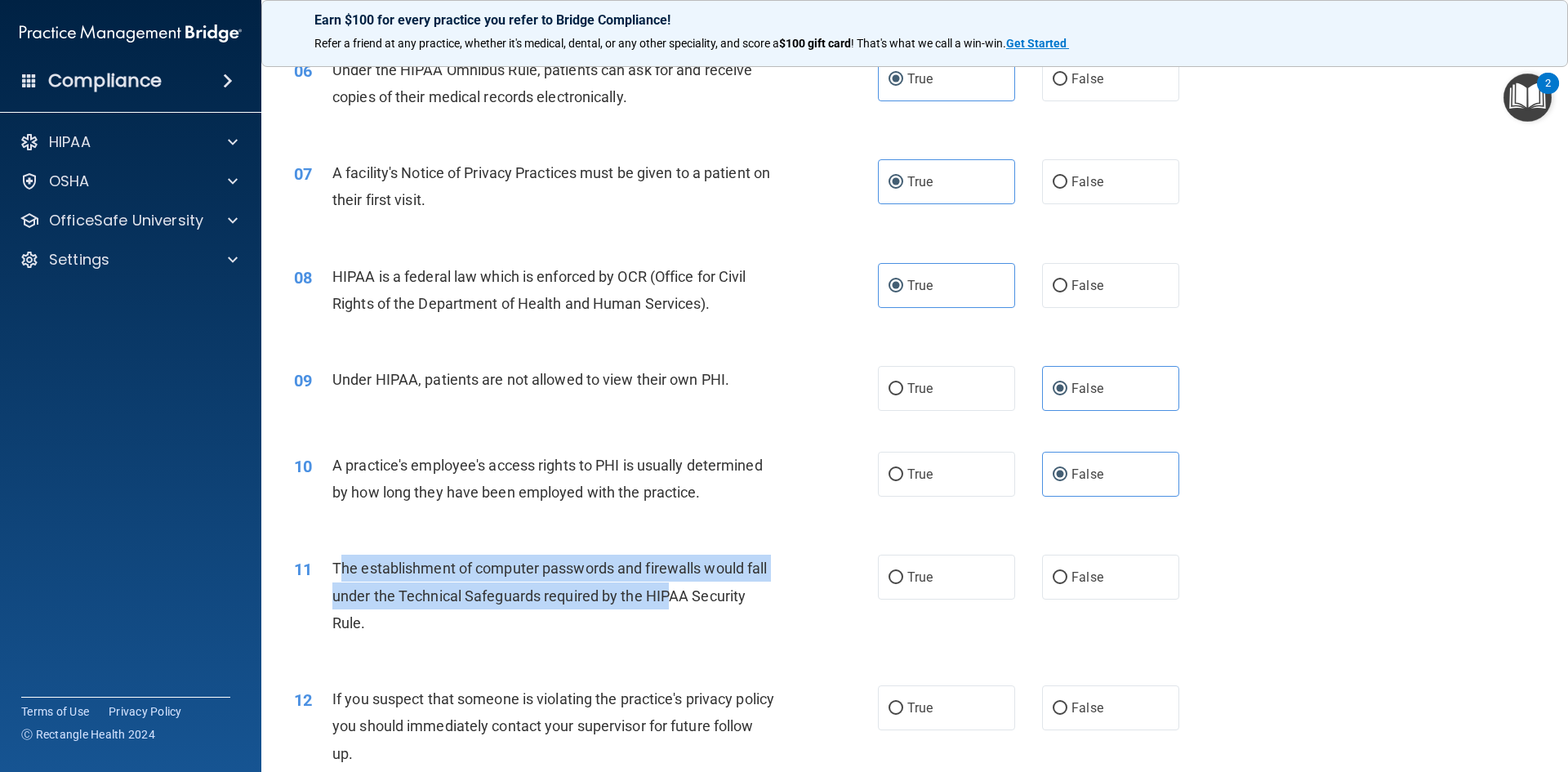
drag, startPoint x: 335, startPoint y: 562, endPoint x: 667, endPoint y: 593, distance: 333.4
click at [667, 593] on span "The establishment of computer passwords and firewalls would fall under the Tech…" at bounding box center [549, 596] width 435 height 71
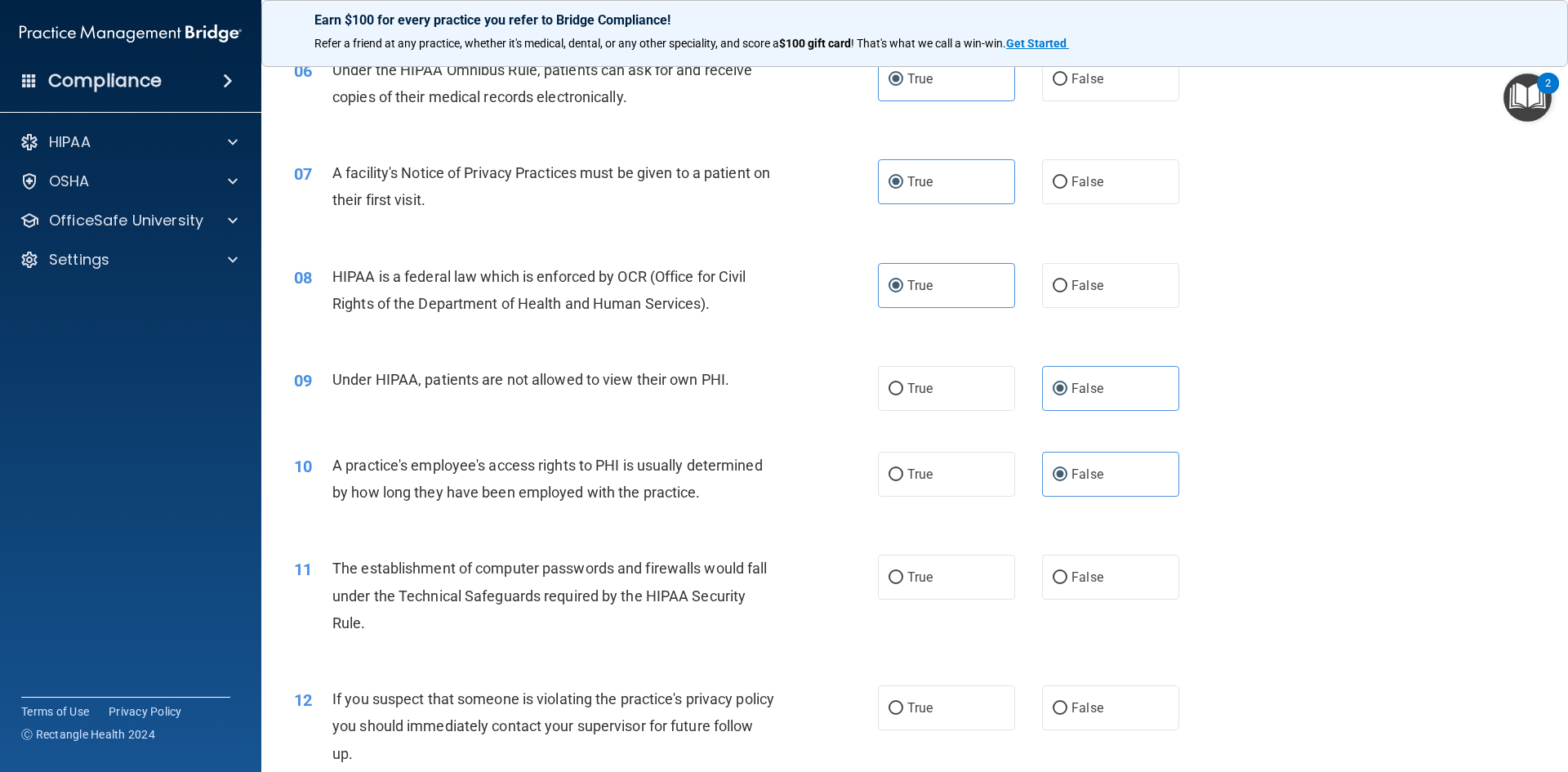
click at [479, 622] on div "The establishment of computer passwords and firewalls would fall under the Tech…" at bounding box center [560, 596] width 456 height 82
click at [957, 561] on label "True" at bounding box center [946, 577] width 137 height 45
click at [903, 572] on input "True" at bounding box center [896, 577] width 15 height 12
radio input "true"
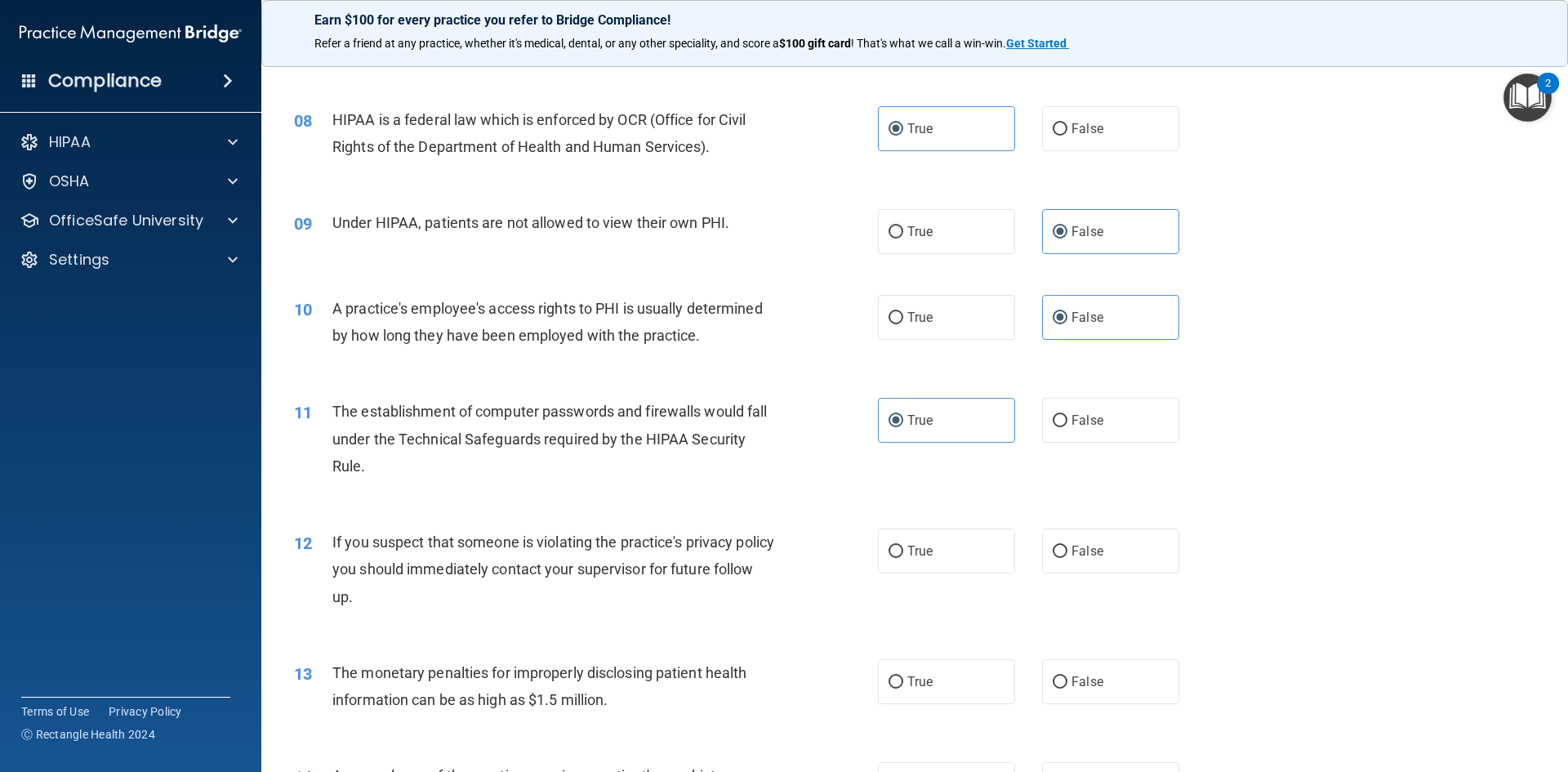
scroll to position [889, 0]
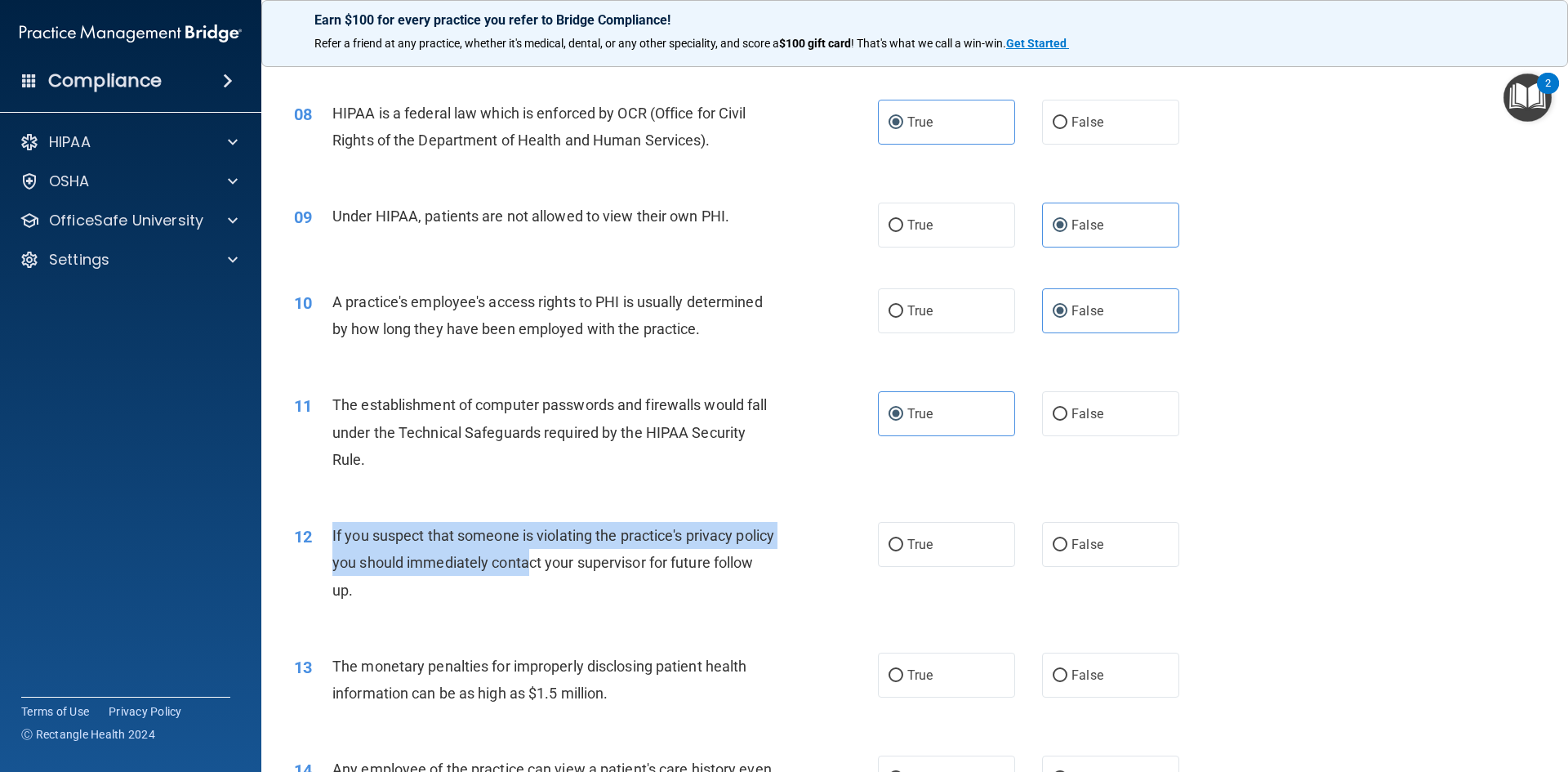
drag, startPoint x: 327, startPoint y: 531, endPoint x: 570, endPoint y: 568, distance: 245.8
click at [570, 568] on div "12 If you suspect that someone is violating the practice's privacy policy you s…" at bounding box center [586, 567] width 632 height 90
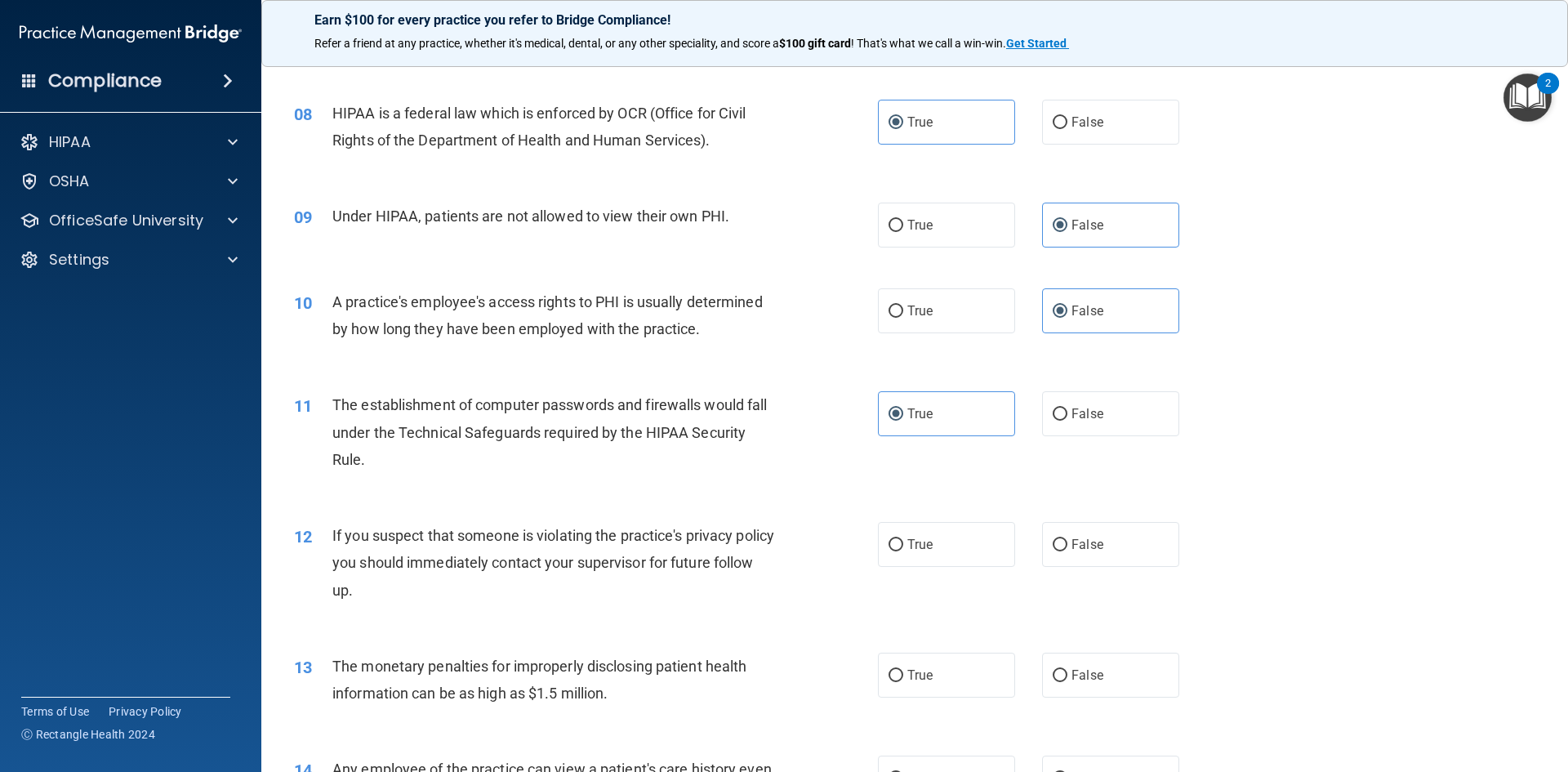
click at [512, 590] on div "If you suspect that someone is violating the practice's privacy policy you shou…" at bounding box center [560, 562] width 456 height 82
click at [916, 544] on span "True" at bounding box center [920, 544] width 26 height 16
click at [903, 544] on input "True" at bounding box center [896, 545] width 15 height 12
radio input "true"
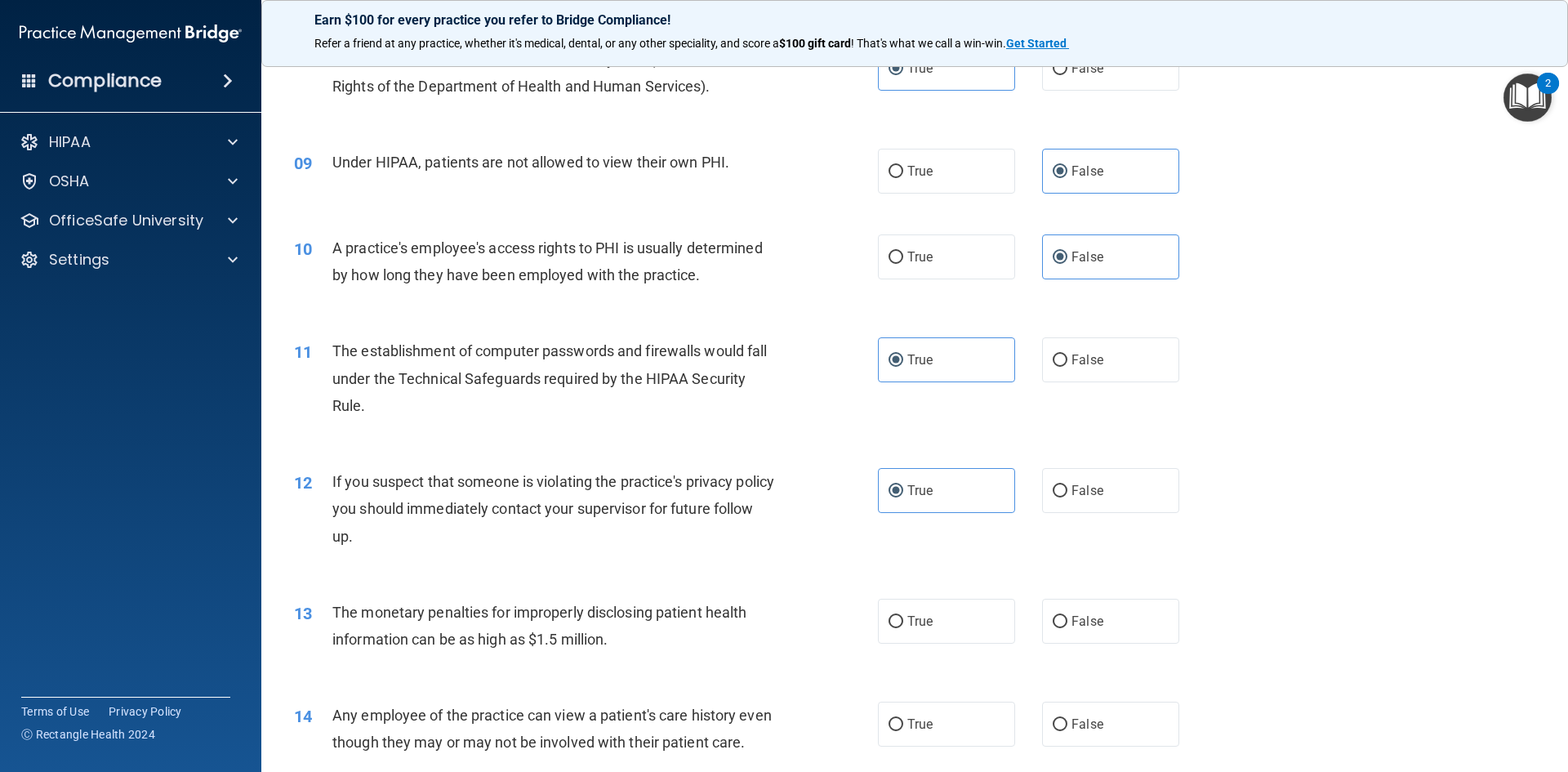
scroll to position [971, 0]
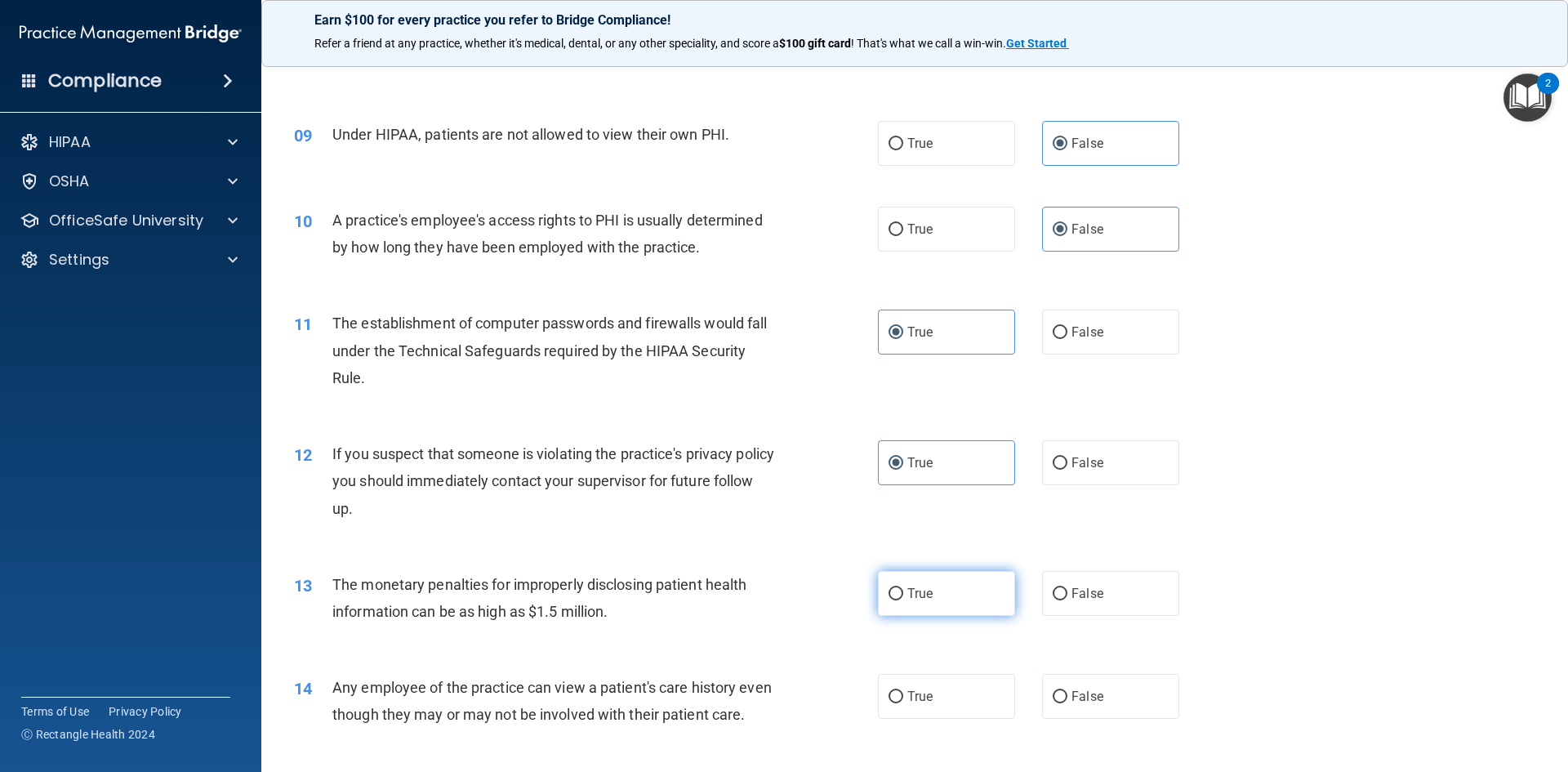
click at [911, 591] on span "True" at bounding box center [920, 593] width 26 height 16
click at [903, 591] on input "True" at bounding box center [896, 594] width 15 height 12
radio input "true"
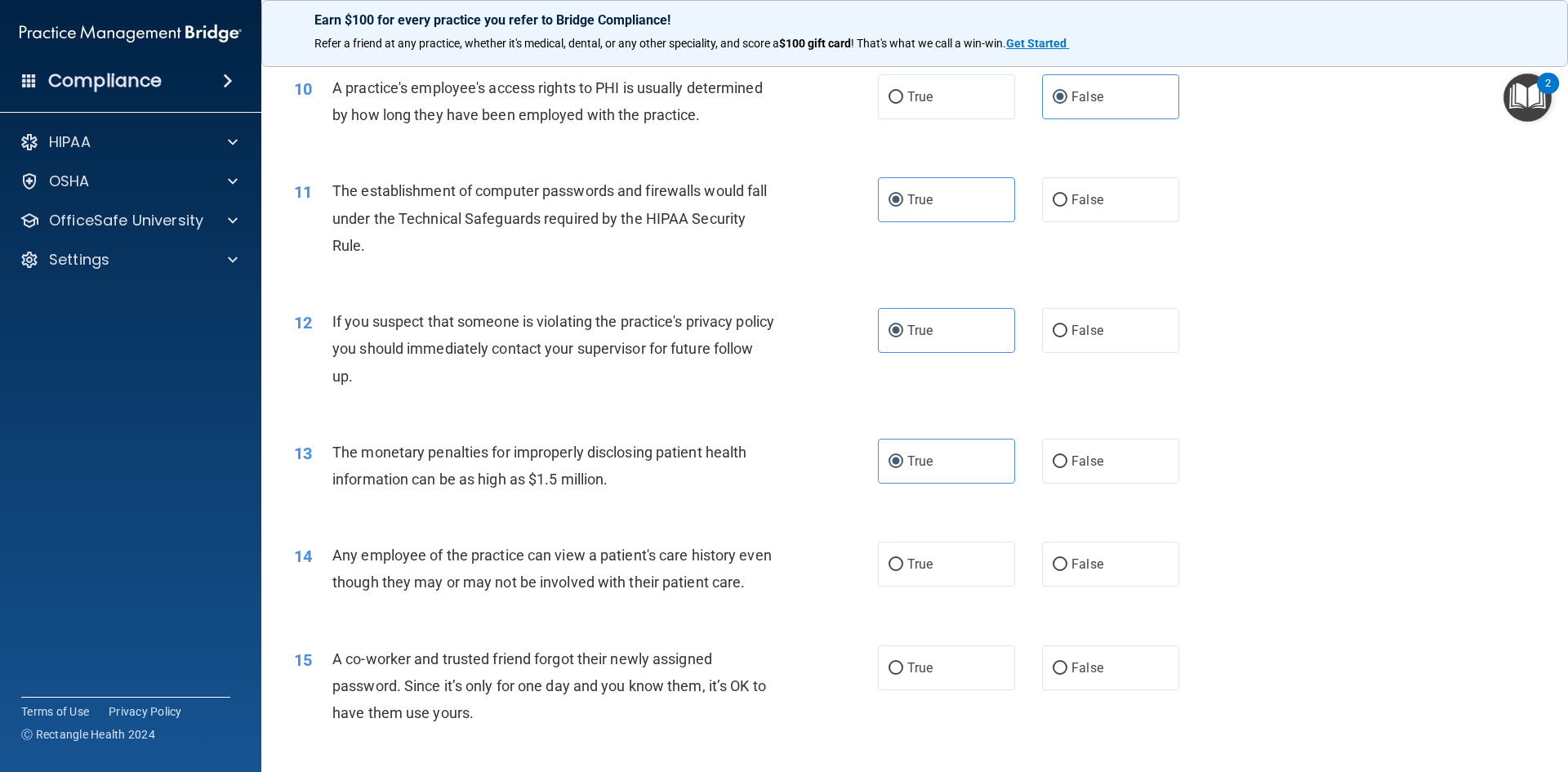
scroll to position [1134, 0]
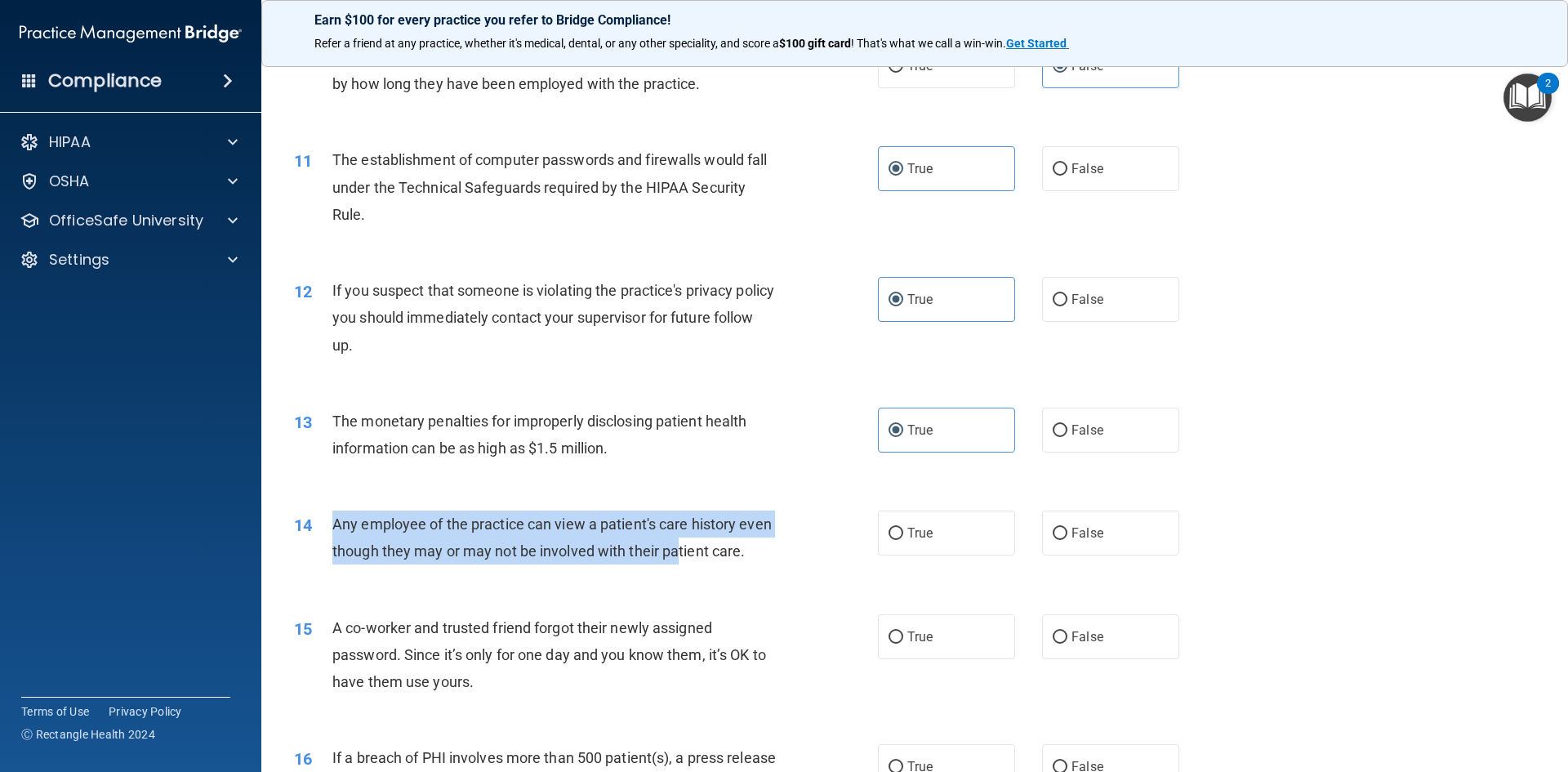
drag, startPoint x: 336, startPoint y: 526, endPoint x: 712, endPoint y: 546, distance: 376.5
click at [712, 546] on span "Any employee of the practice can view a patient's care history even though they…" at bounding box center [551, 537] width 440 height 44
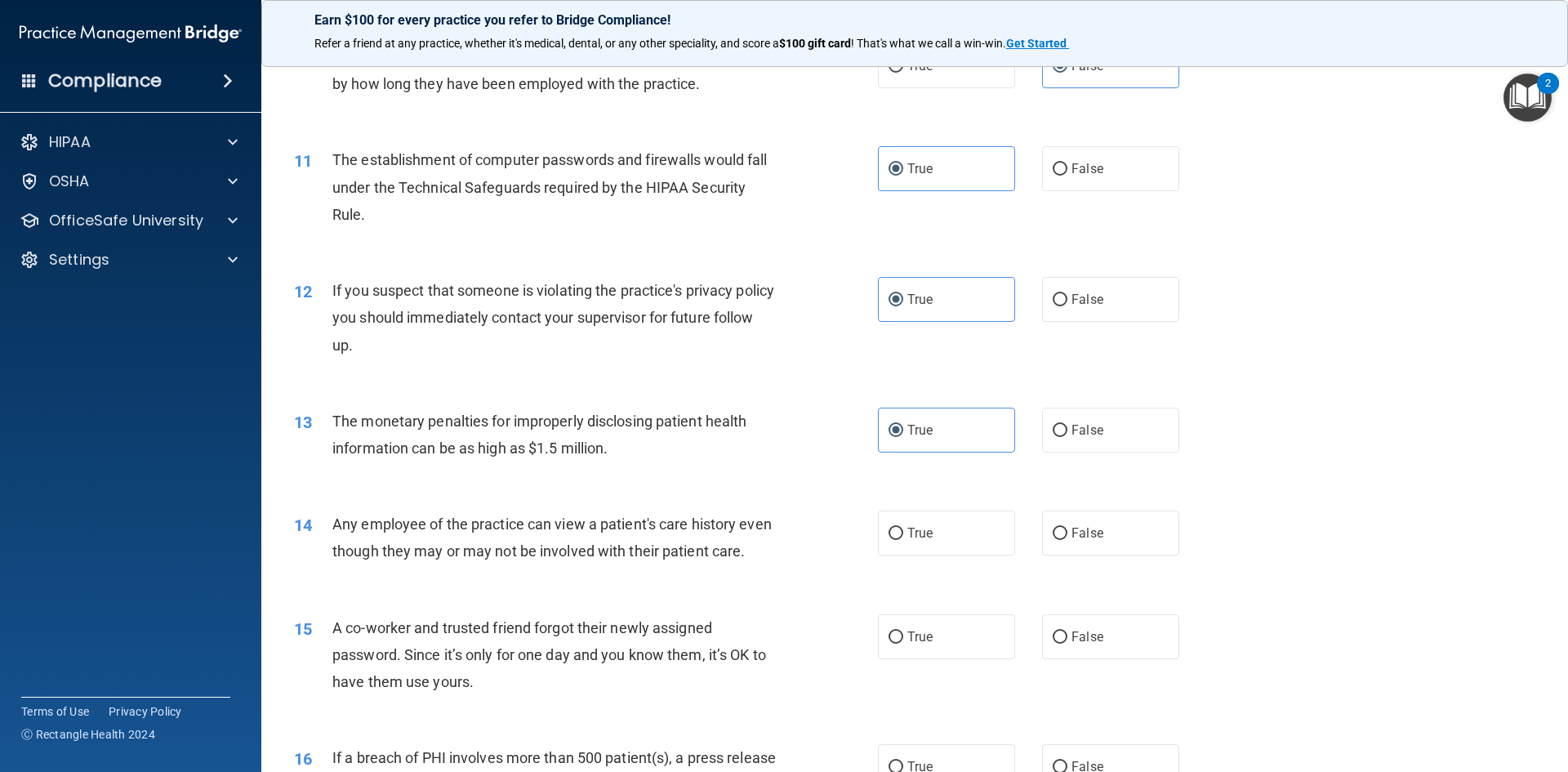
click at [551, 565] on div "Any employee of the practice can view a patient's care history even though they…" at bounding box center [560, 537] width 456 height 54
click at [1109, 529] on label "False" at bounding box center [1111, 533] width 137 height 45
click at [1067, 529] on input "False" at bounding box center [1060, 533] width 15 height 12
radio input "true"
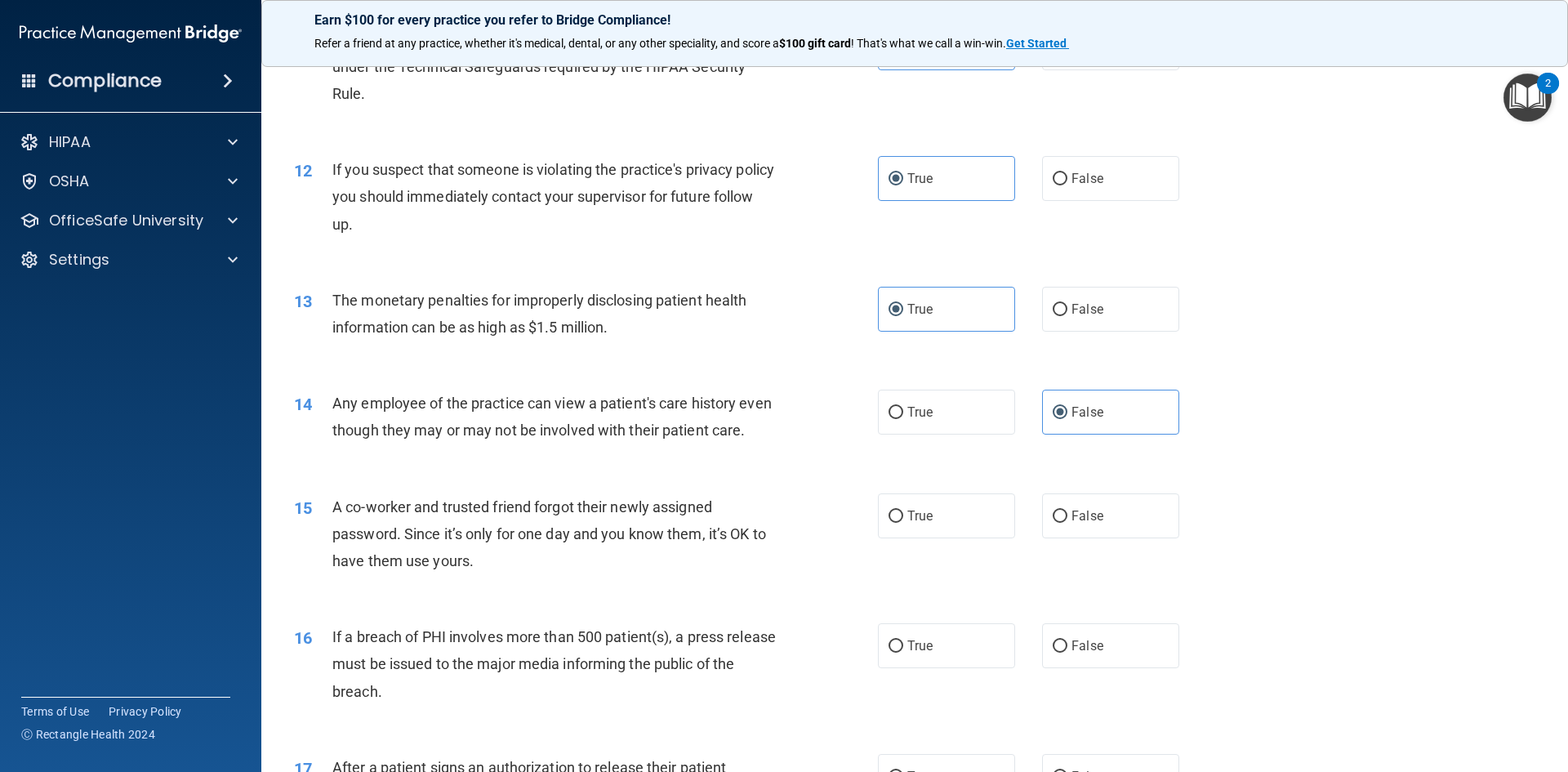
scroll to position [1297, 0]
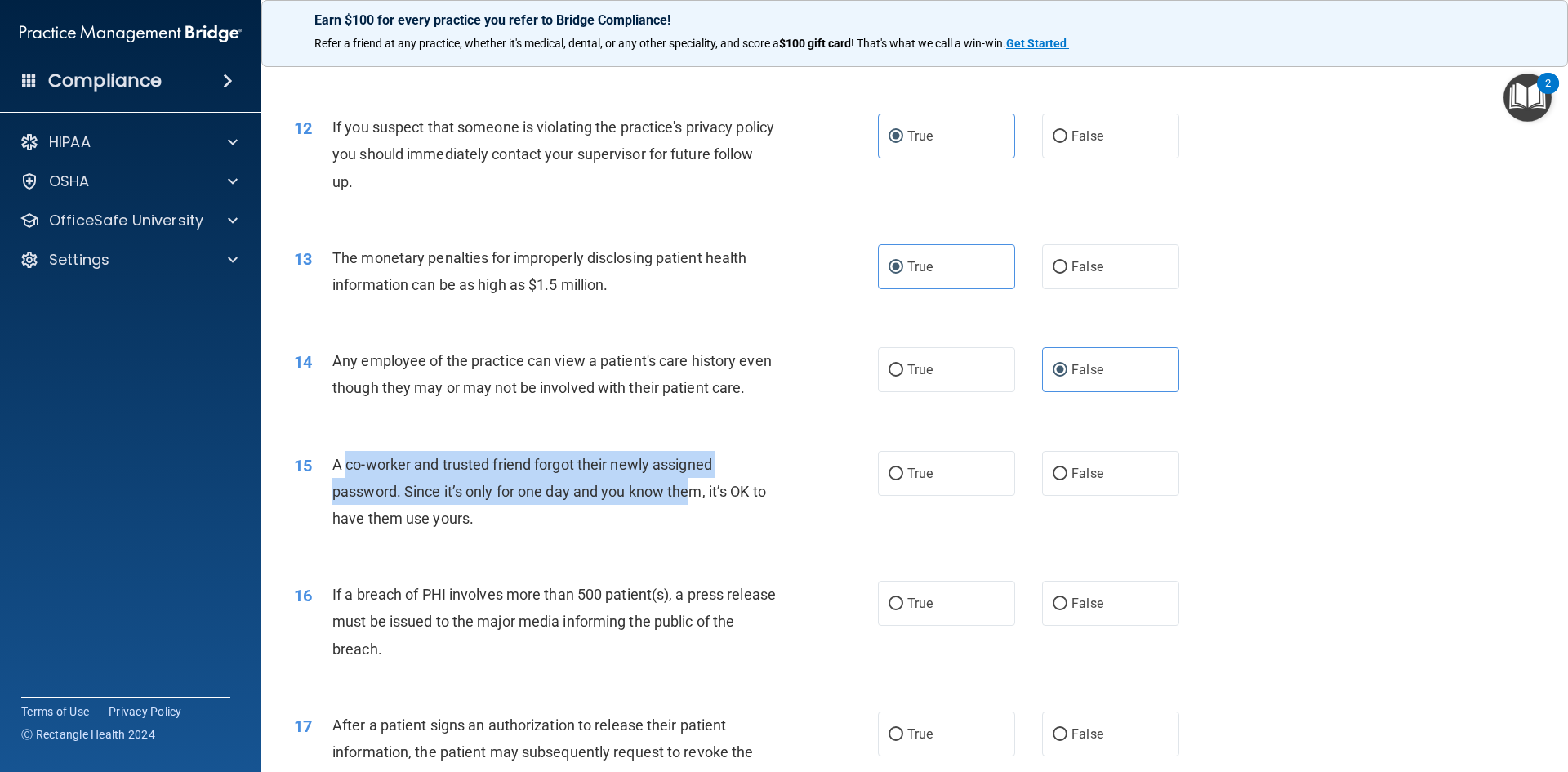
drag, startPoint x: 346, startPoint y: 497, endPoint x: 692, endPoint y: 510, distance: 346.2
click at [692, 510] on span "A co-worker and trusted friend forgot their newly assigned password. Since it’s…" at bounding box center [549, 491] width 434 height 71
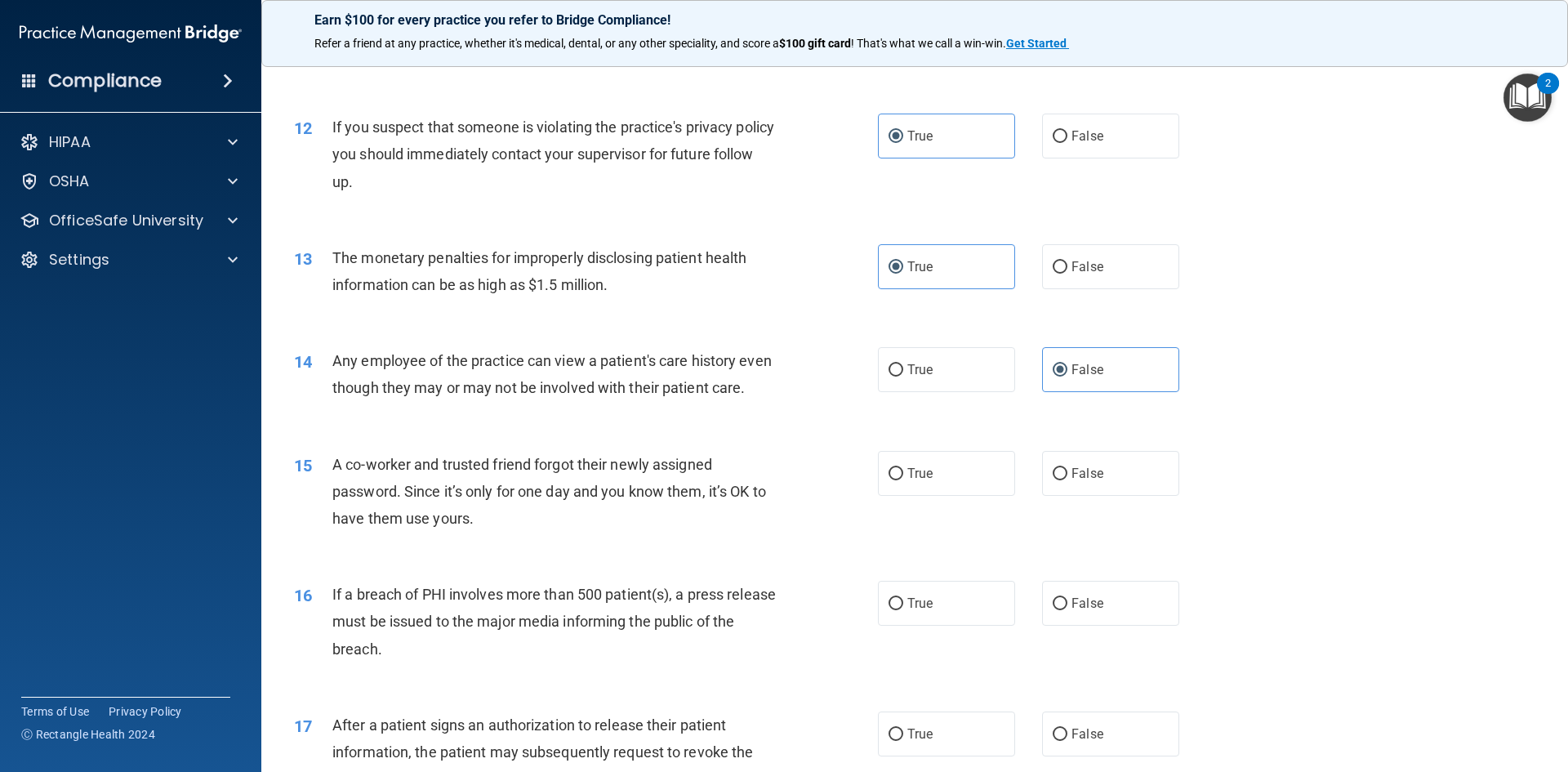
click at [642, 533] on div "A co-worker and trusted friend forgot their newly assigned password. Since it’s…" at bounding box center [560, 491] width 456 height 82
click at [1140, 485] on label "False" at bounding box center [1111, 473] width 137 height 45
click at [1067, 480] on input "False" at bounding box center [1060, 474] width 15 height 12
radio input "true"
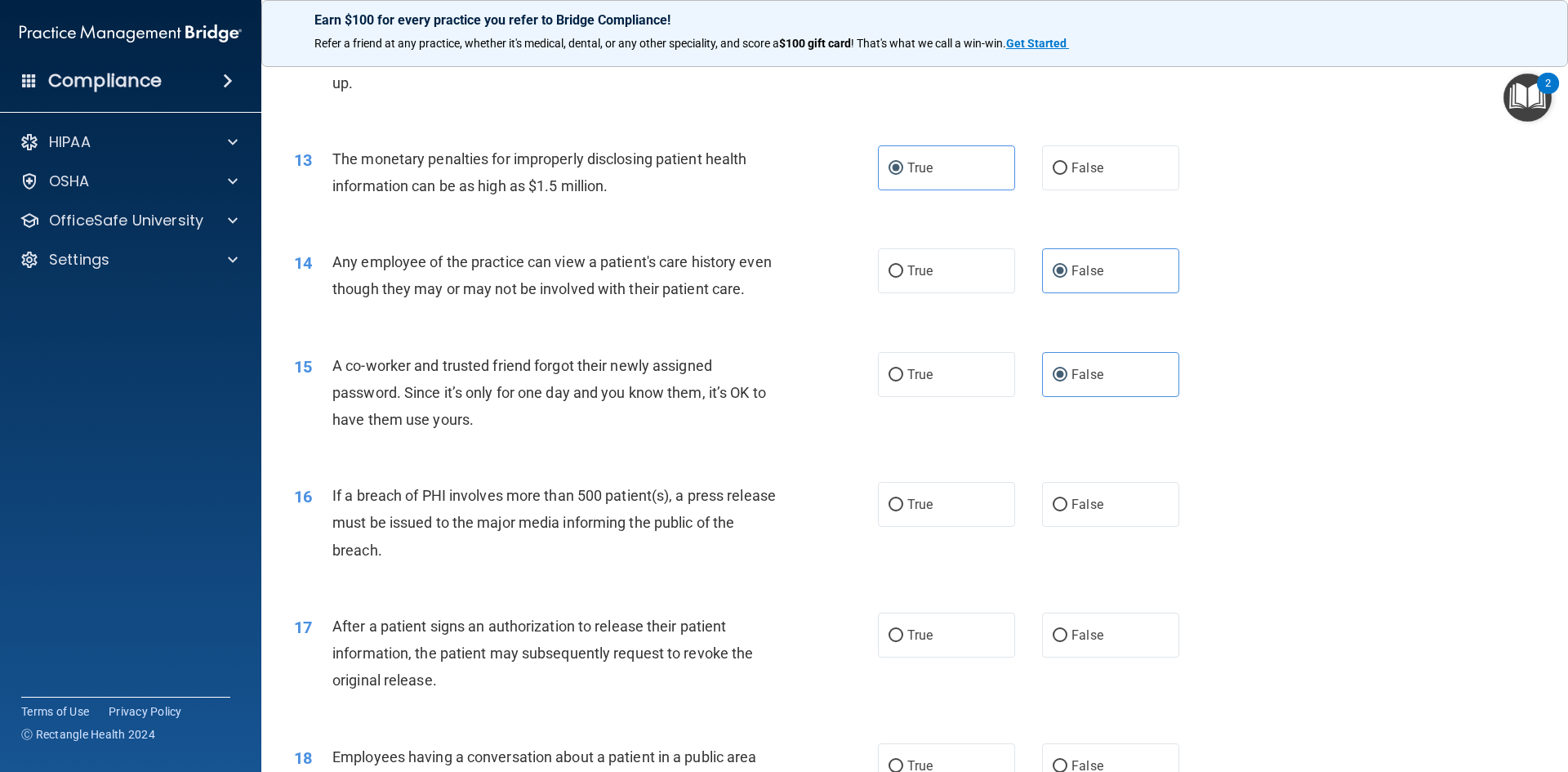
scroll to position [1461, 0]
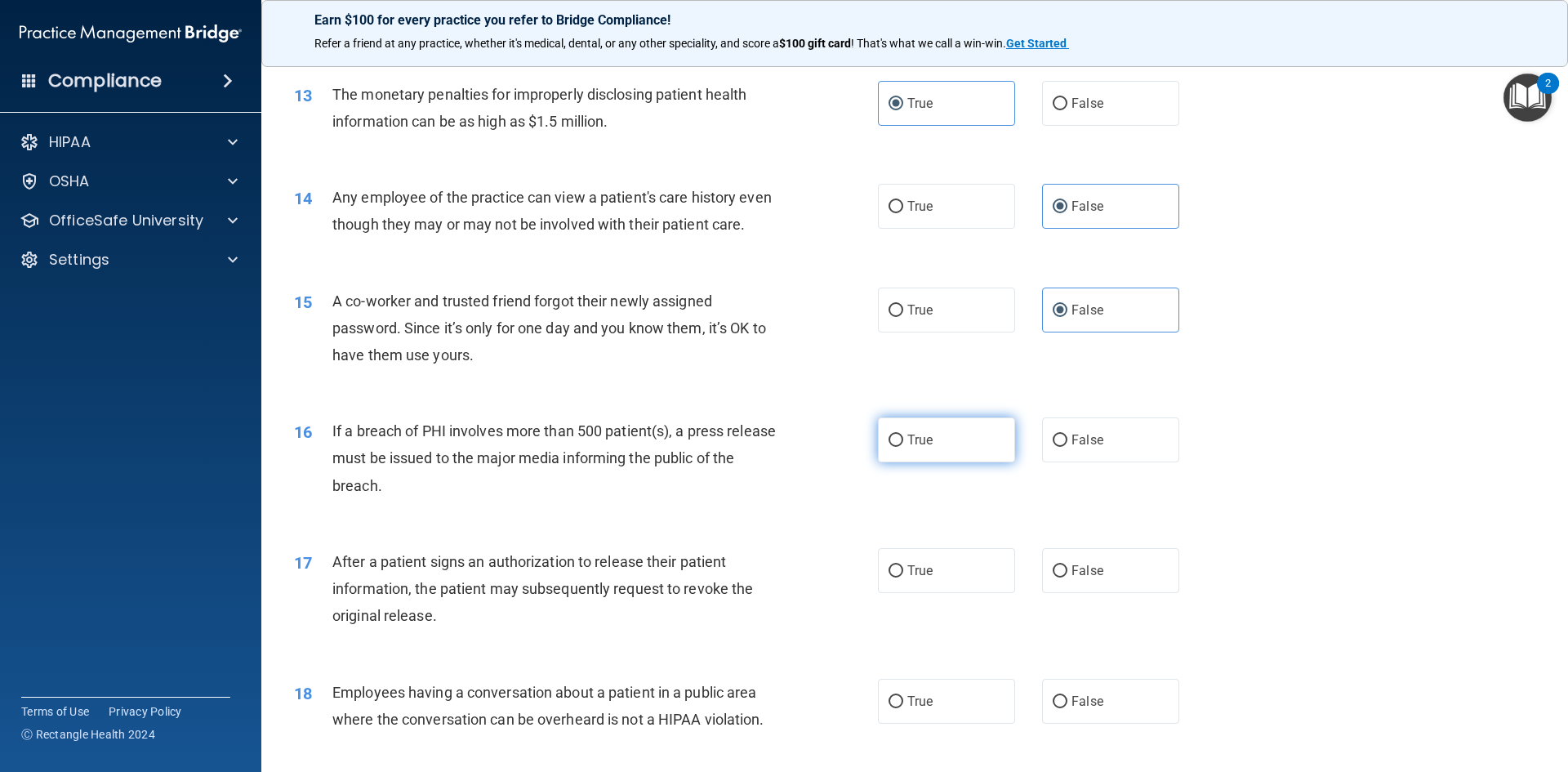
click at [945, 462] on label "True" at bounding box center [946, 440] width 137 height 45
click at [903, 447] on input "True" at bounding box center [896, 441] width 15 height 12
radio input "true"
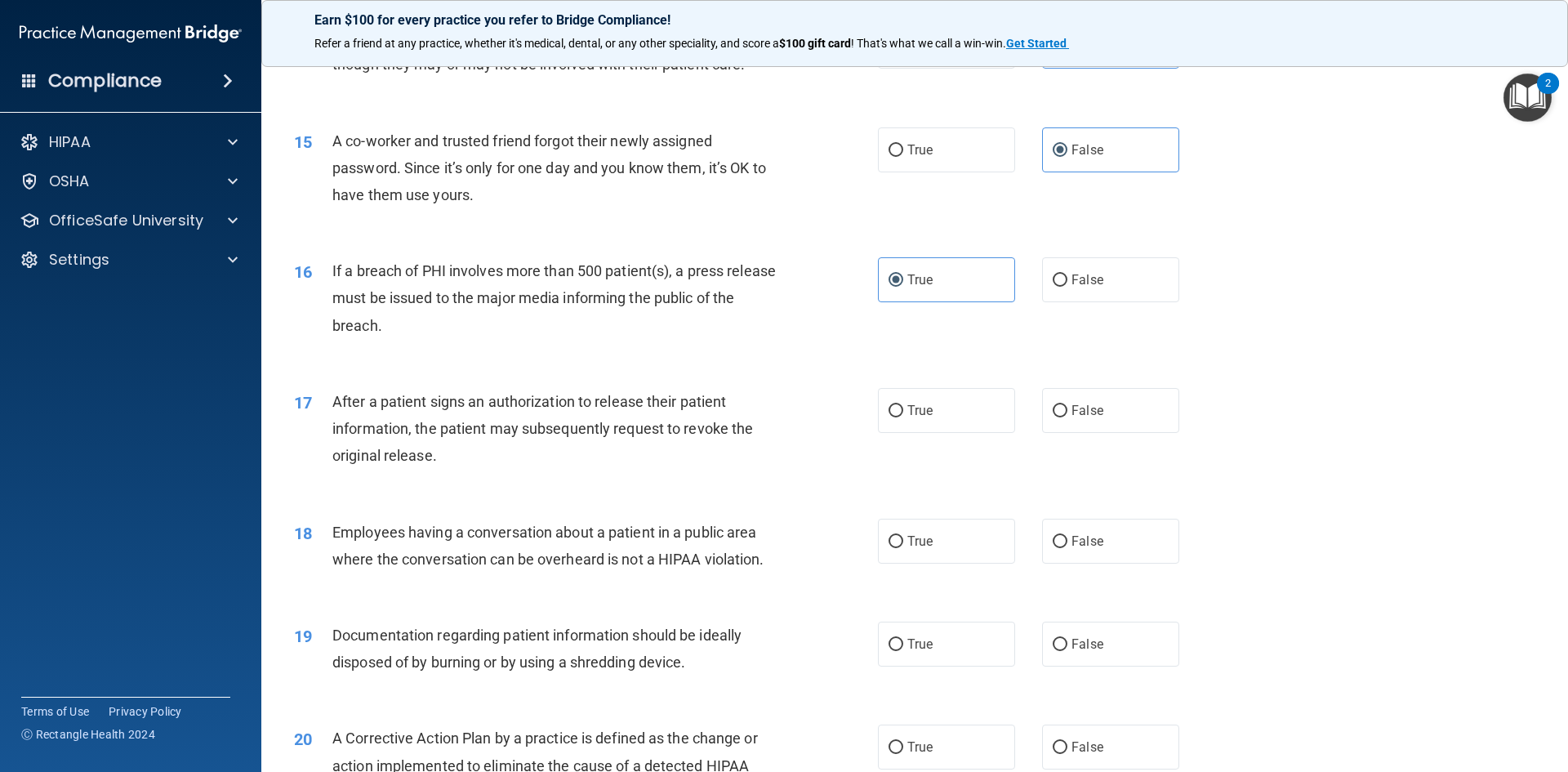
scroll to position [1624, 0]
click at [980, 422] on label "True" at bounding box center [946, 408] width 137 height 45
click at [903, 414] on input "True" at bounding box center [896, 408] width 15 height 12
radio input "true"
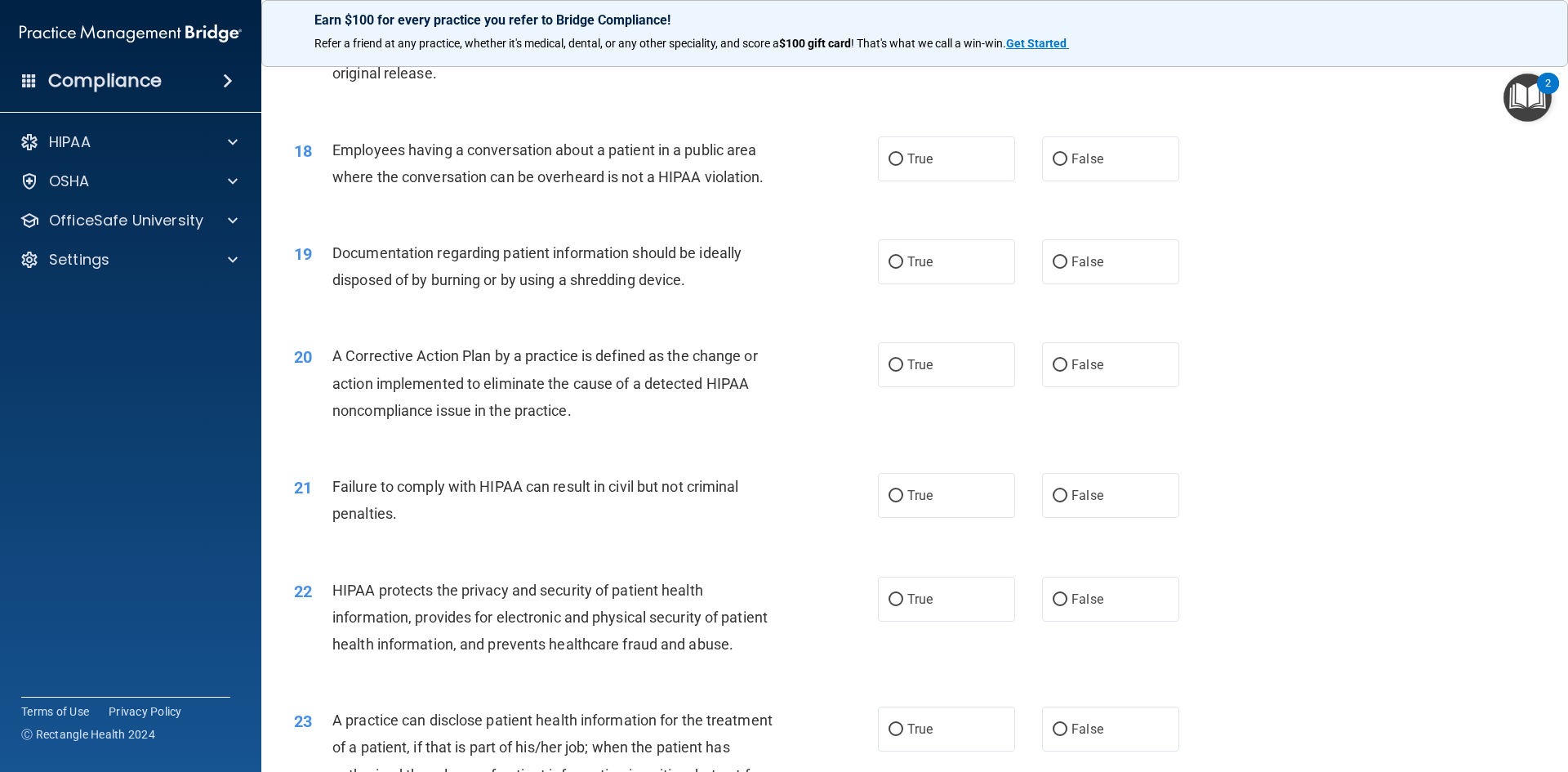
scroll to position [2033, 0]
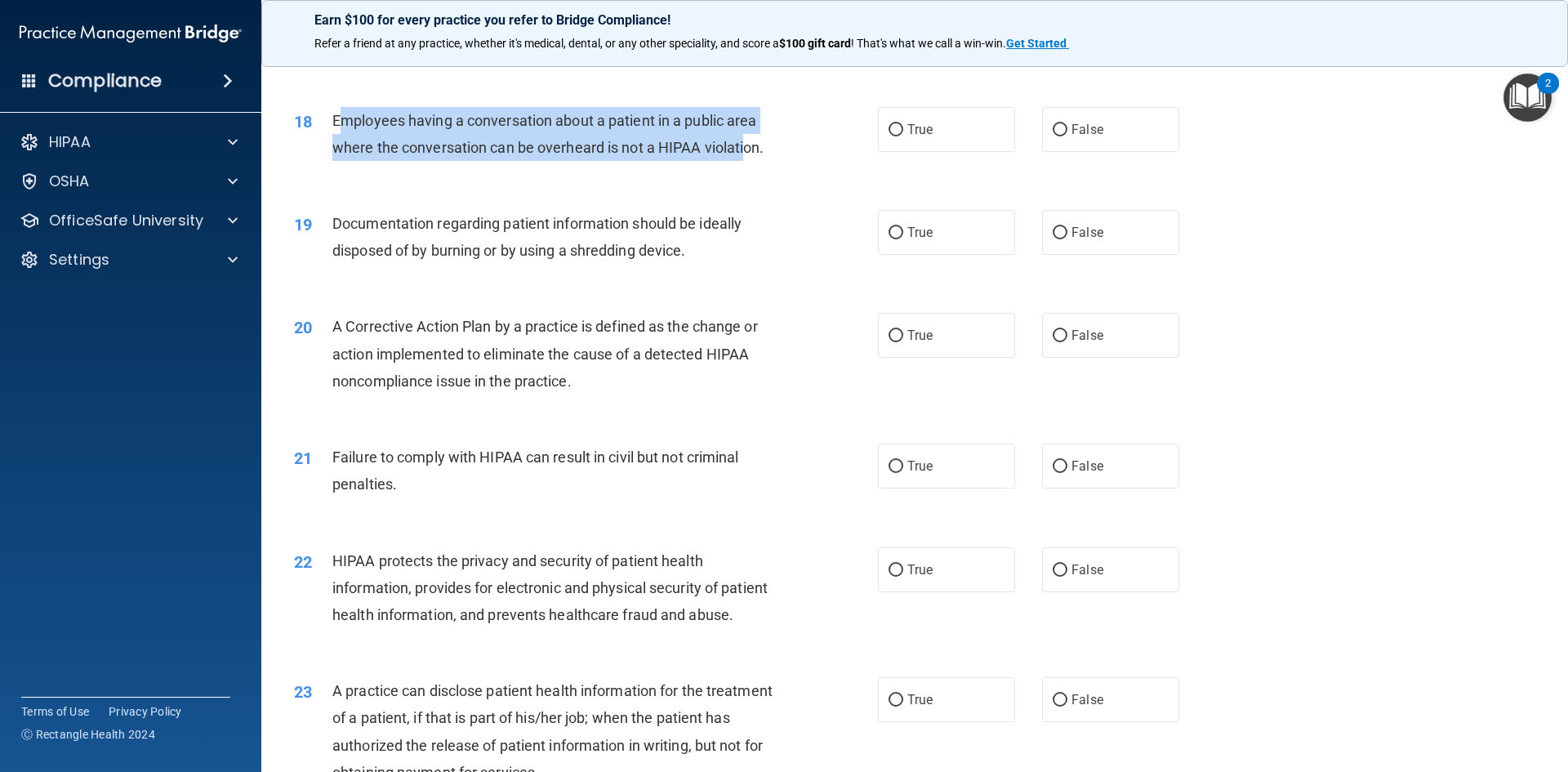
drag, startPoint x: 342, startPoint y: 147, endPoint x: 746, endPoint y: 168, distance: 404.5
click at [746, 156] on span "Employees having a conversation about a patient in a public area where the conv…" at bounding box center [548, 133] width 432 height 44
click at [639, 156] on span "Employees having a conversation about a patient in a public area where the conv…" at bounding box center [548, 133] width 432 height 44
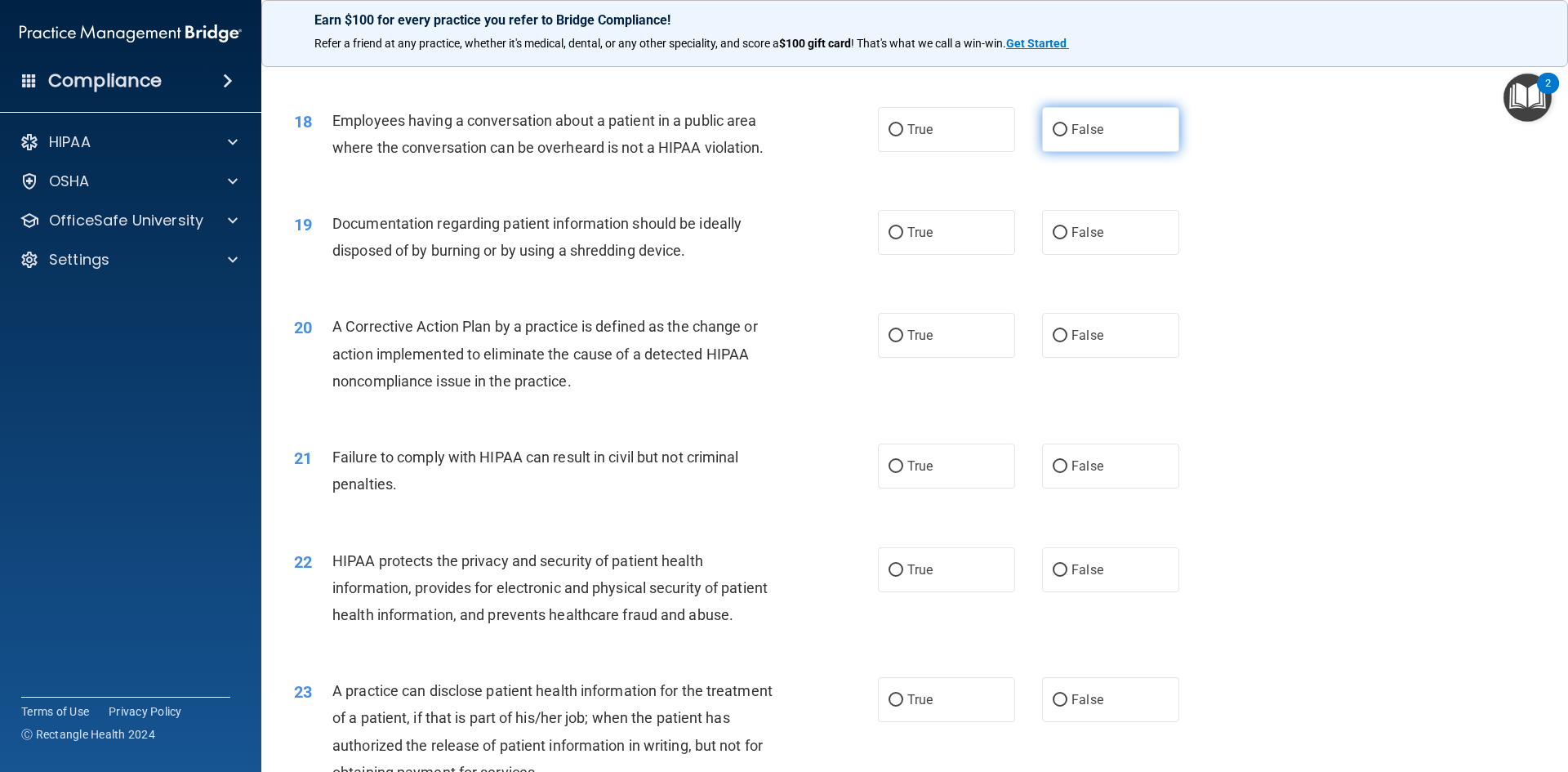
click at [1105, 152] on label "False" at bounding box center [1111, 129] width 137 height 45
click at [1067, 137] on input "False" at bounding box center [1060, 130] width 15 height 12
radio input "true"
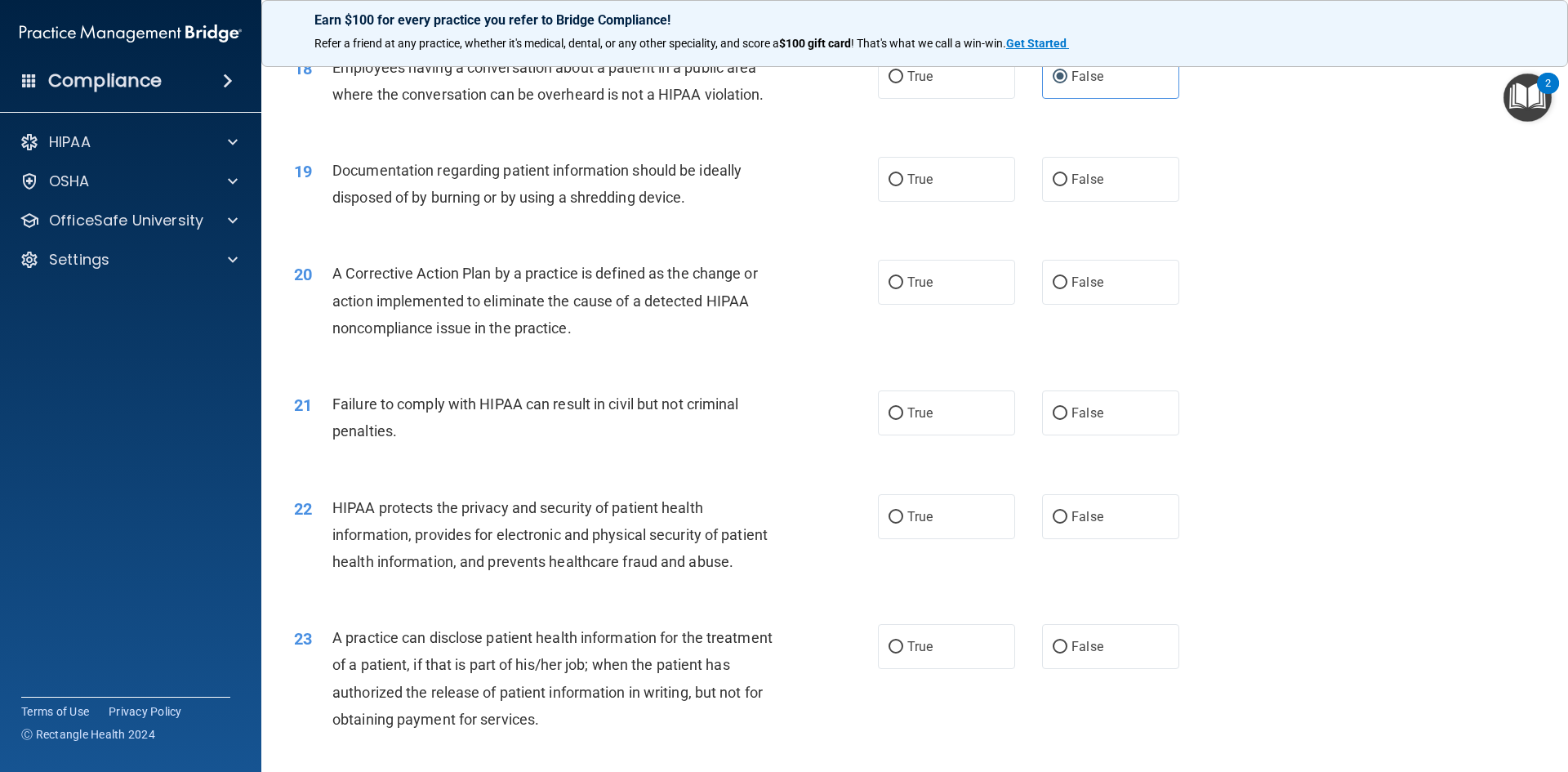
scroll to position [2115, 0]
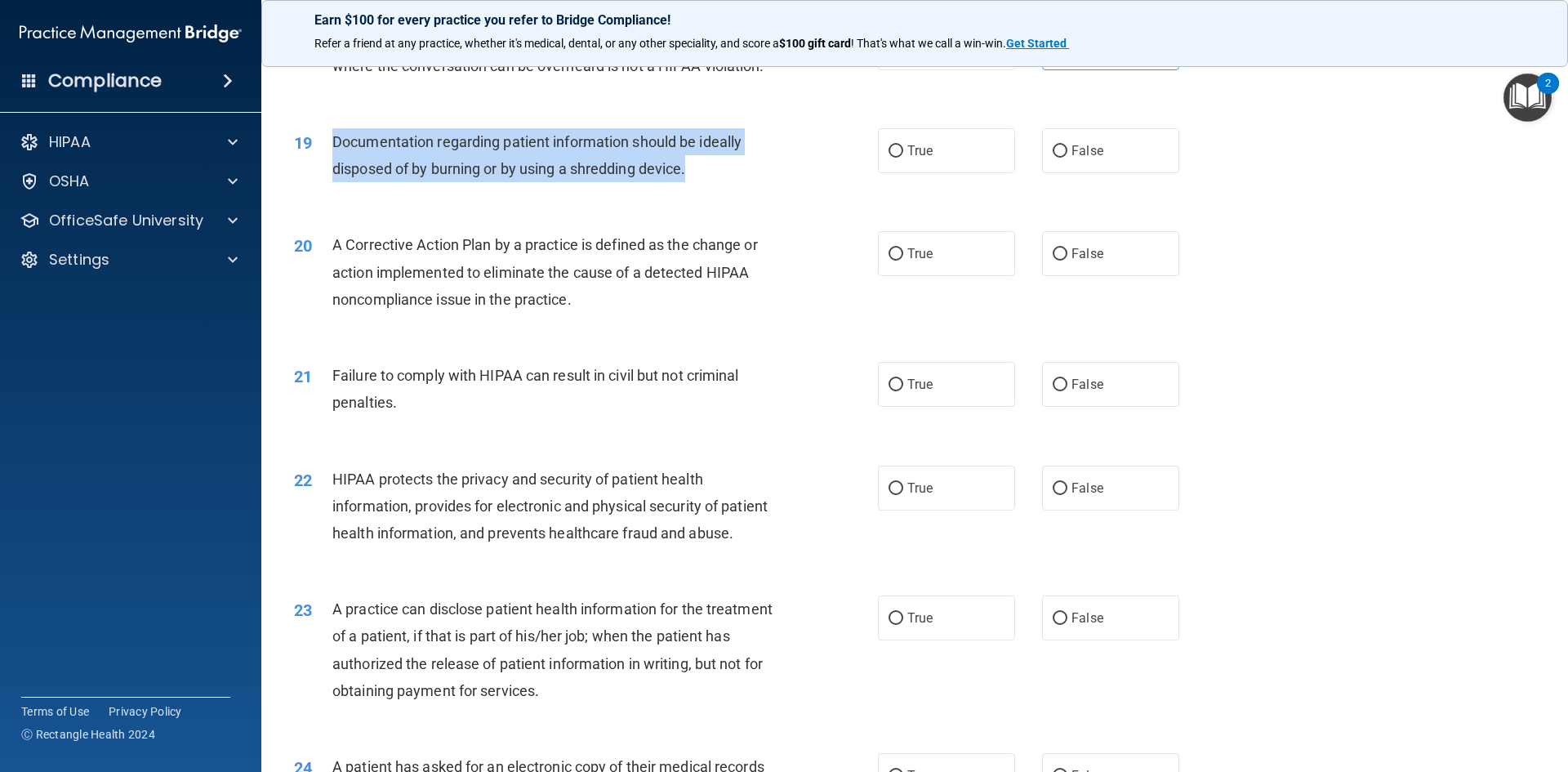
drag, startPoint x: 329, startPoint y: 168, endPoint x: 713, endPoint y: 195, distance: 384.9
click at [713, 191] on div "19 Documentation regarding patient information should be ideally disposed of by…" at bounding box center [586, 159] width 632 height 62
click at [713, 182] on div "Documentation regarding patient information should be ideally disposed of by bu…" at bounding box center [560, 155] width 456 height 54
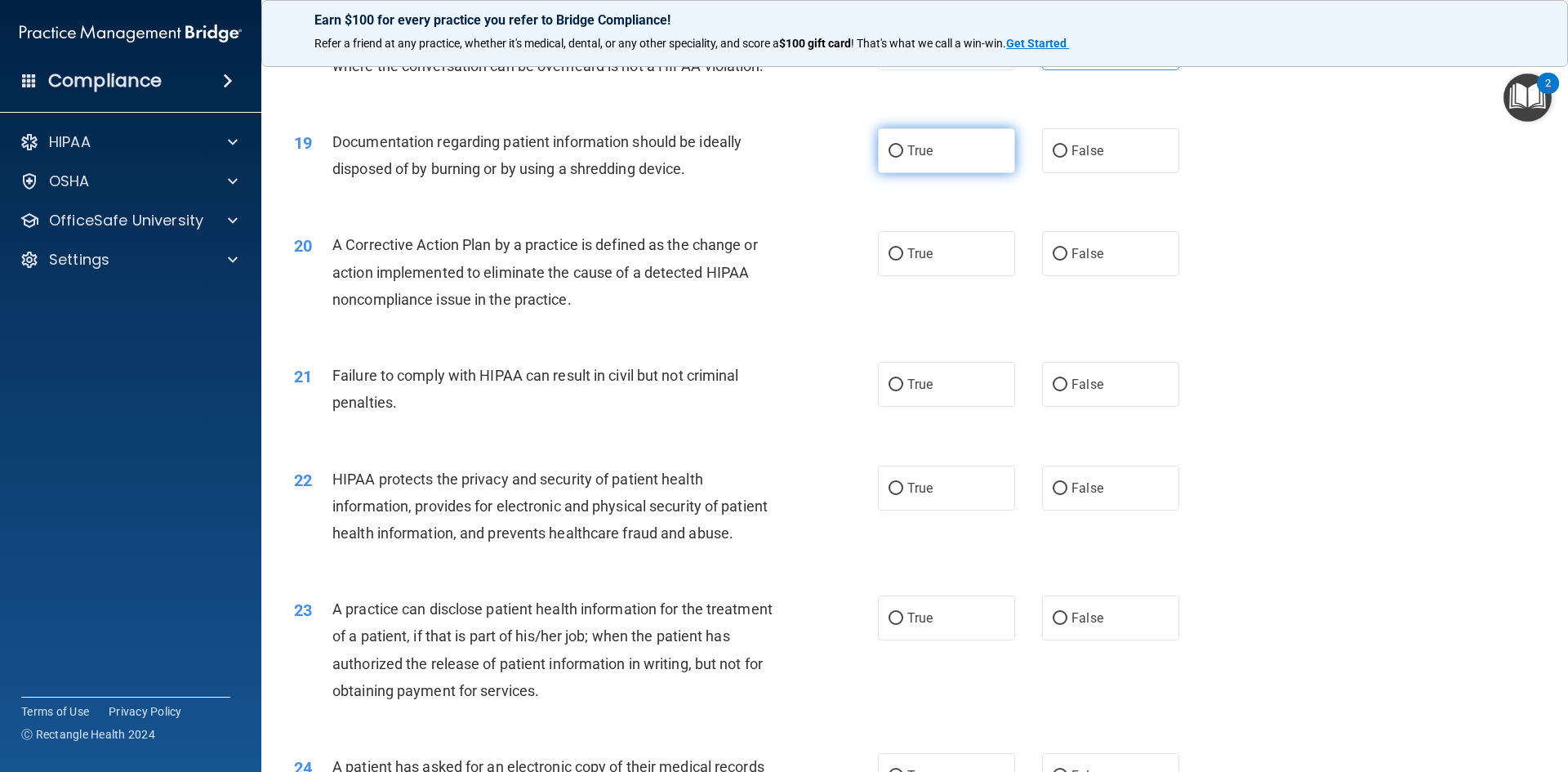
click at [907, 158] on span "True" at bounding box center [920, 151] width 26 height 16
click at [903, 157] on input "True" at bounding box center [896, 152] width 15 height 12
radio input "true"
click at [1042, 276] on label "False" at bounding box center [1111, 253] width 137 height 45
click at [1052, 261] on input "False" at bounding box center [1060, 254] width 15 height 12
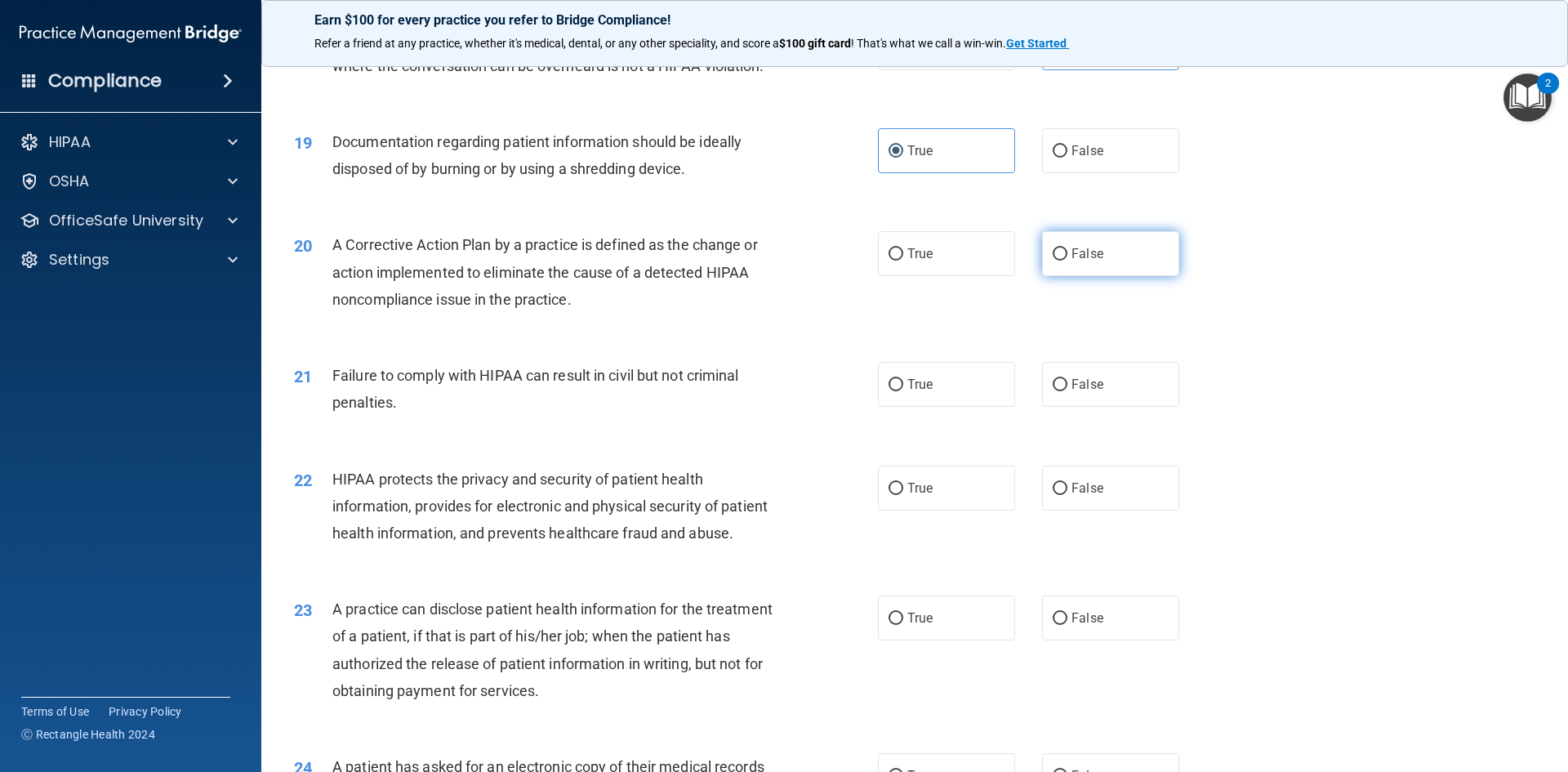
radio input "true"
click at [1088, 392] on span "False" at bounding box center [1087, 384] width 31 height 16
click at [1067, 391] on input "False" at bounding box center [1060, 385] width 15 height 12
radio input "true"
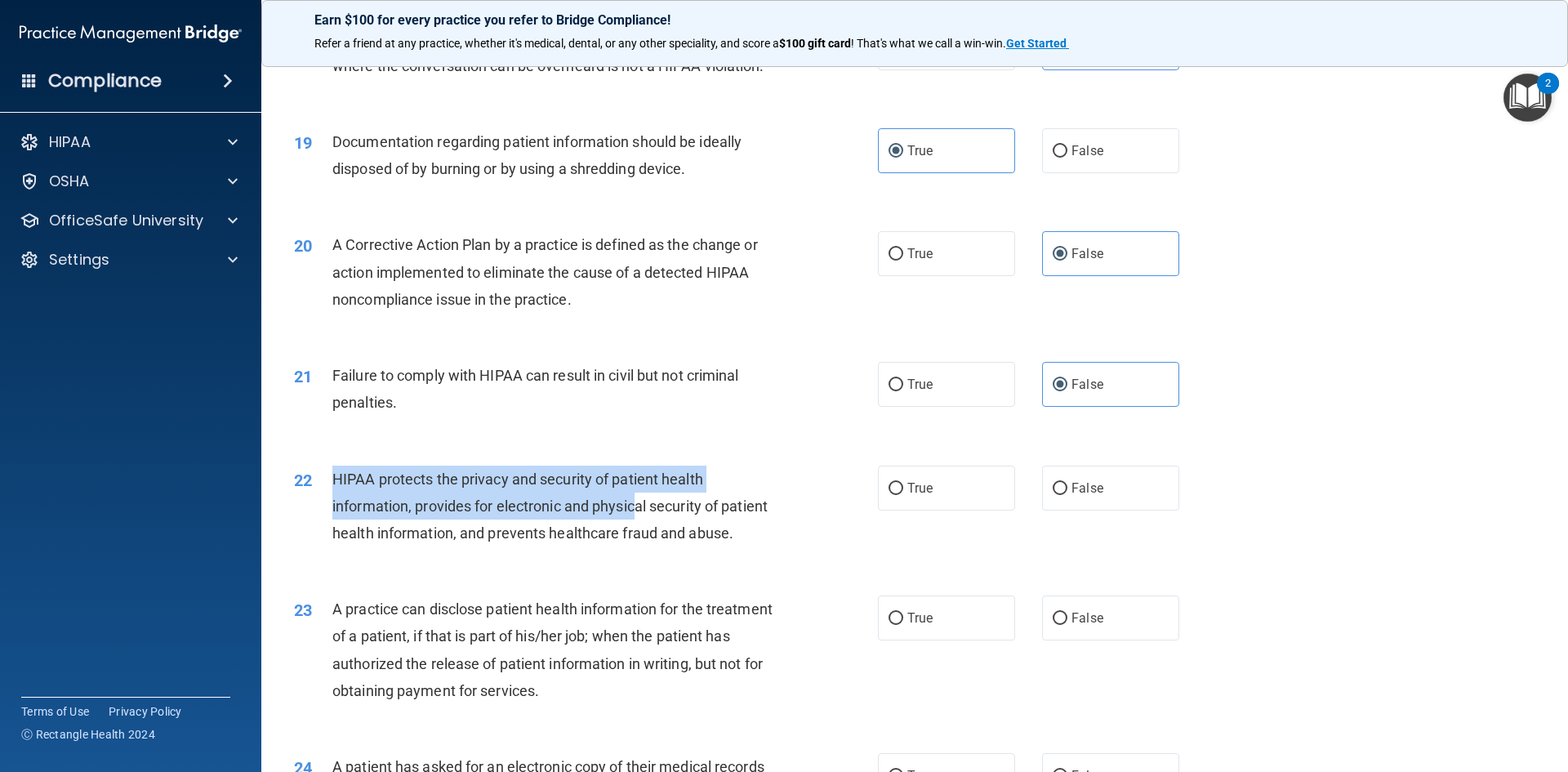
drag, startPoint x: 330, startPoint y: 499, endPoint x: 642, endPoint y: 528, distance: 313.3
click at [642, 528] on div "22 HIPAA protects the privacy and security of patient health information, provi…" at bounding box center [586, 510] width 632 height 90
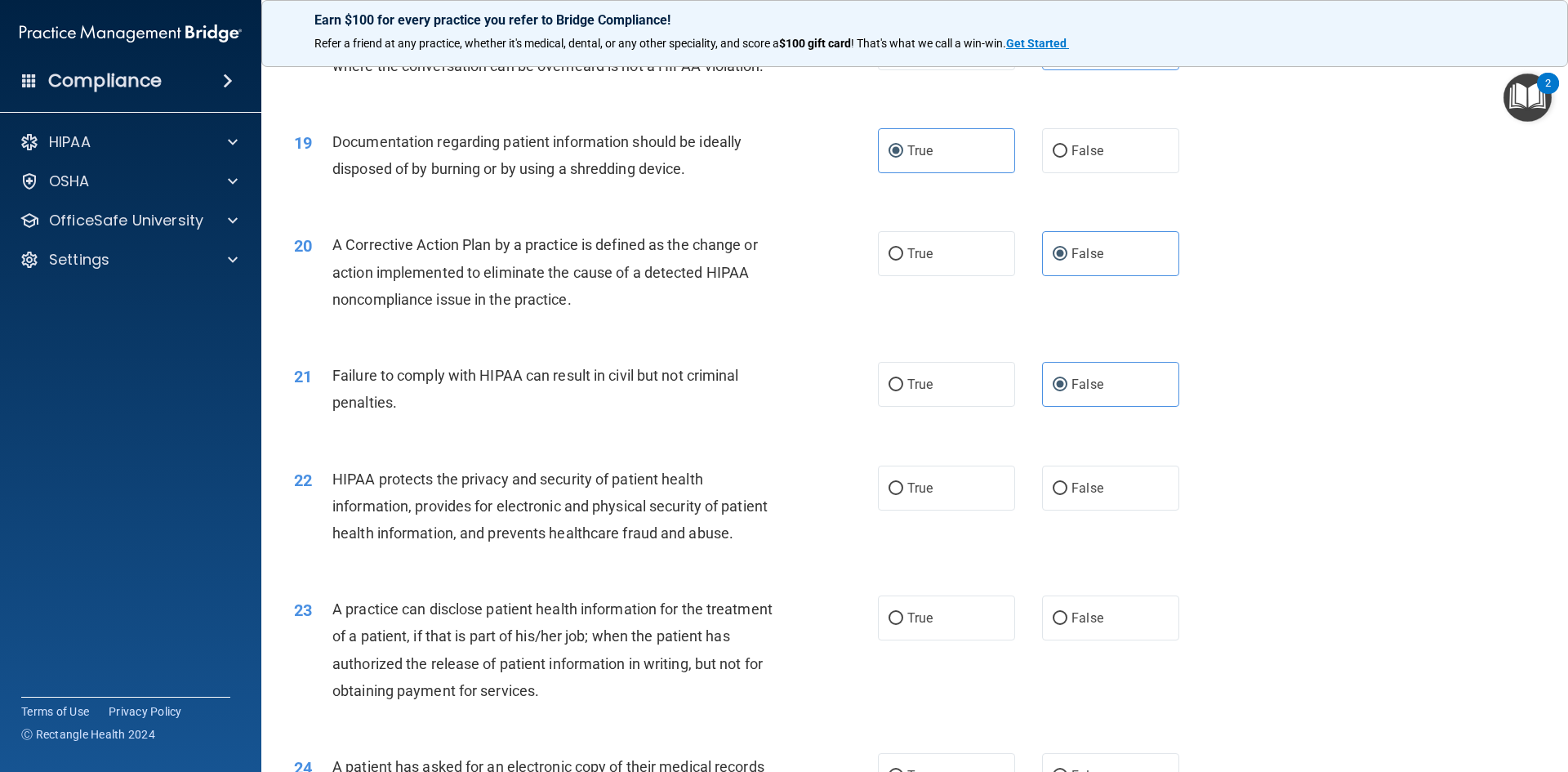
click at [681, 542] on span "HIPAA protects the privacy and security of patient health information, provides…" at bounding box center [550, 506] width 435 height 71
click at [993, 510] on label "True" at bounding box center [946, 488] width 137 height 45
click at [903, 495] on input "True" at bounding box center [896, 489] width 15 height 12
radio input "true"
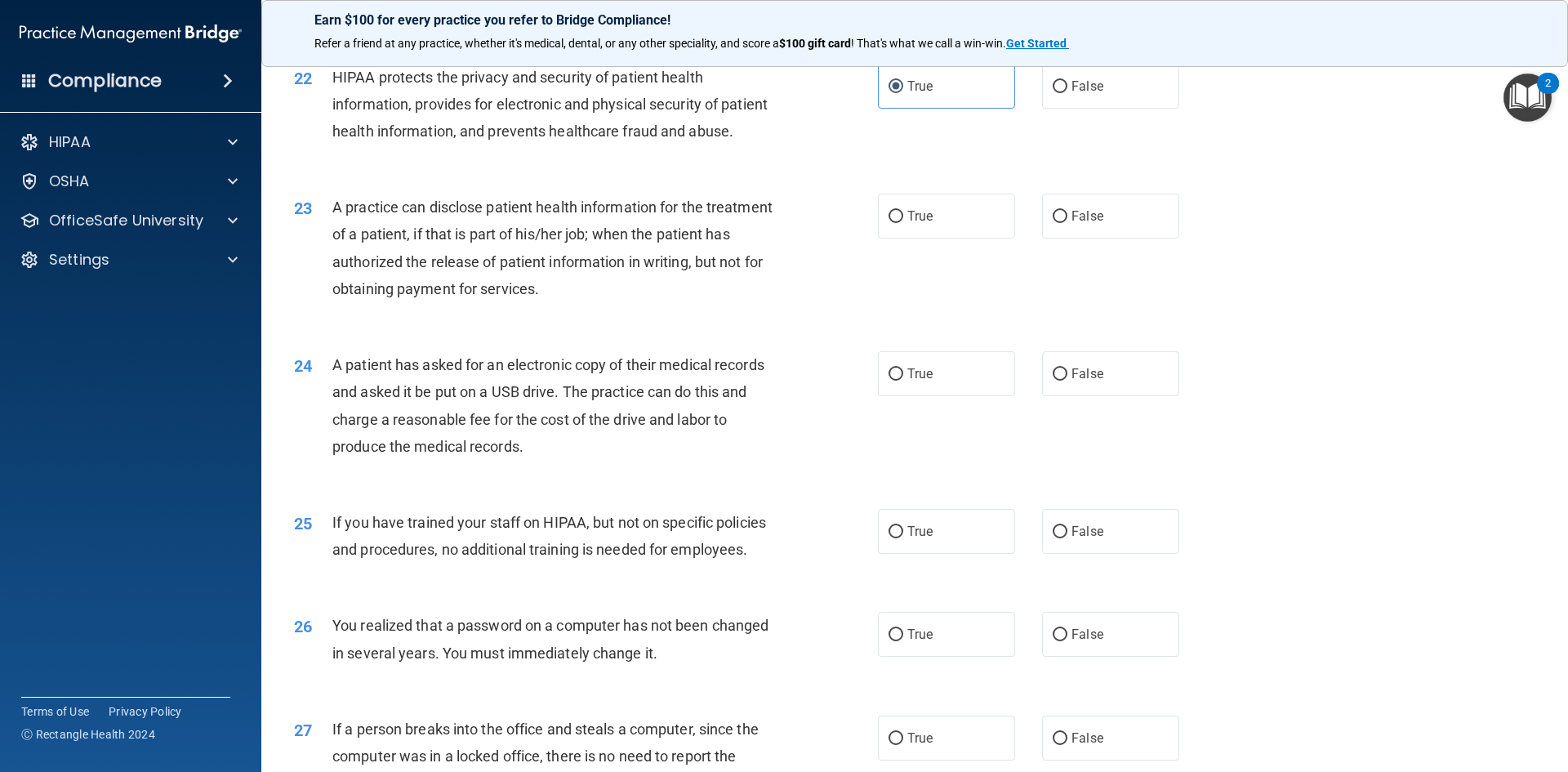
scroll to position [2523, 0]
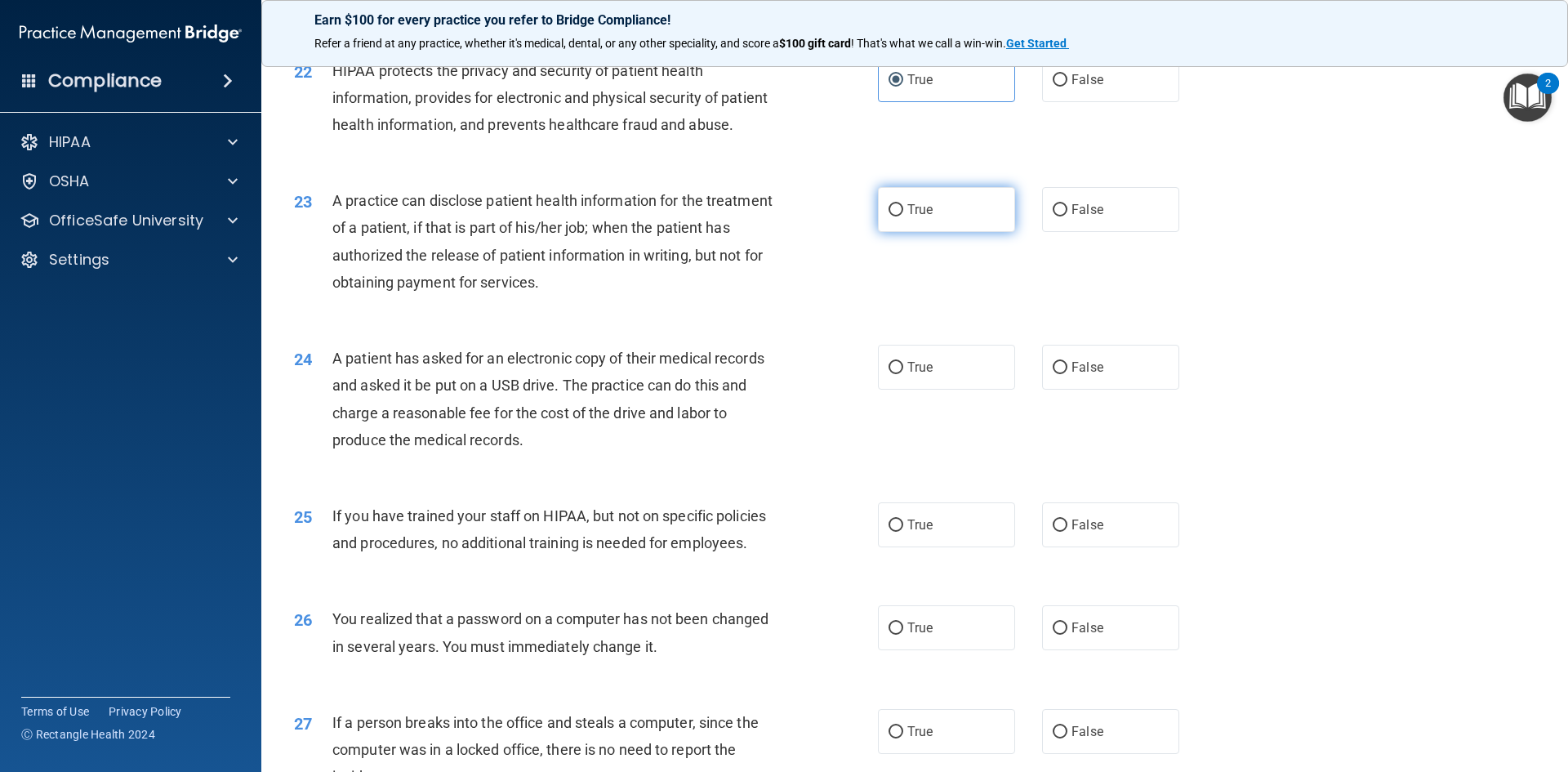
click at [901, 232] on label "True" at bounding box center [946, 210] width 137 height 45
click at [901, 216] on input "True" at bounding box center [896, 210] width 15 height 12
radio input "true"
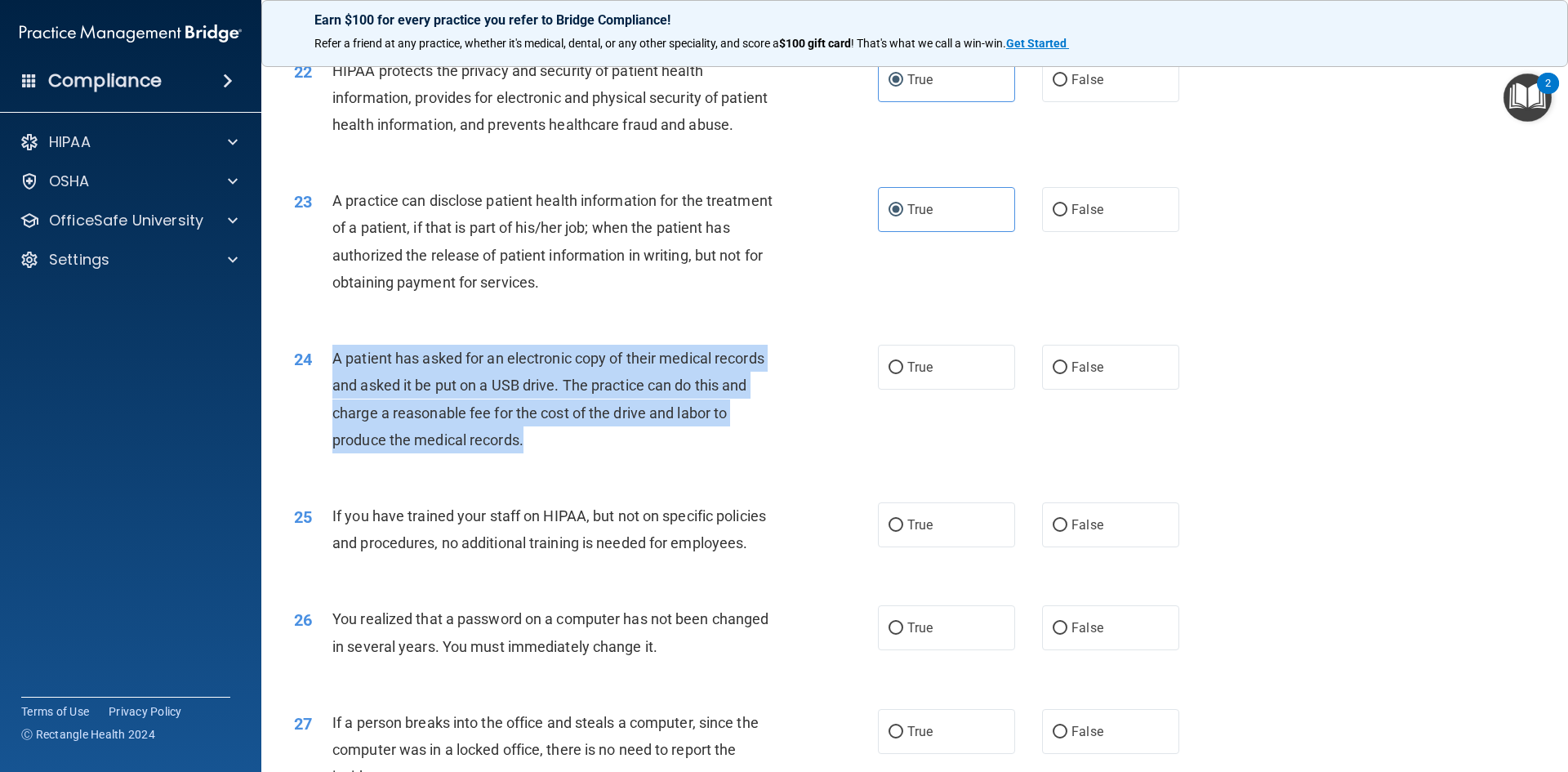
drag, startPoint x: 336, startPoint y: 408, endPoint x: 746, endPoint y: 488, distance: 417.7
click at [746, 453] on div "A patient has asked for an electronic copy of their medical records and asked i…" at bounding box center [560, 398] width 456 height 109
click at [721, 453] on div "A patient has asked for an electronic copy of their medical records and asked i…" at bounding box center [560, 398] width 456 height 109
click at [664, 453] on div "A patient has asked for an electronic copy of their medical records and asked i…" at bounding box center [560, 398] width 456 height 109
click at [666, 449] on span "A patient has asked for an electronic copy of their medical records and asked i…" at bounding box center [548, 398] width 432 height 99
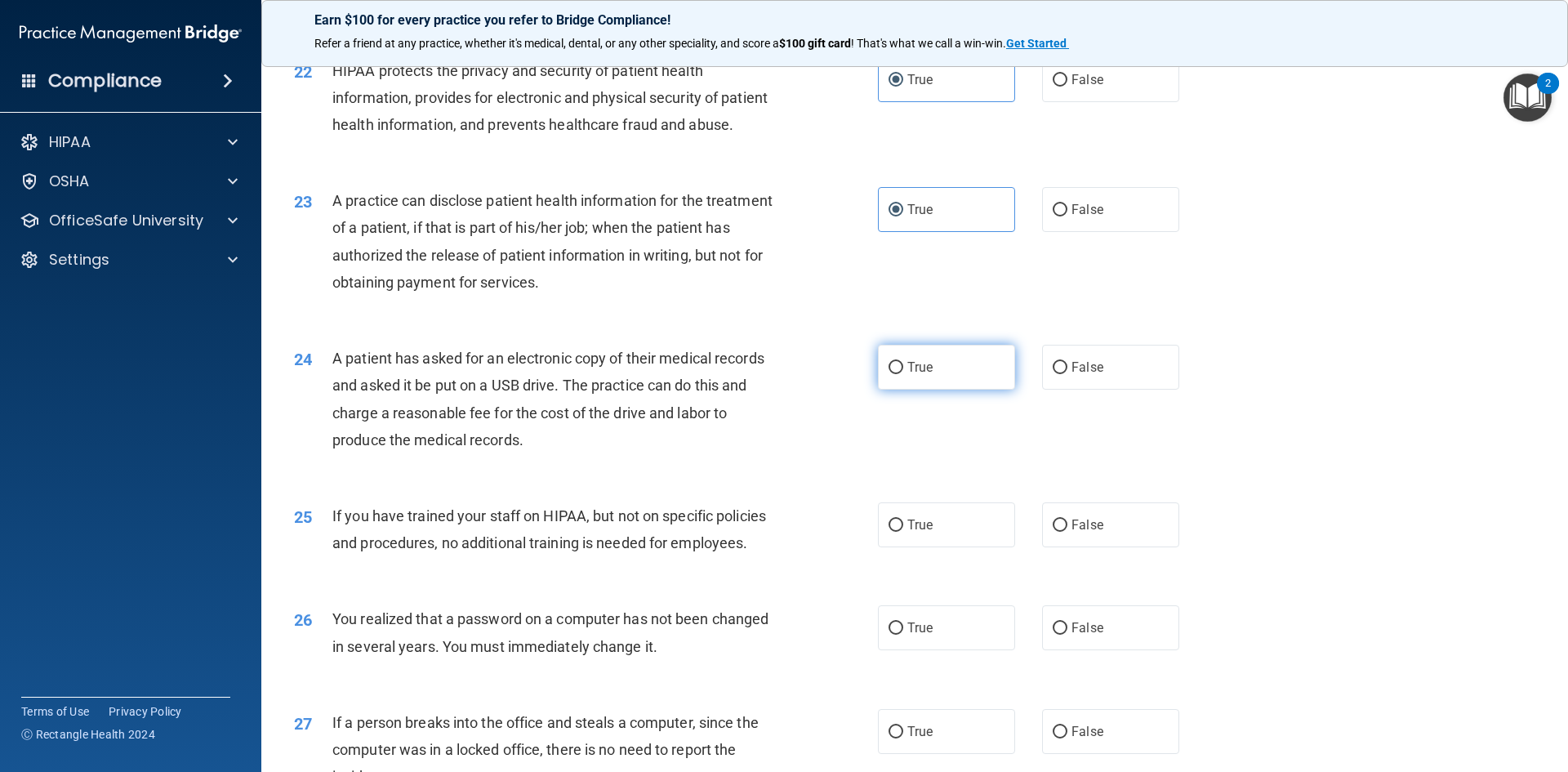
click at [928, 390] on label "True" at bounding box center [946, 367] width 137 height 45
click at [903, 374] on input "True" at bounding box center [896, 368] width 15 height 12
radio input "true"
click at [1075, 533] on span "False" at bounding box center [1087, 524] width 31 height 16
click at [1067, 532] on input "False" at bounding box center [1060, 525] width 15 height 12
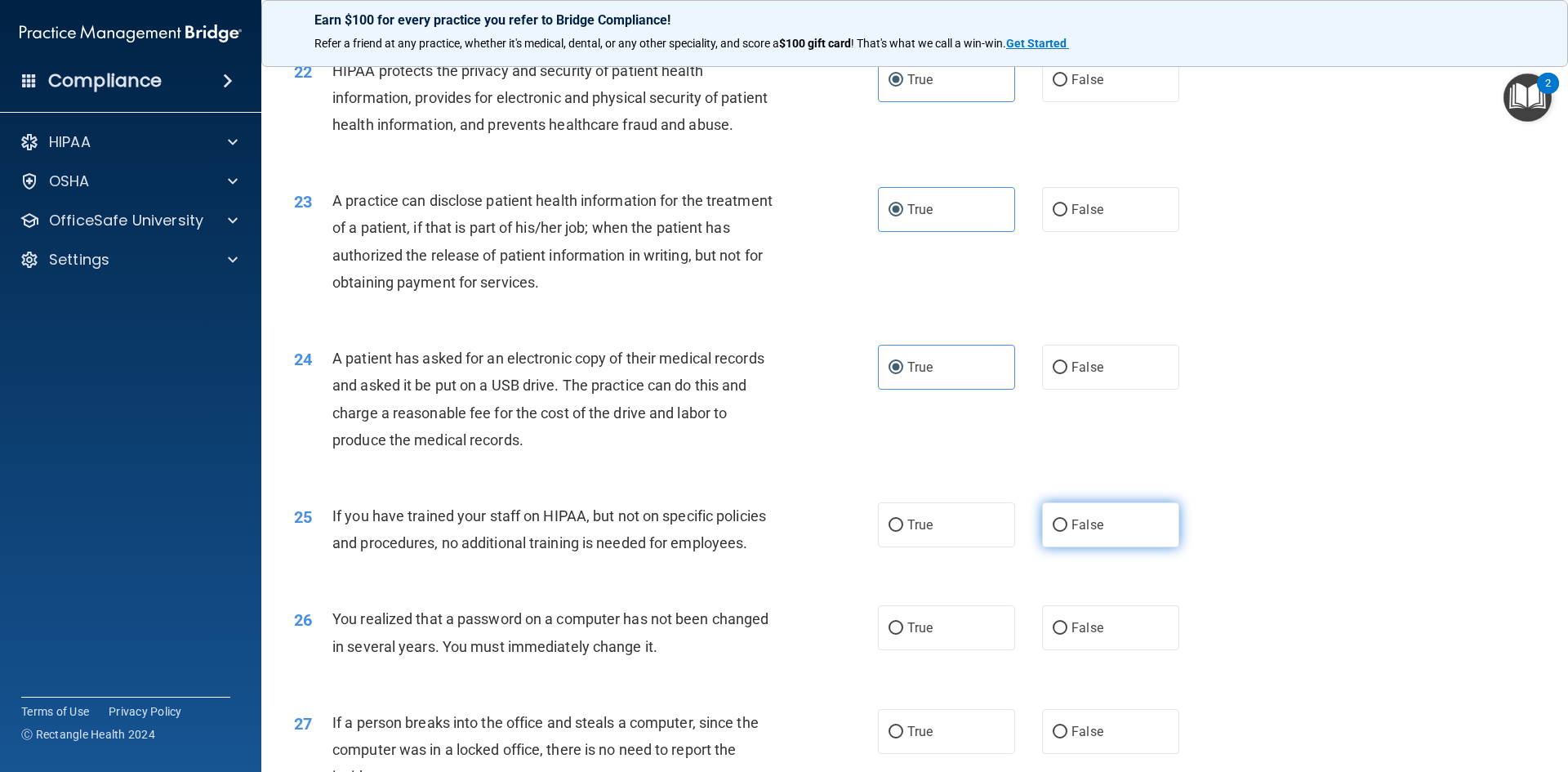
radio input "true"
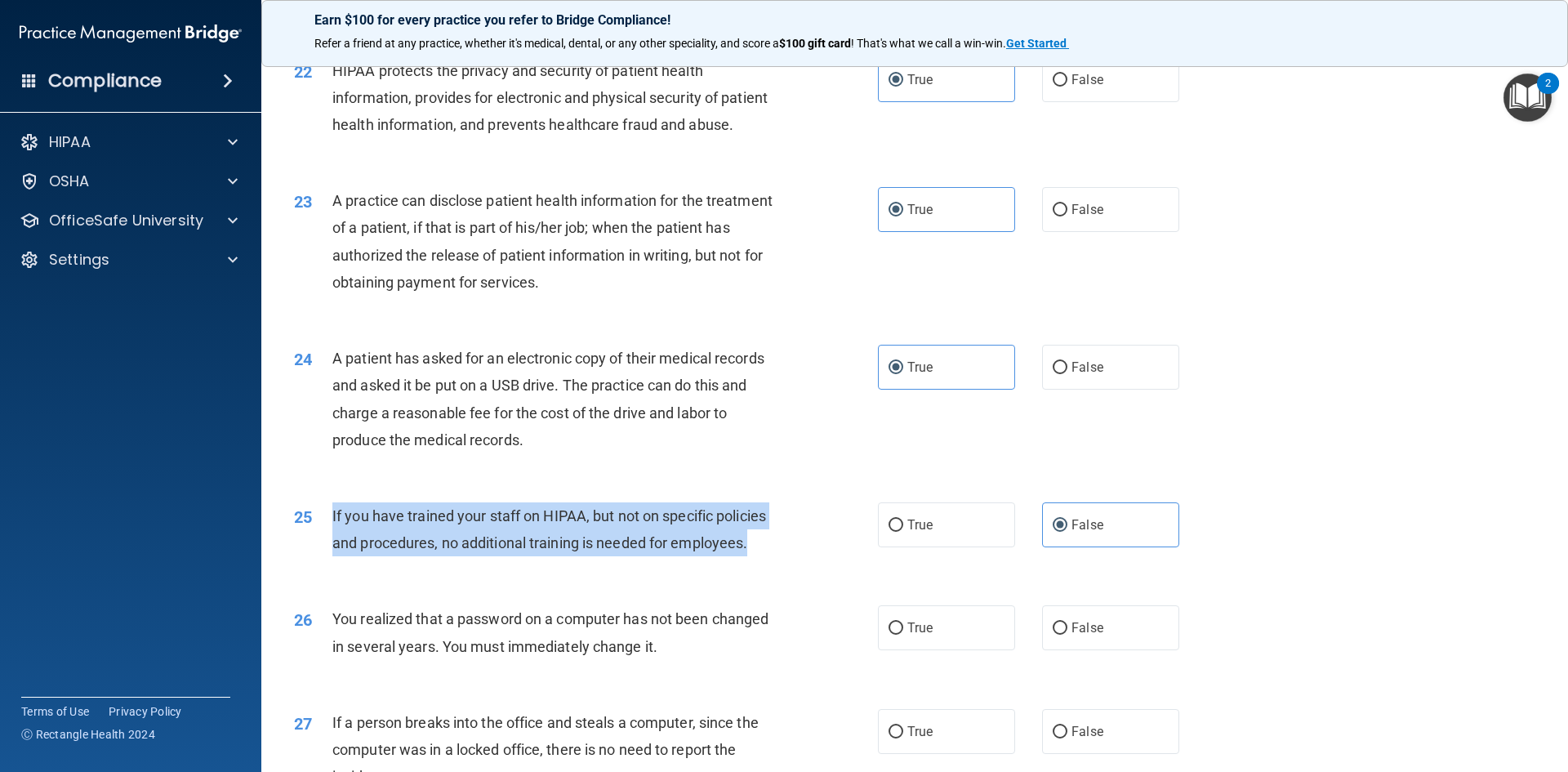
drag, startPoint x: 318, startPoint y: 567, endPoint x: 786, endPoint y: 590, distance: 468.6
click at [786, 565] on div "25 If you have trained your staff on HIPAA, but not on specific policies and pr…" at bounding box center [586, 533] width 632 height 62
click at [779, 557] on div "If you have trained your staff on HIPAA, but not on specific policies and proce…" at bounding box center [560, 529] width 456 height 54
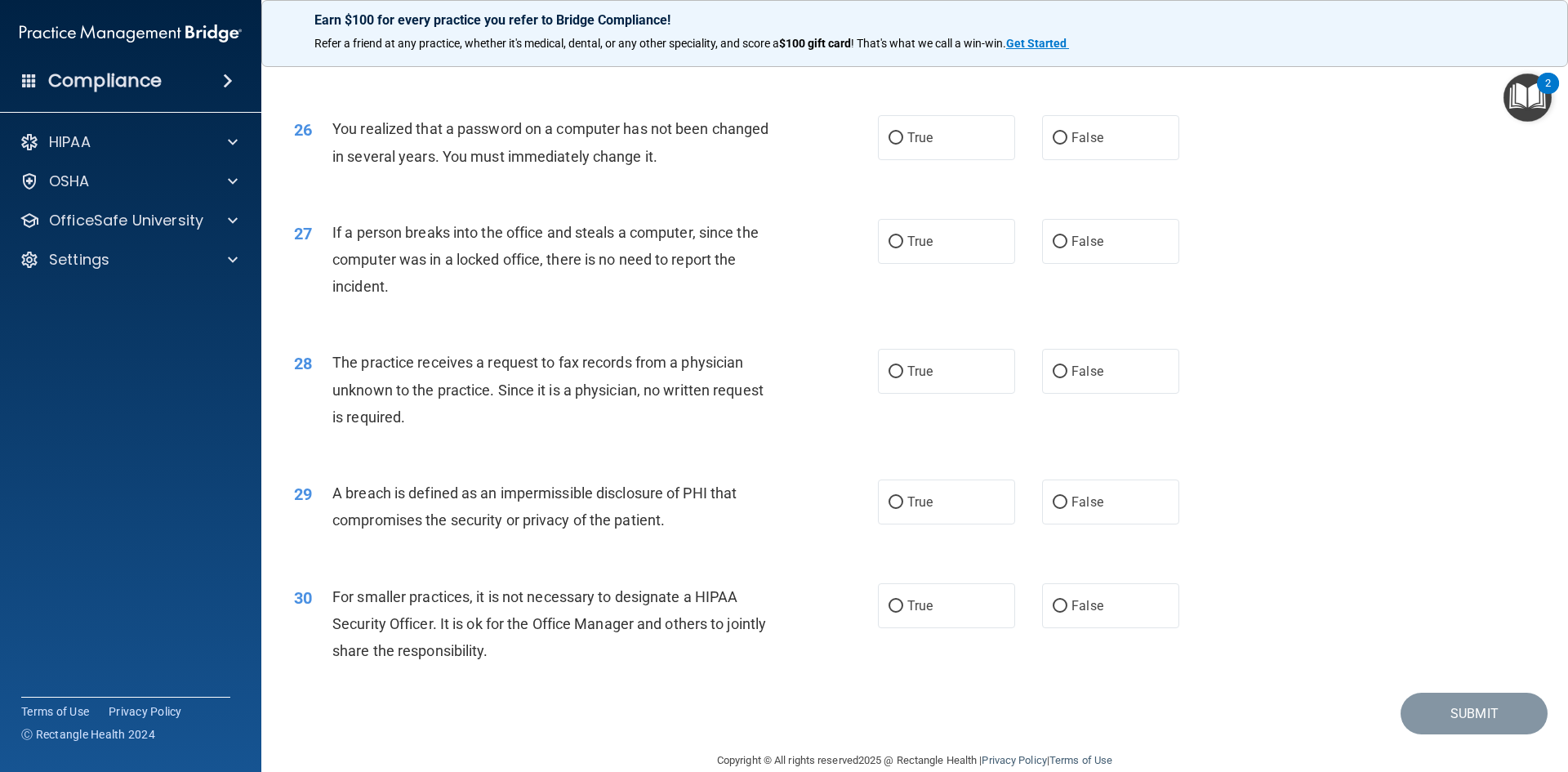
scroll to position [3095, 0]
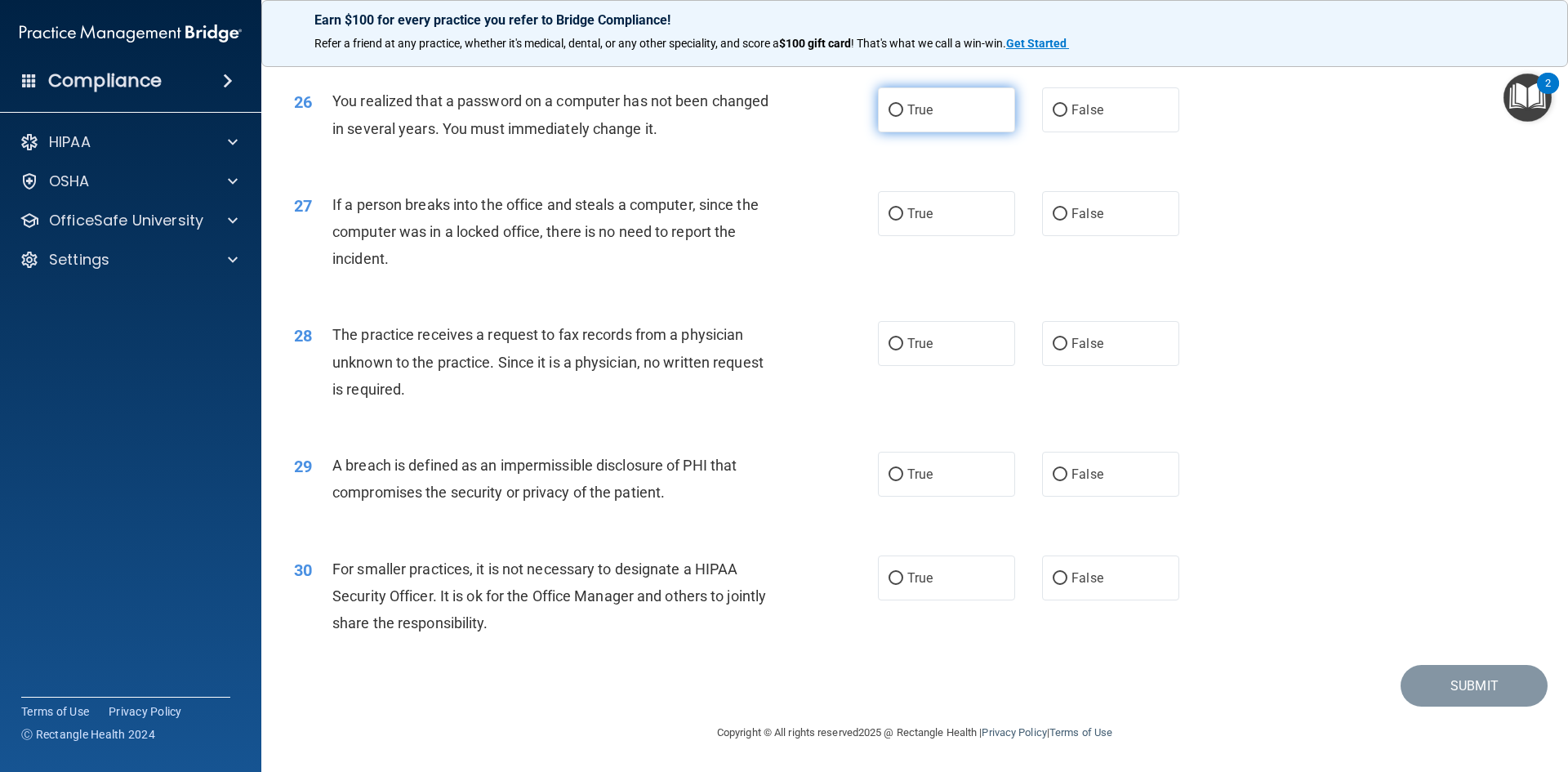
click at [918, 118] on span "True" at bounding box center [920, 109] width 26 height 16
click at [903, 117] on input "True" at bounding box center [896, 110] width 15 height 12
radio input "true"
click at [1087, 123] on label "False" at bounding box center [1111, 110] width 137 height 45
click at [1067, 117] on input "False" at bounding box center [1060, 110] width 15 height 12
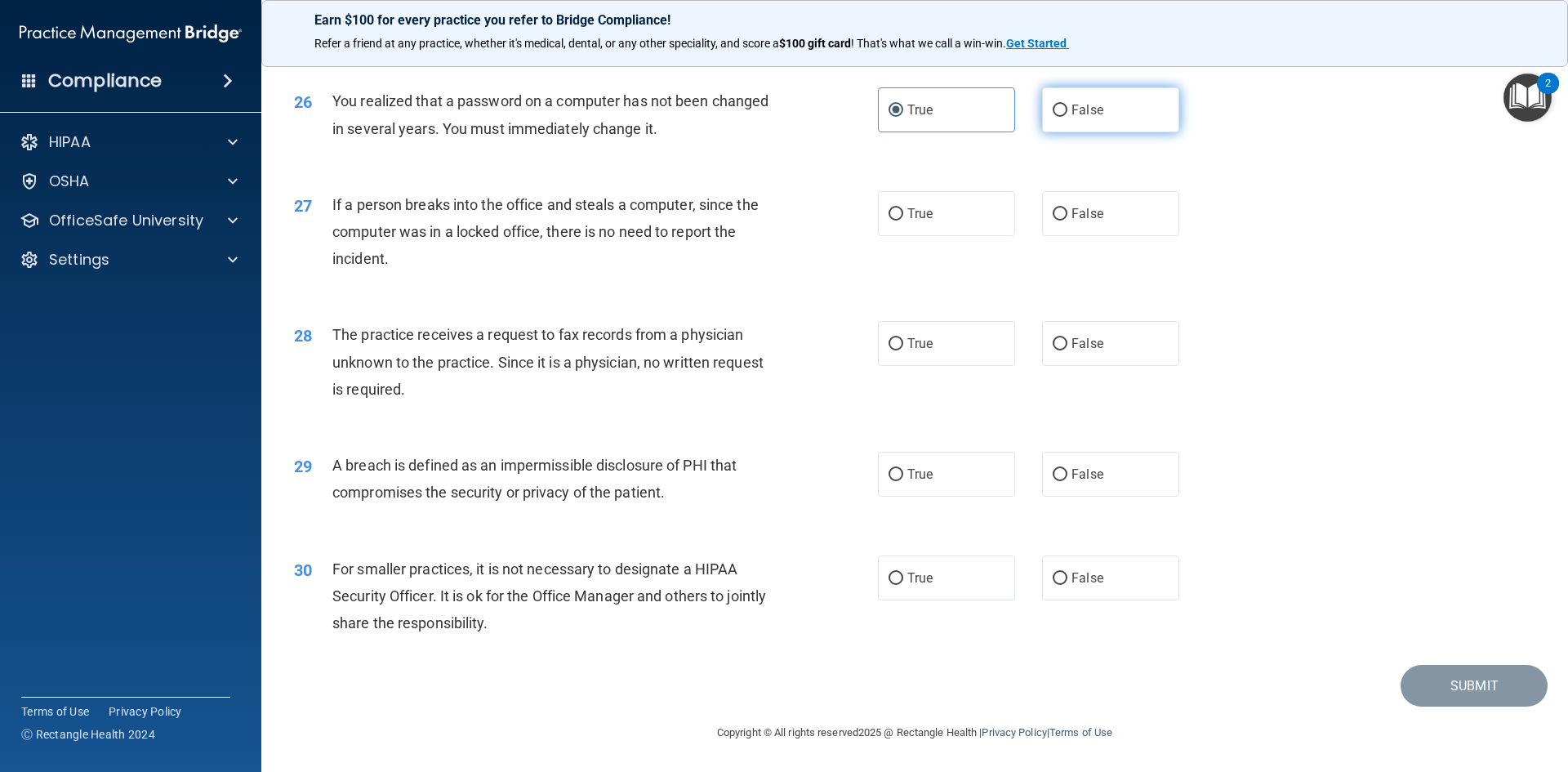
radio input "true"
radio input "false"
click at [1052, 209] on input "False" at bounding box center [1060, 215] width 15 height 12
radio input "true"
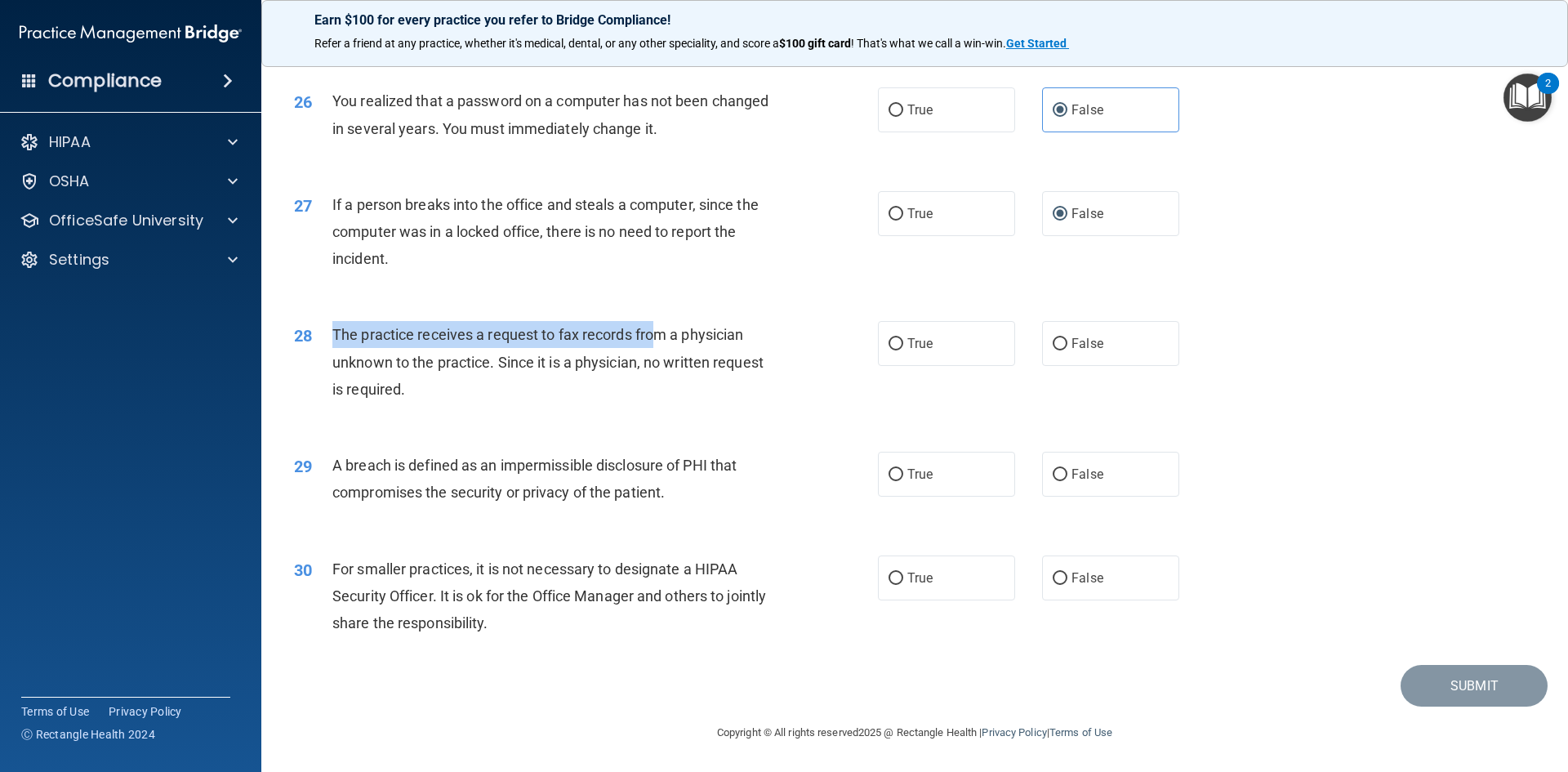
drag, startPoint x: 329, startPoint y: 335, endPoint x: 659, endPoint y: 332, distance: 330.0
click at [659, 332] on div "28 The practice receives a request to fax records from a physician unknown to t…" at bounding box center [586, 366] width 632 height 90
click at [715, 331] on span "The practice receives a request to fax records from a physician unknown to the …" at bounding box center [547, 362] width 431 height 71
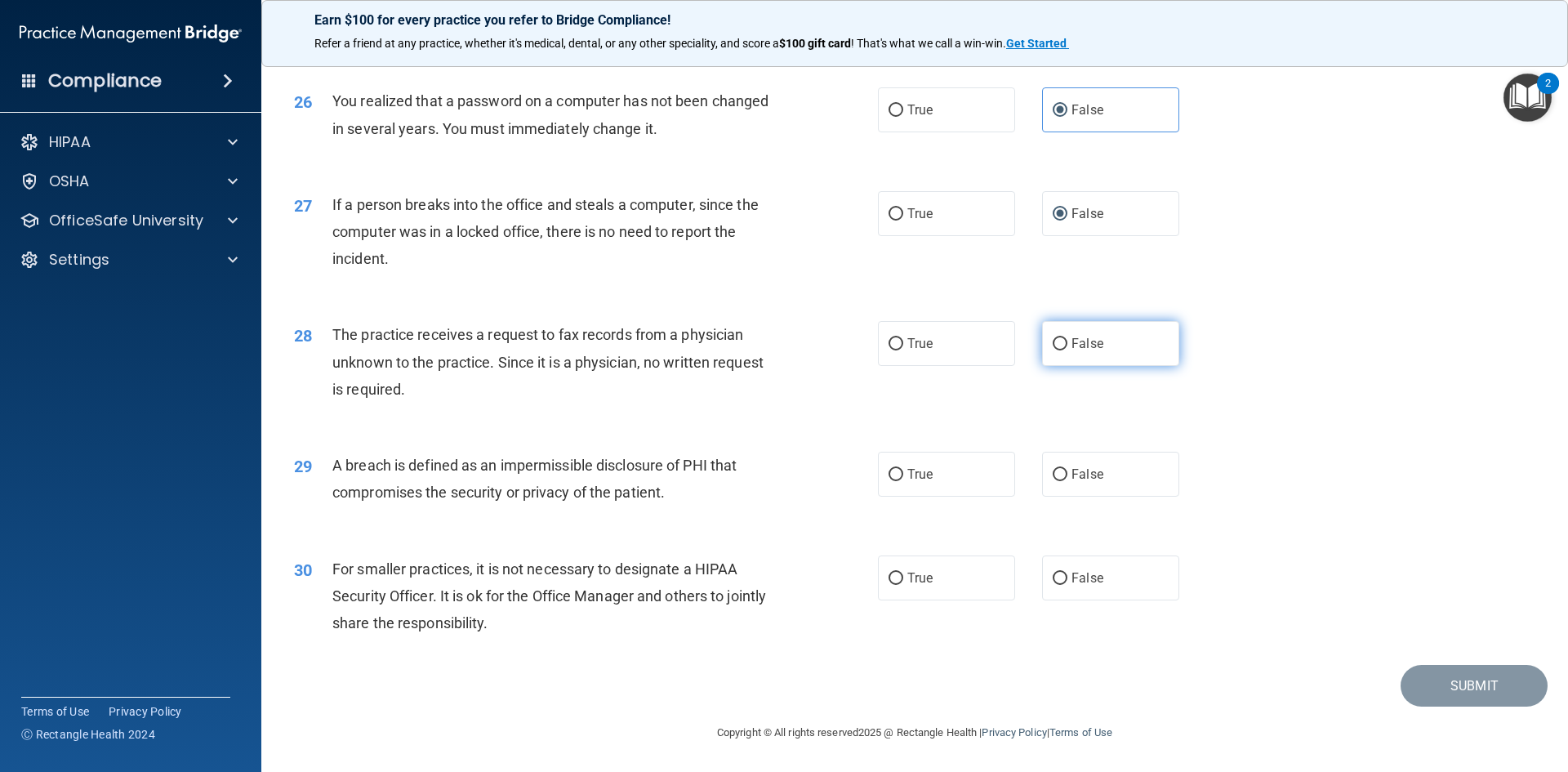
click at [1109, 351] on label "False" at bounding box center [1111, 344] width 137 height 45
click at [1067, 350] on input "False" at bounding box center [1060, 344] width 15 height 12
radio input "true"
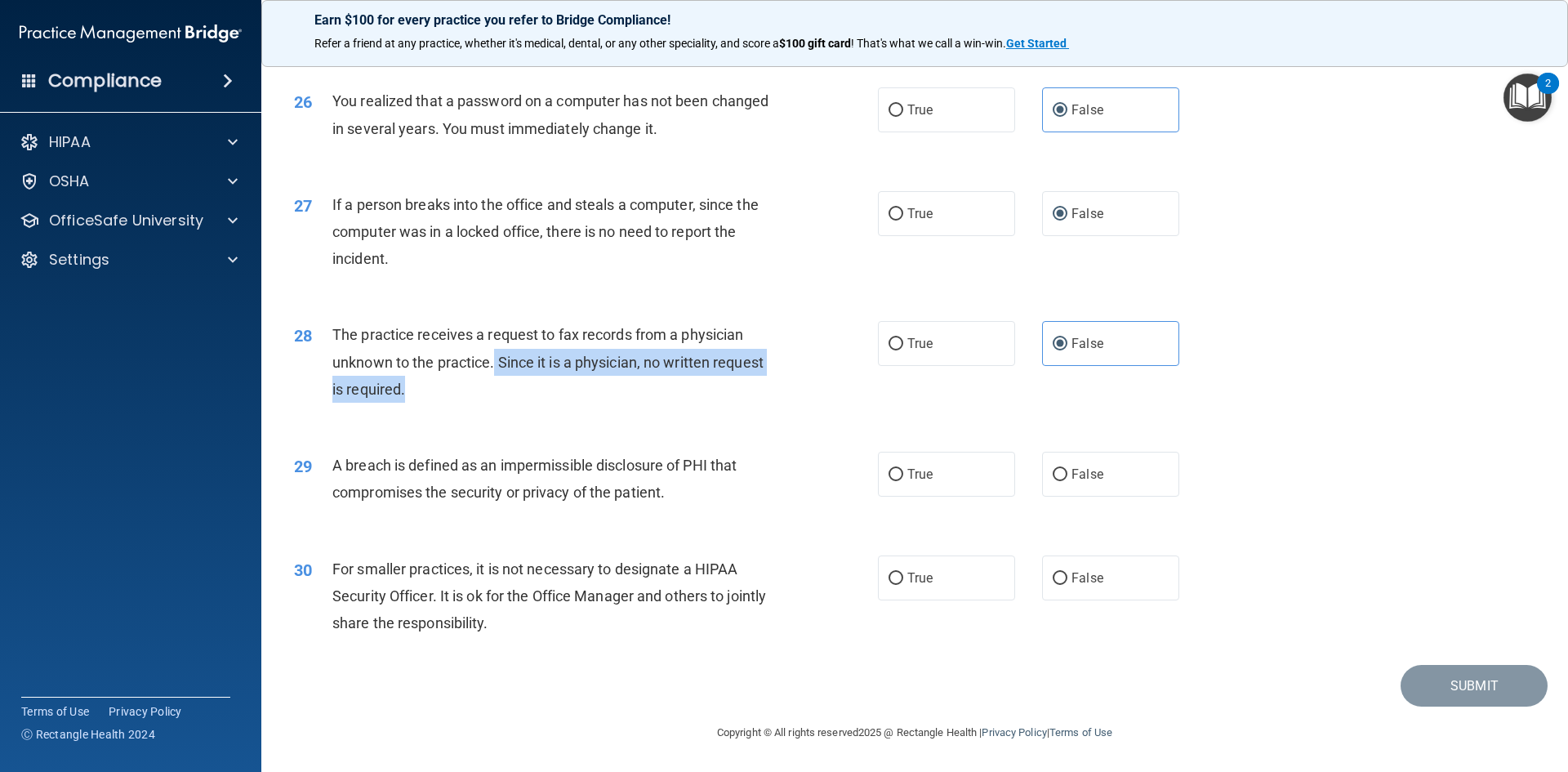
drag, startPoint x: 495, startPoint y: 359, endPoint x: 769, endPoint y: 383, distance: 275.0
click at [769, 383] on div "The practice receives a request to fax records from a physician unknown to the …" at bounding box center [560, 362] width 456 height 82
click at [604, 398] on div "The practice receives a request to fax records from a physician unknown to the …" at bounding box center [560, 362] width 456 height 82
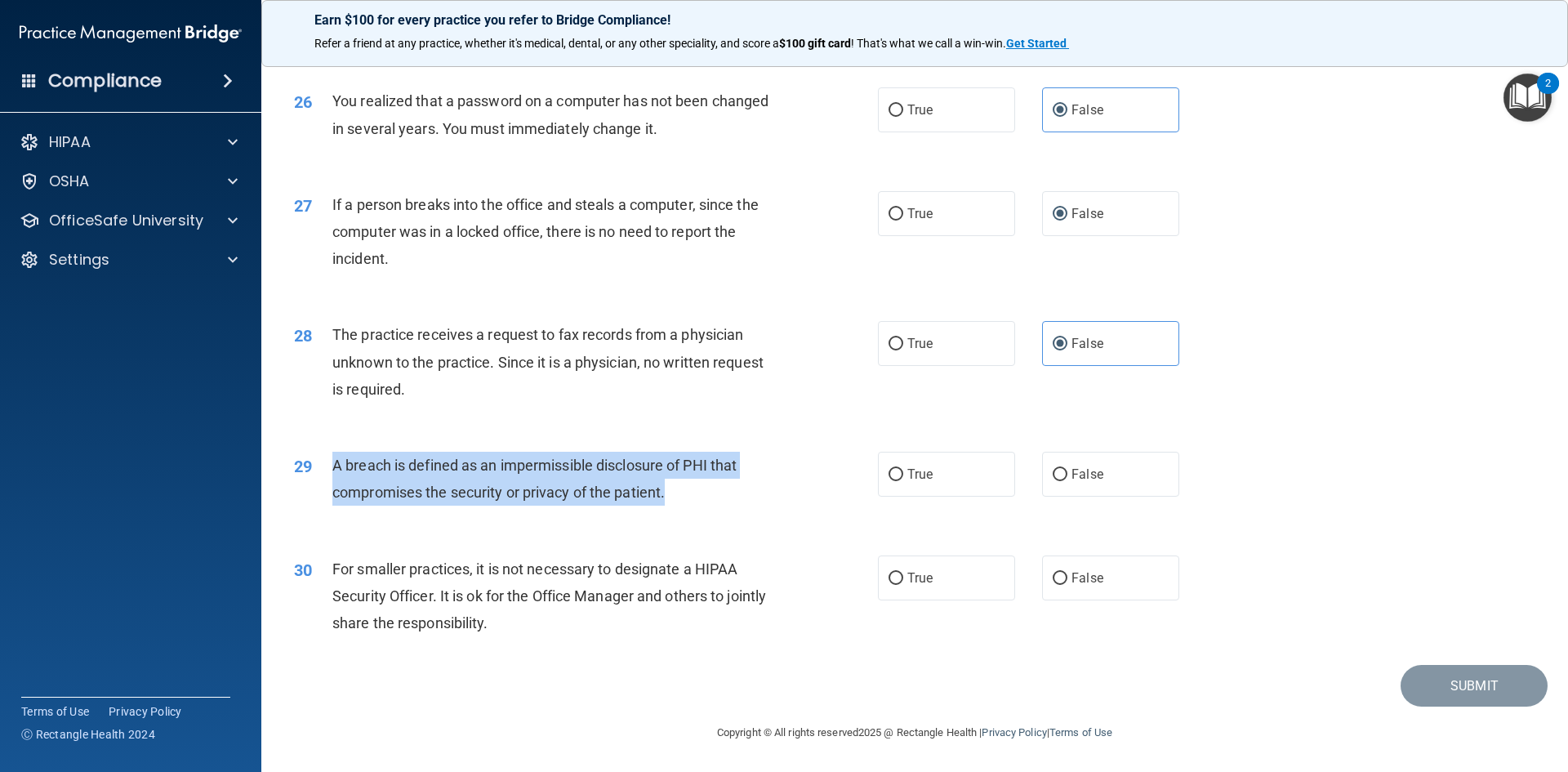
drag, startPoint x: 331, startPoint y: 463, endPoint x: 740, endPoint y: 485, distance: 409.6
click at [740, 485] on div "A breach is defined as an impermissible disclosure of PHI that compromises the …" at bounding box center [560, 478] width 456 height 54
click at [717, 496] on div "A breach is defined as an impermissible disclosure of PHI that compromises the …" at bounding box center [560, 478] width 456 height 54
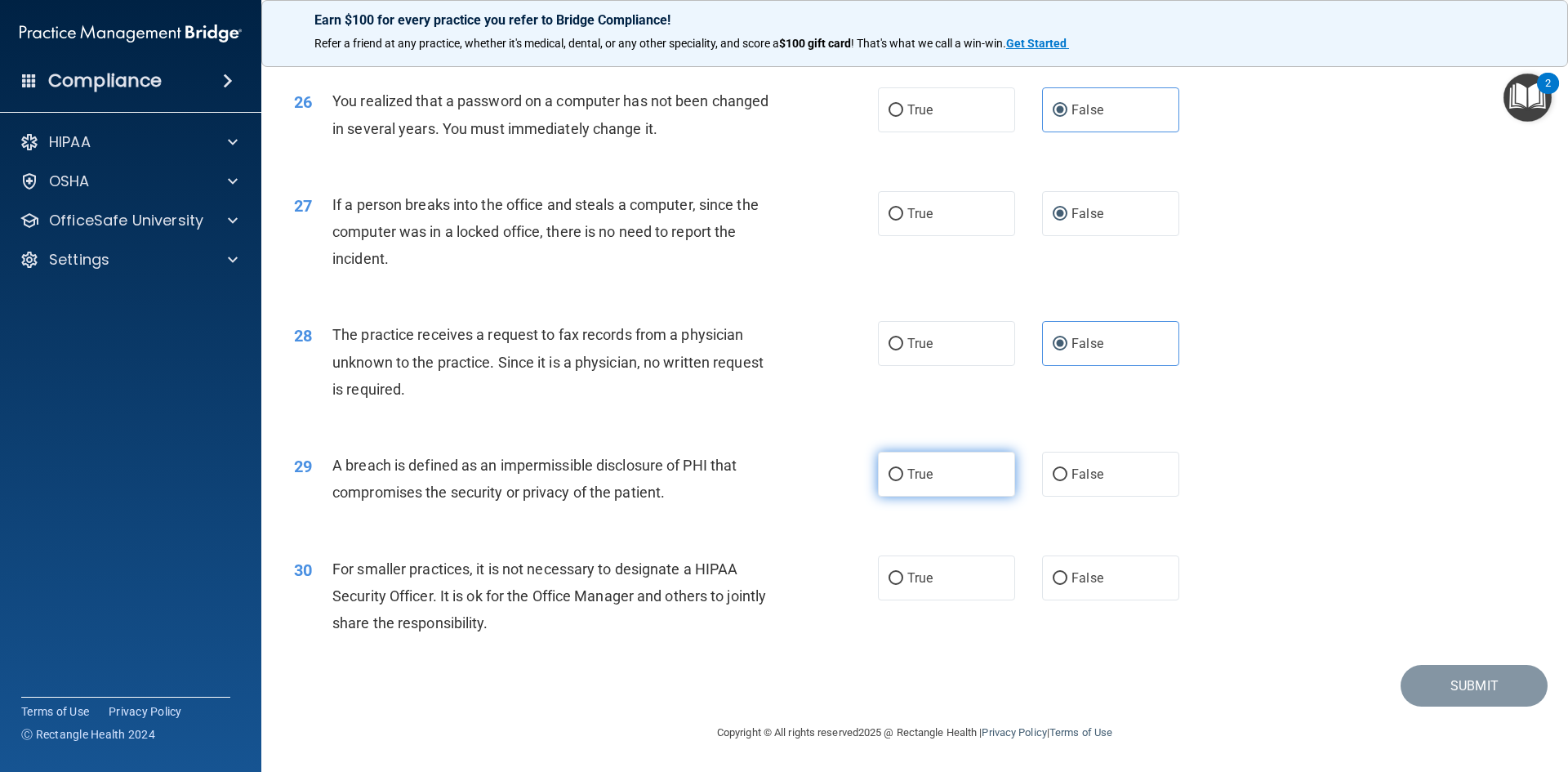
click at [889, 472] on input "True" at bounding box center [896, 475] width 15 height 12
radio input "true"
click at [1138, 572] on label "False" at bounding box center [1111, 578] width 137 height 45
click at [1067, 572] on input "False" at bounding box center [1060, 578] width 15 height 12
radio input "true"
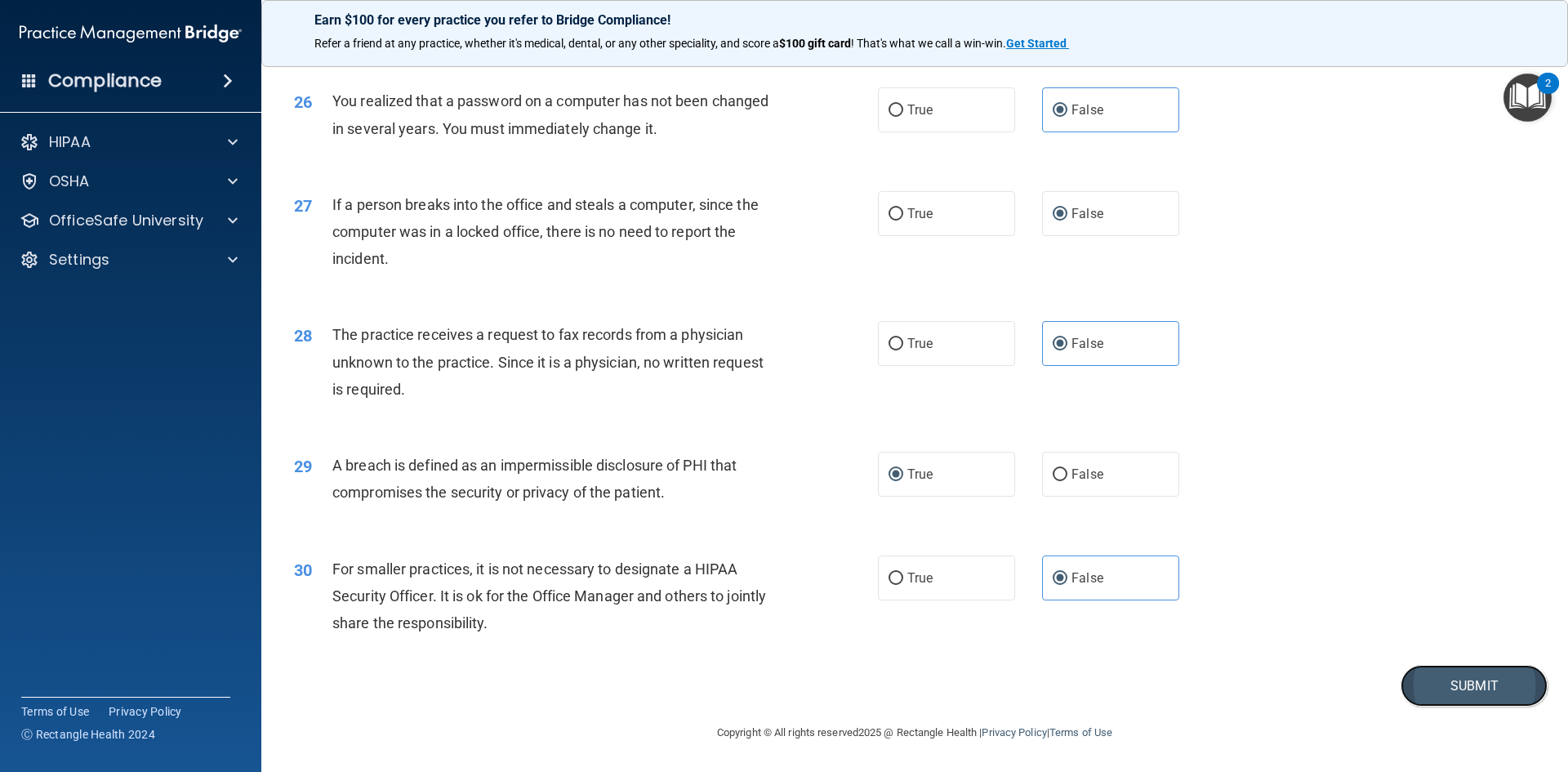
click at [1493, 689] on button "Submit" at bounding box center [1474, 686] width 147 height 41
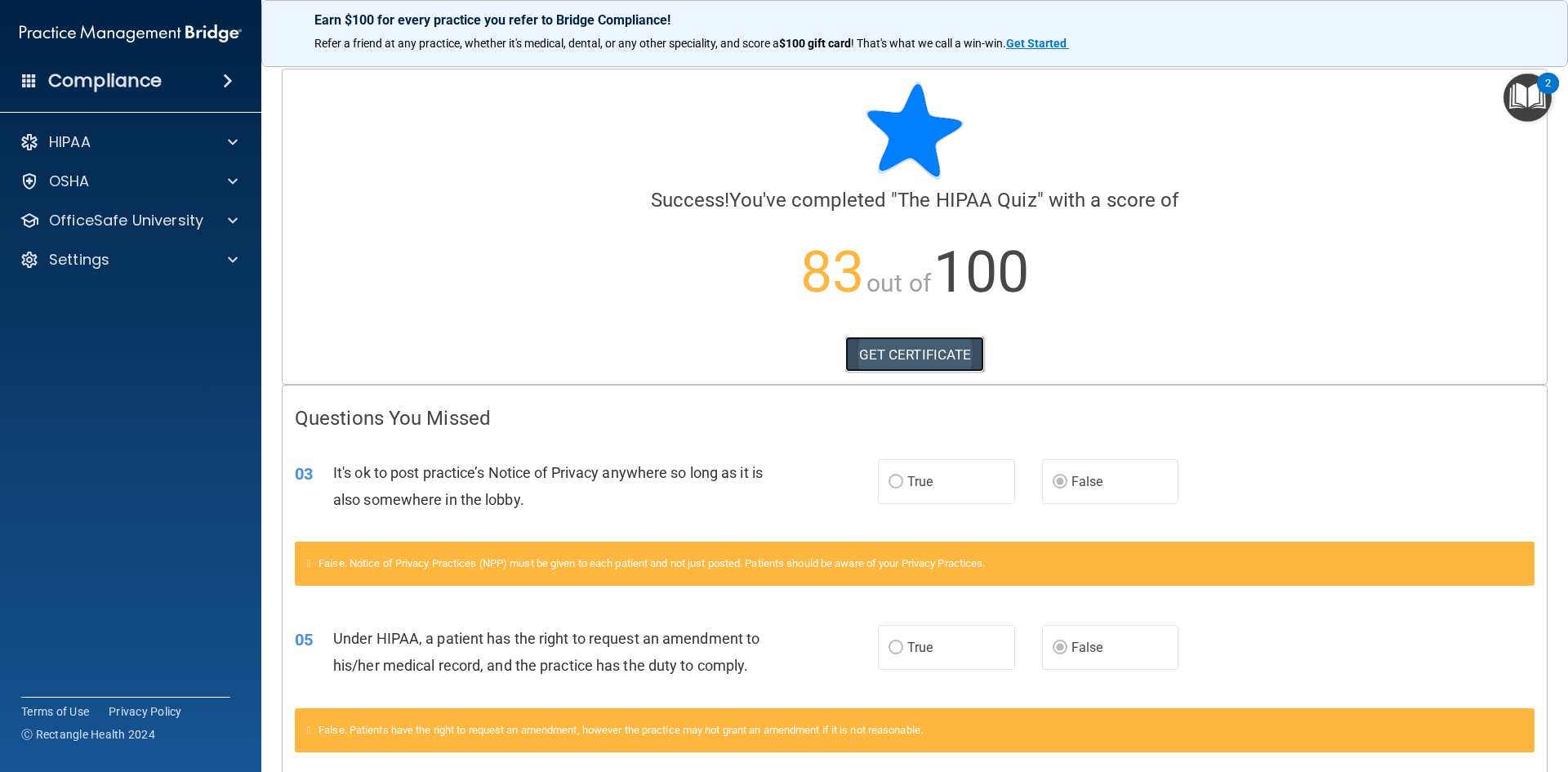
click at [926, 354] on link "GET CERTIFICATE" at bounding box center [915, 354] width 140 height 36
click at [98, 221] on p "OfficeSafe University" at bounding box center [126, 220] width 154 height 20
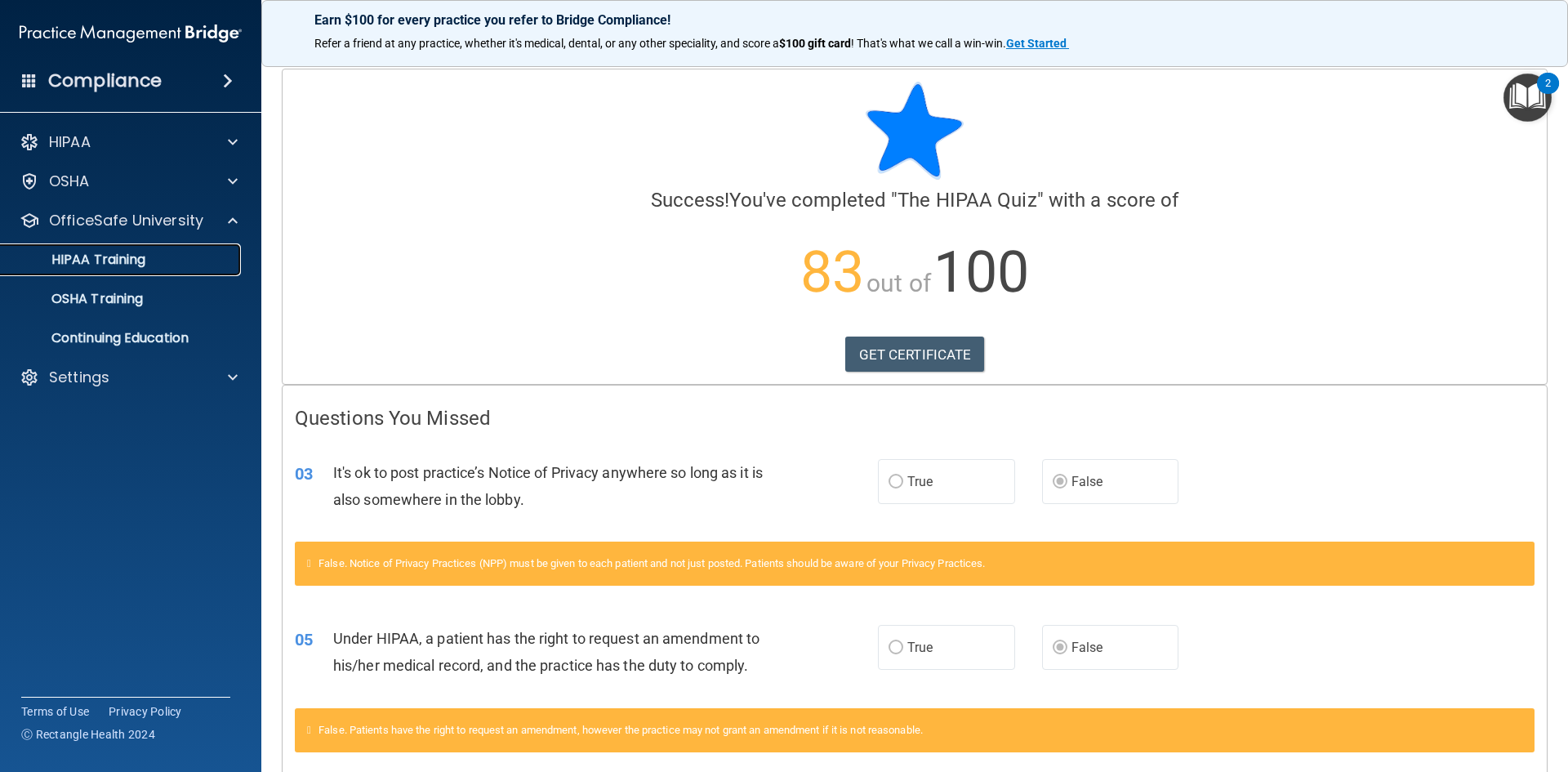
click at [142, 258] on p "HIPAA Training" at bounding box center [78, 260] width 135 height 17
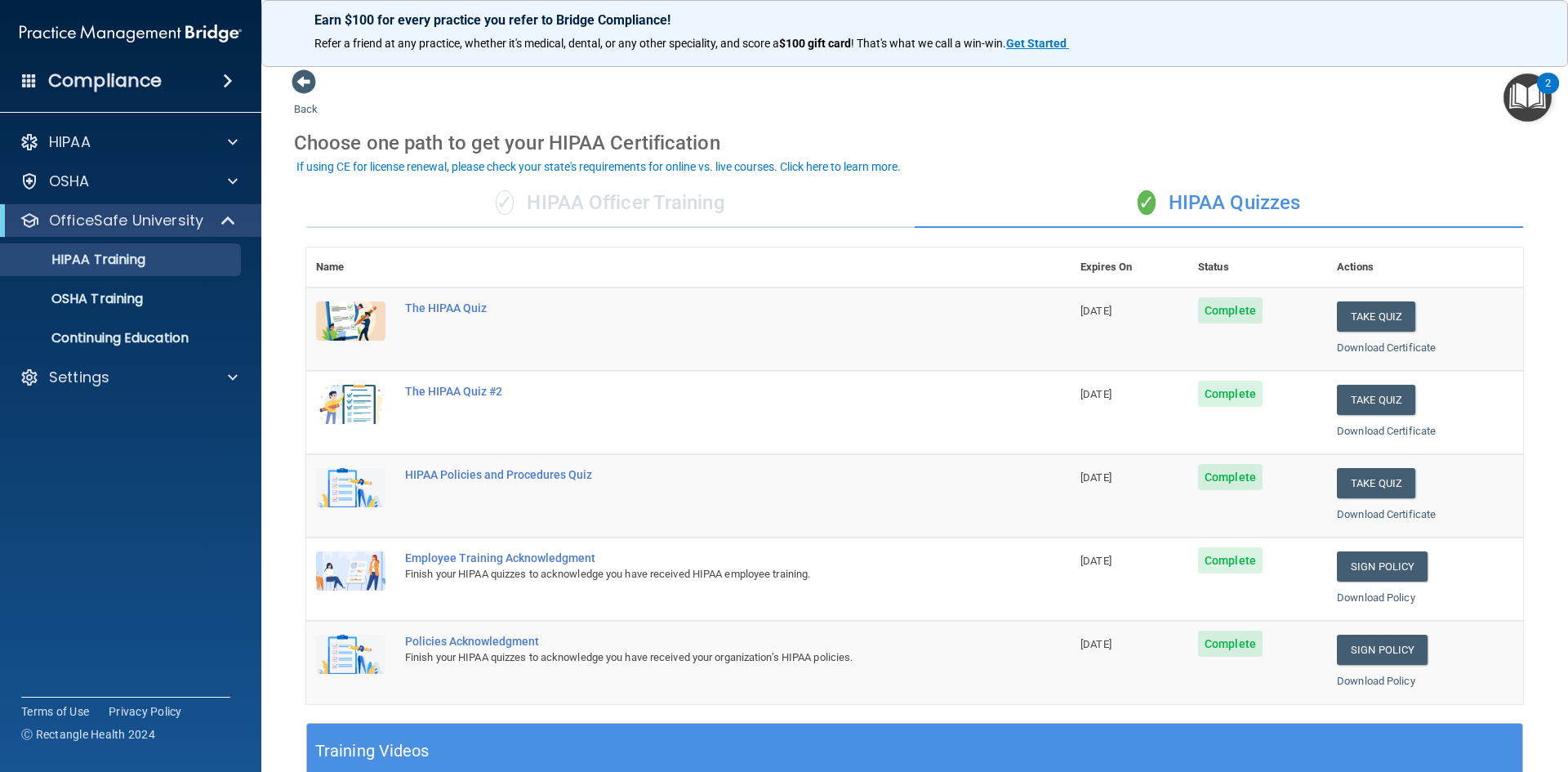
click at [223, 74] on span at bounding box center [228, 81] width 10 height 20
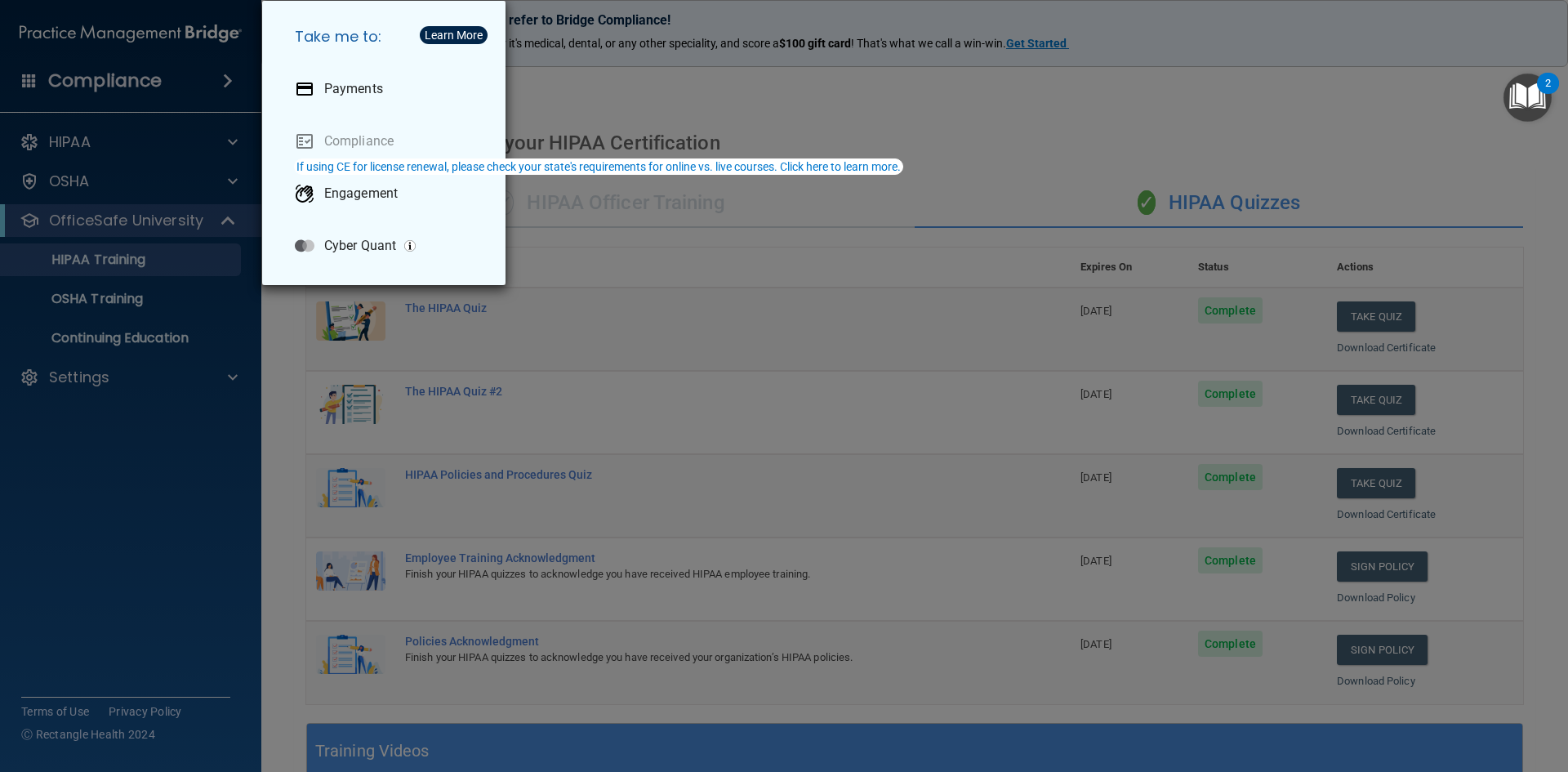
click at [88, 87] on div "Take me to: Payments Compliance Engagement Cyber Quant" at bounding box center [784, 386] width 1568 height 772
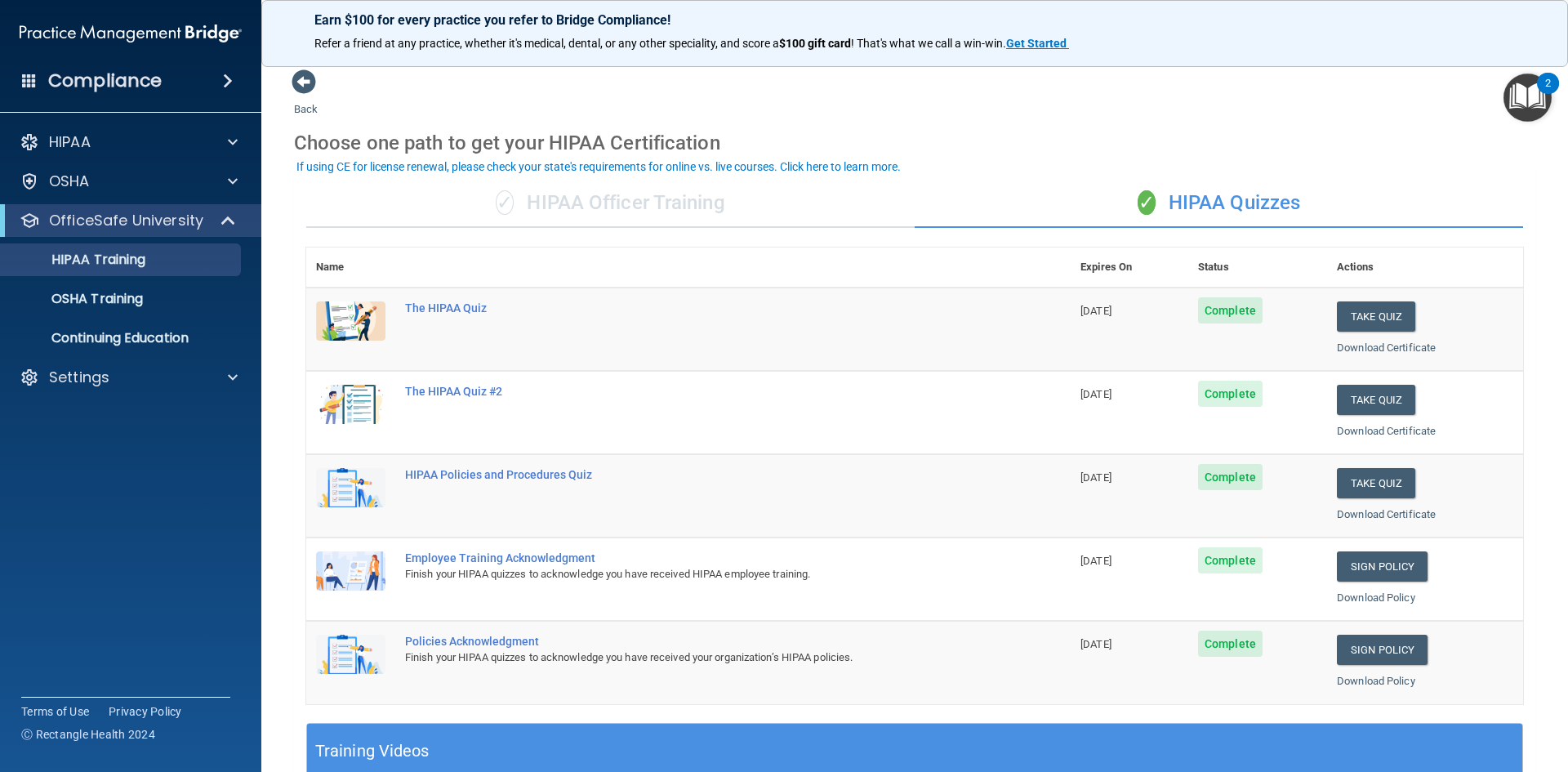
click at [34, 80] on span at bounding box center [30, 80] width 15 height 15
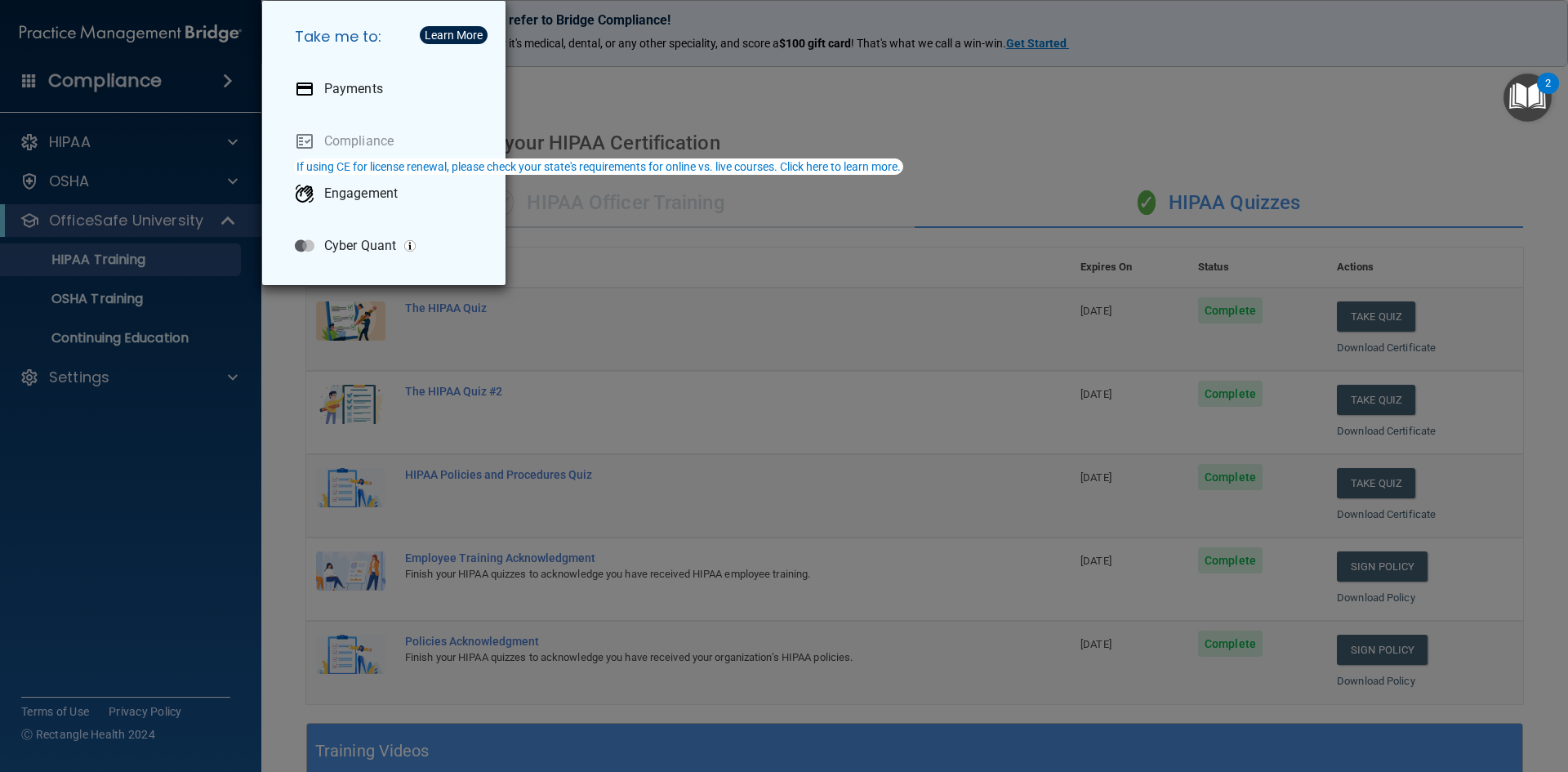
click at [89, 94] on div "Take me to: Payments Compliance Engagement Cyber Quant" at bounding box center [784, 386] width 1568 height 772
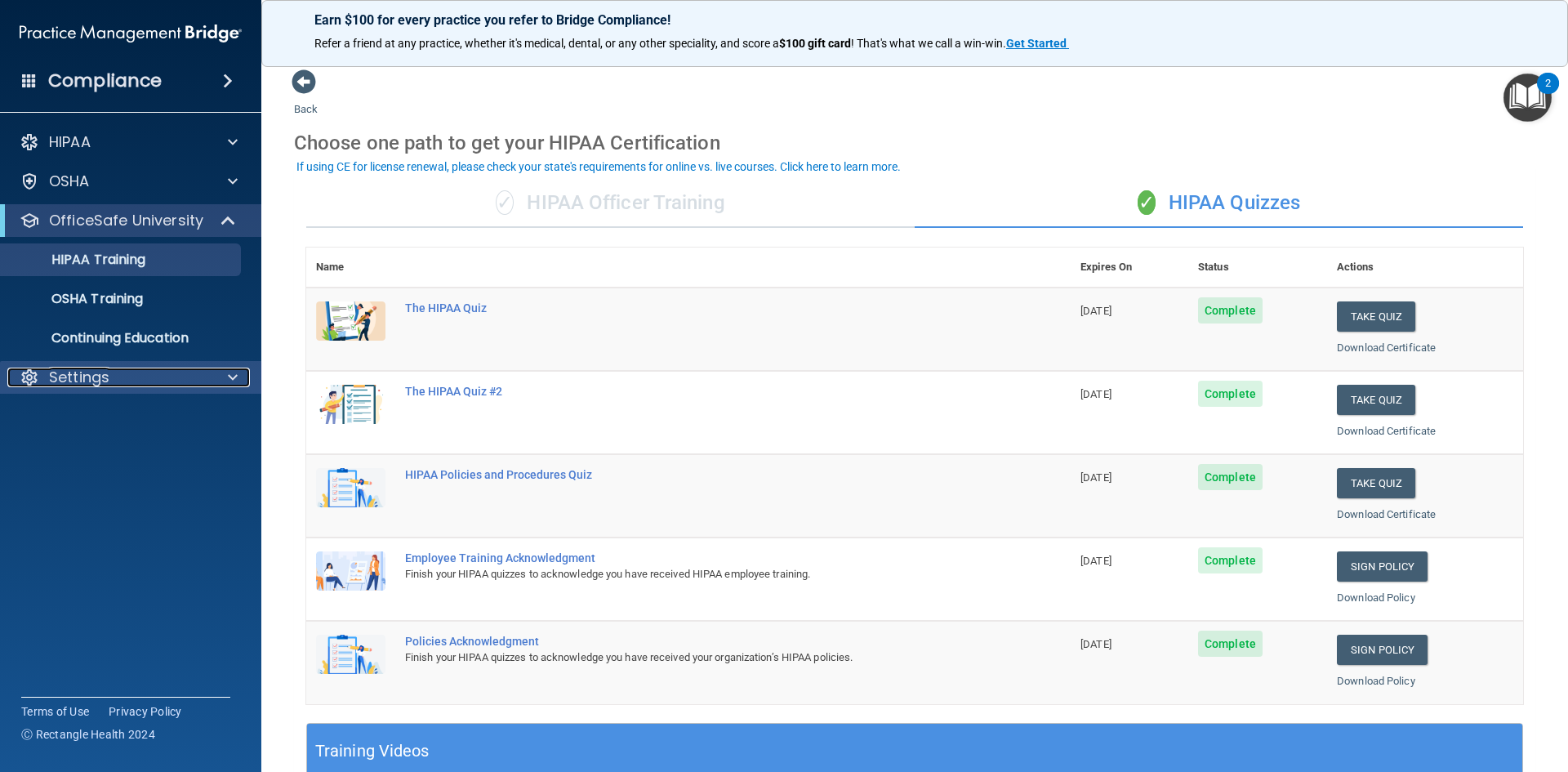
click at [106, 375] on p "Settings" at bounding box center [79, 378] width 60 height 20
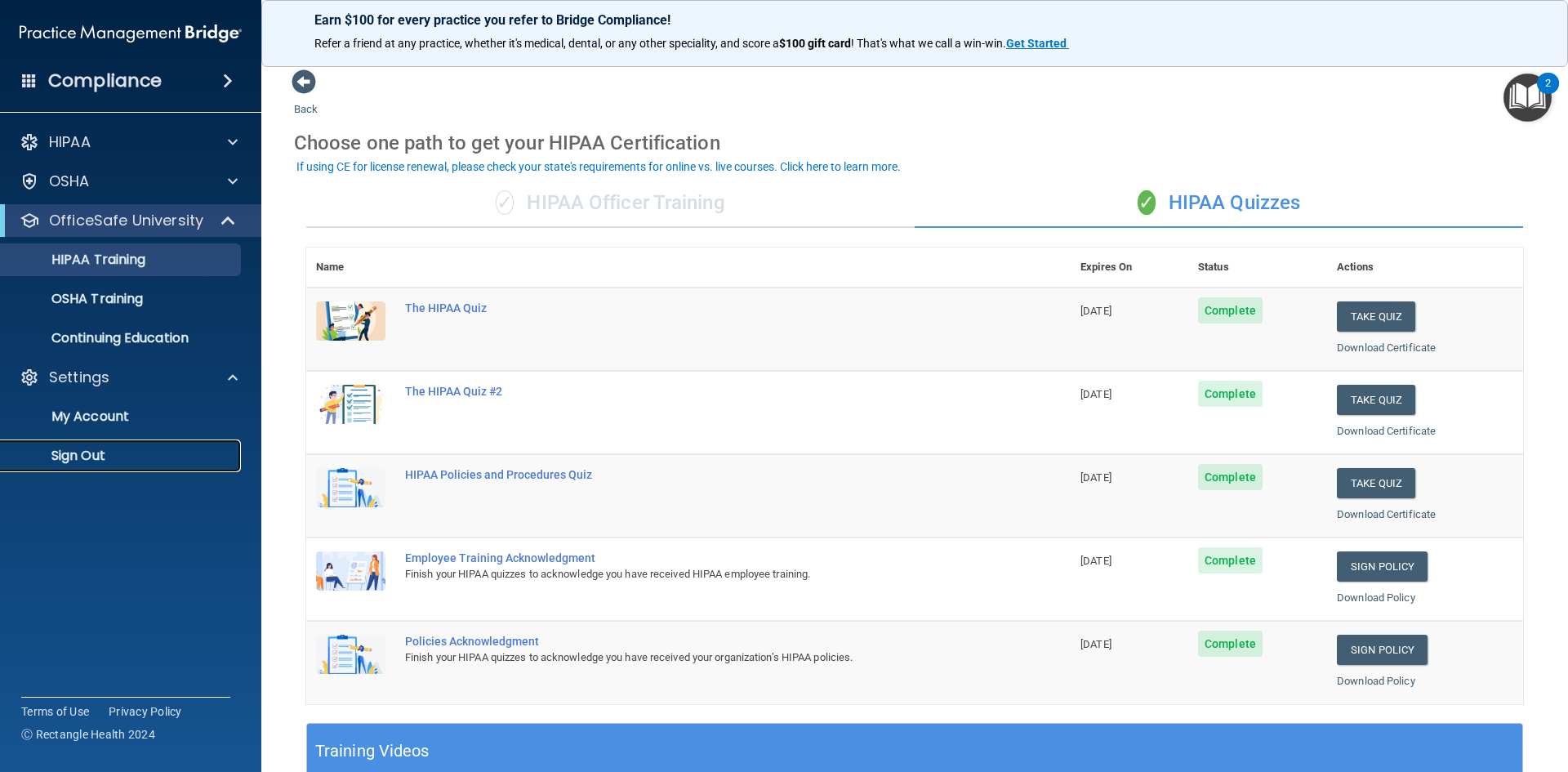
click at [92, 454] on p "Sign Out" at bounding box center [122, 456] width 223 height 17
